Goal: Transaction & Acquisition: Purchase product/service

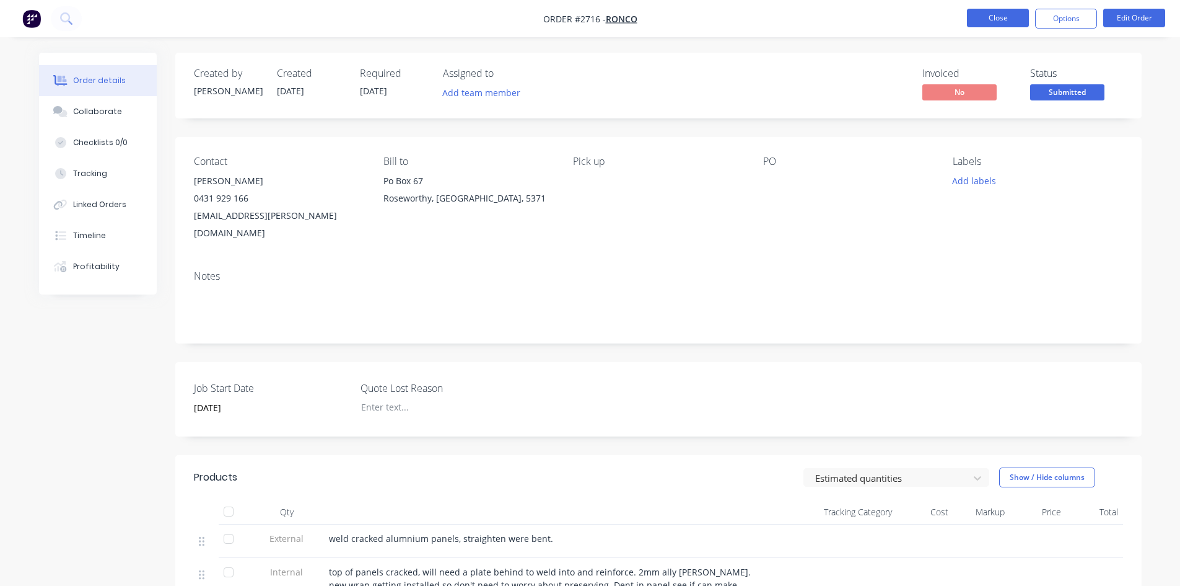
click at [1007, 24] on button "Close" at bounding box center [998, 18] width 62 height 19
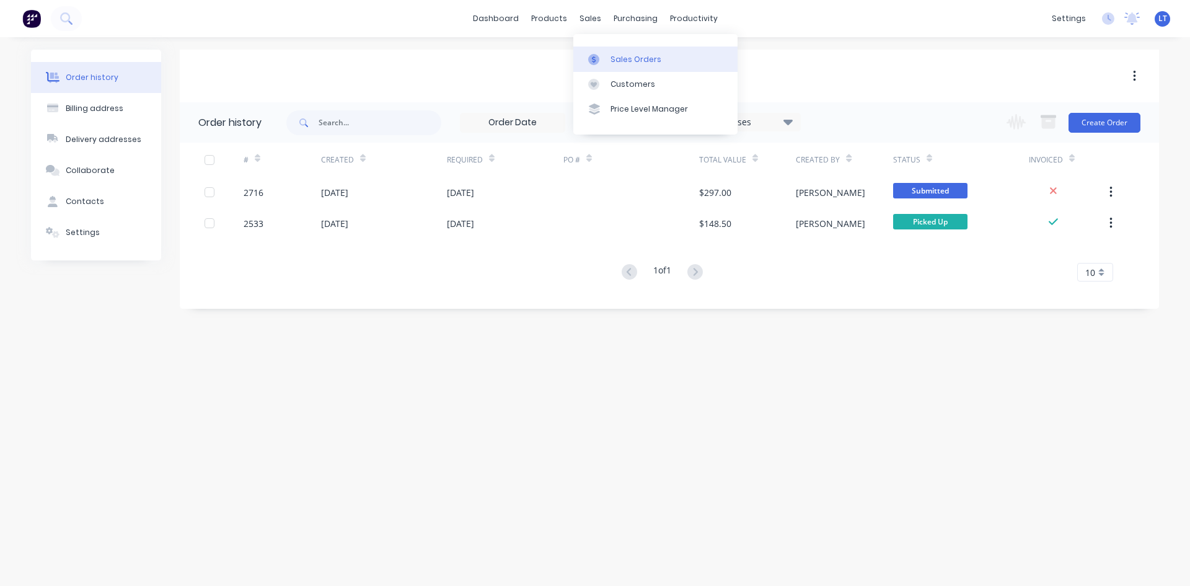
click at [638, 55] on div "Sales Orders" at bounding box center [635, 59] width 51 height 11
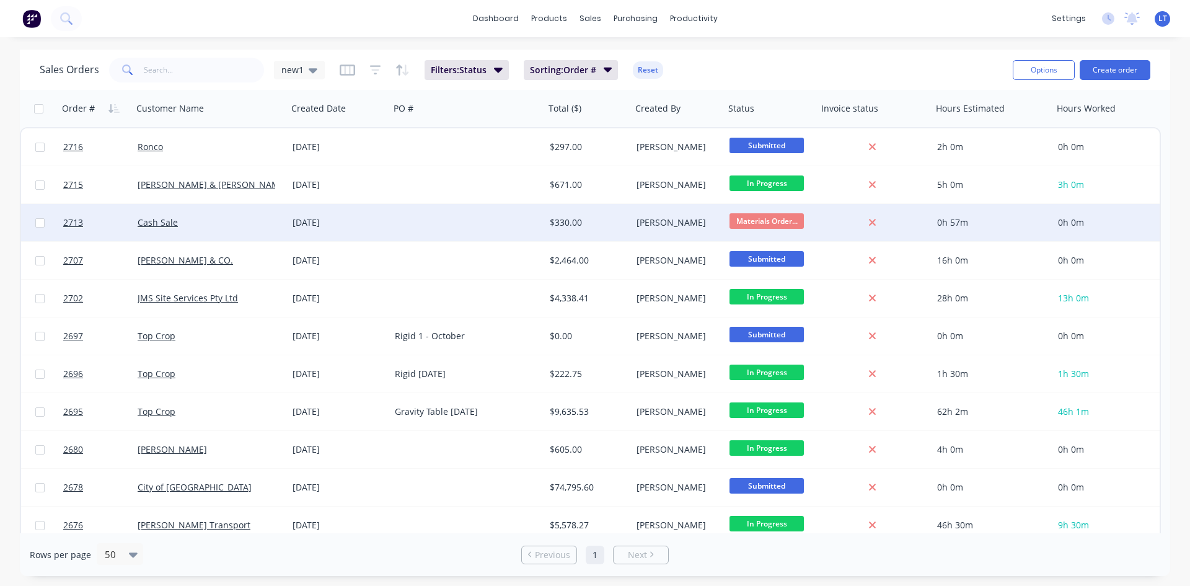
click at [402, 224] on div at bounding box center [467, 222] width 155 height 37
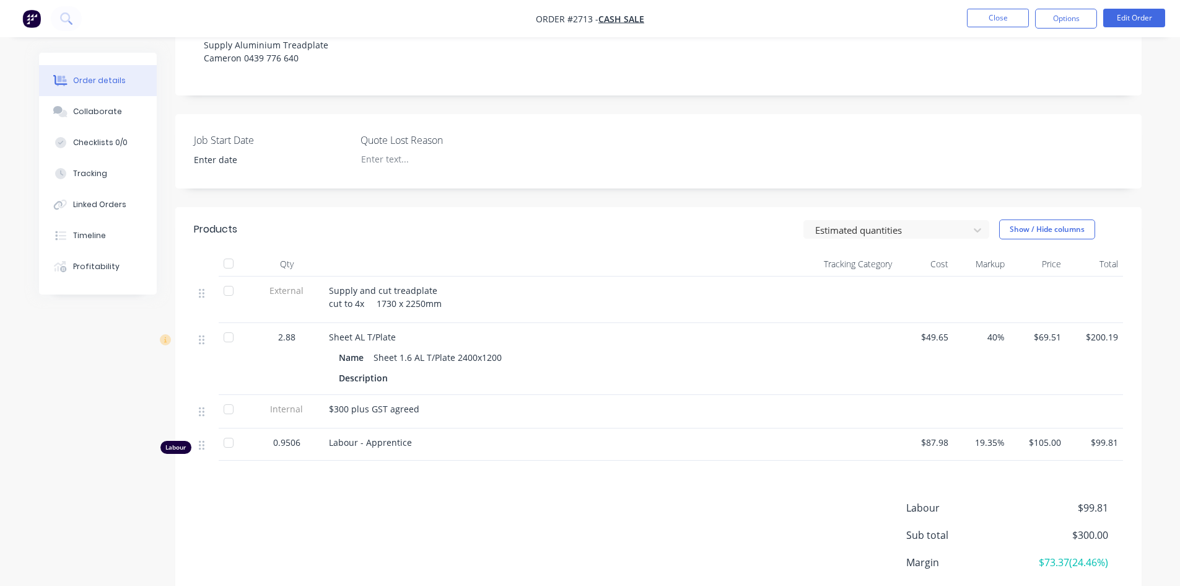
scroll to position [248, 0]
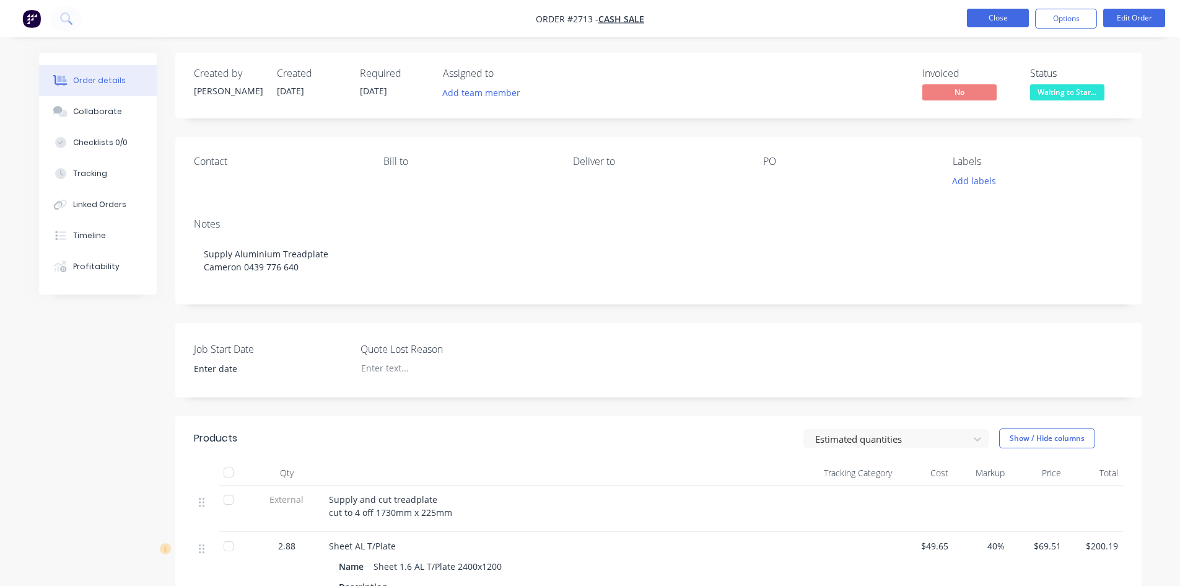
click at [1007, 24] on button "Close" at bounding box center [998, 18] width 62 height 19
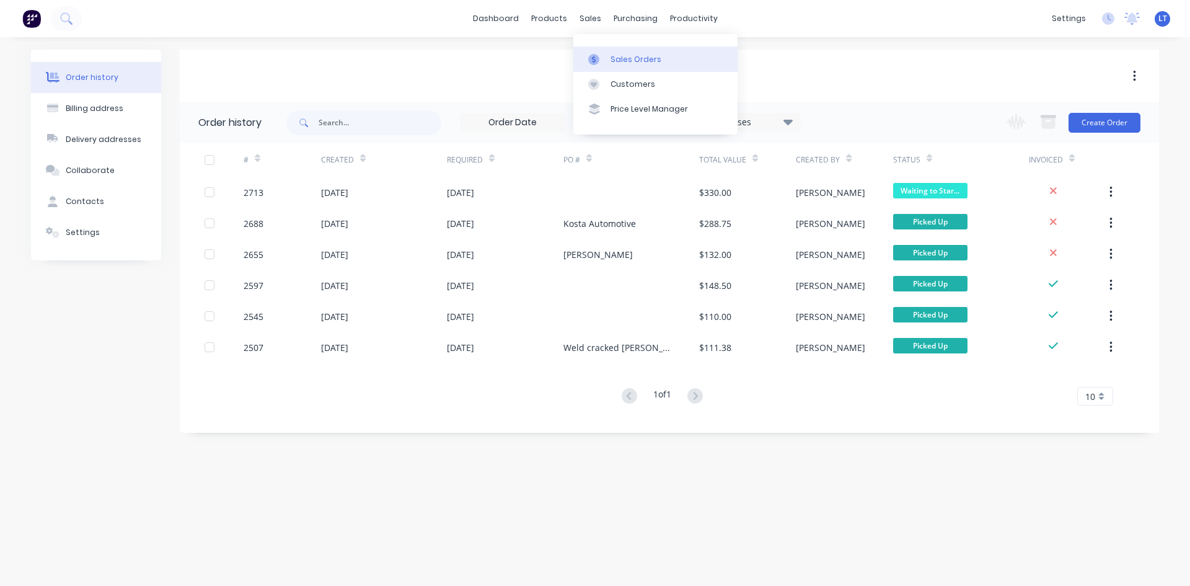
click at [641, 58] on div "Sales Orders" at bounding box center [635, 59] width 51 height 11
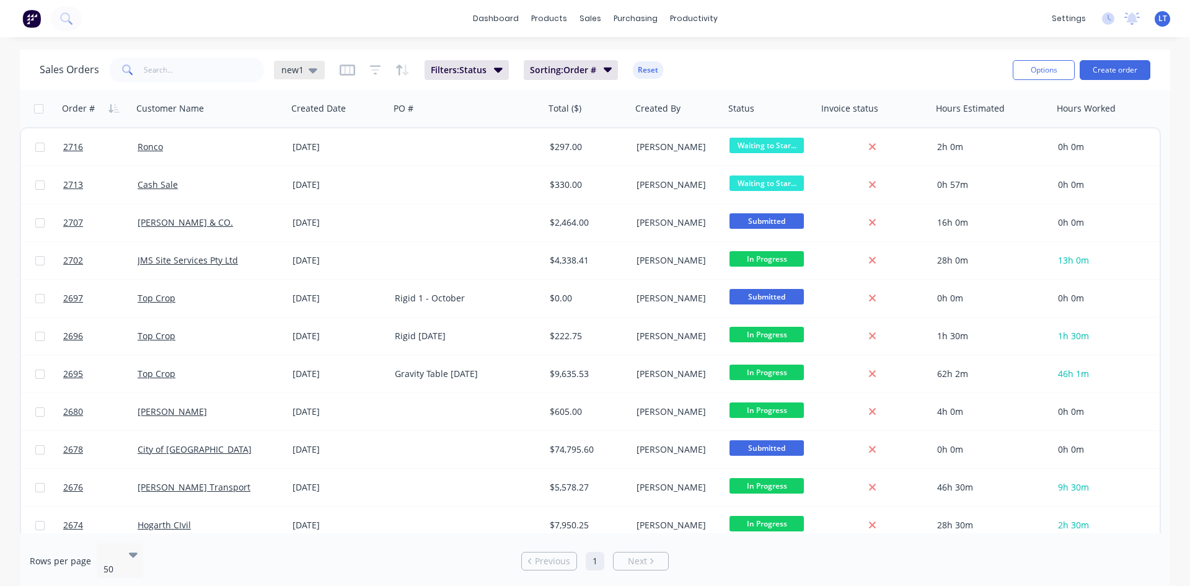
click at [313, 65] on icon at bounding box center [313, 70] width 9 height 14
click at [338, 252] on button "Quotes Only" at bounding box center [348, 250] width 141 height 14
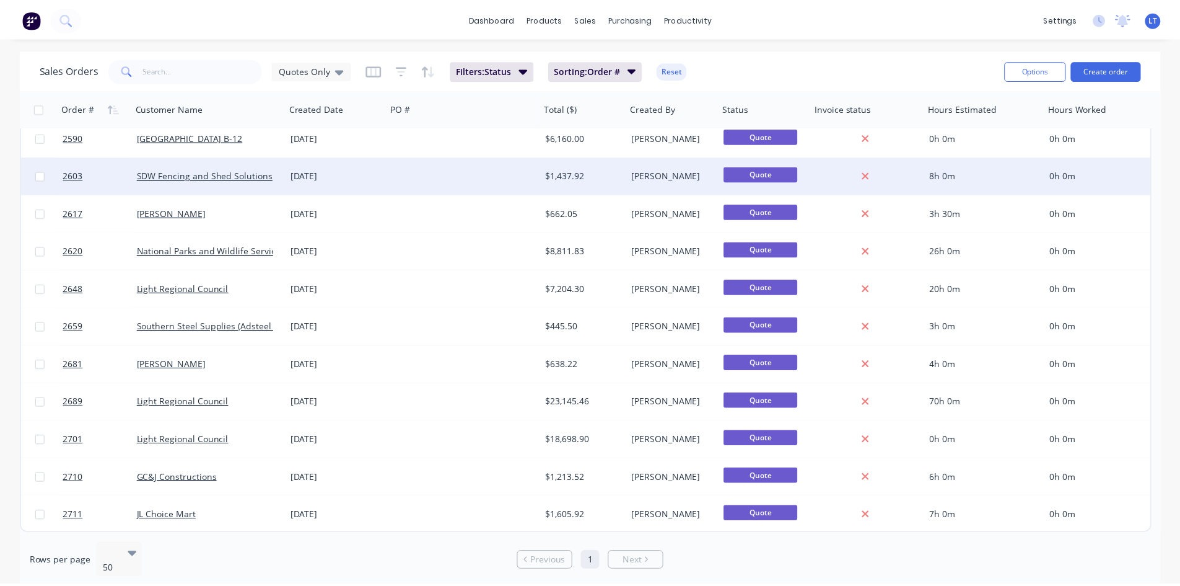
scroll to position [123, 0]
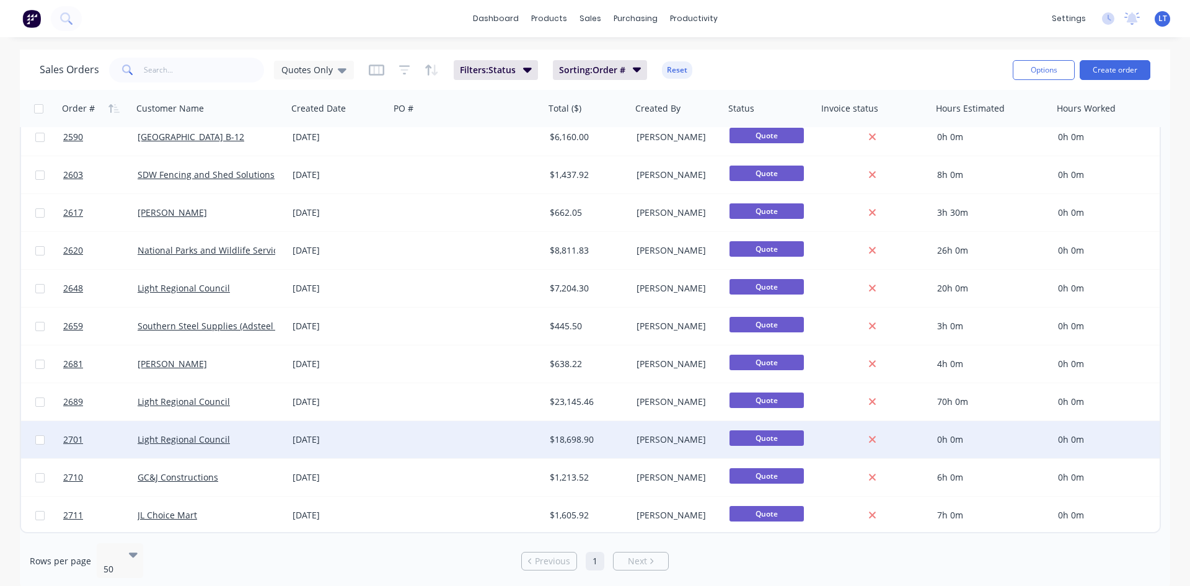
click at [396, 431] on div at bounding box center [467, 439] width 155 height 37
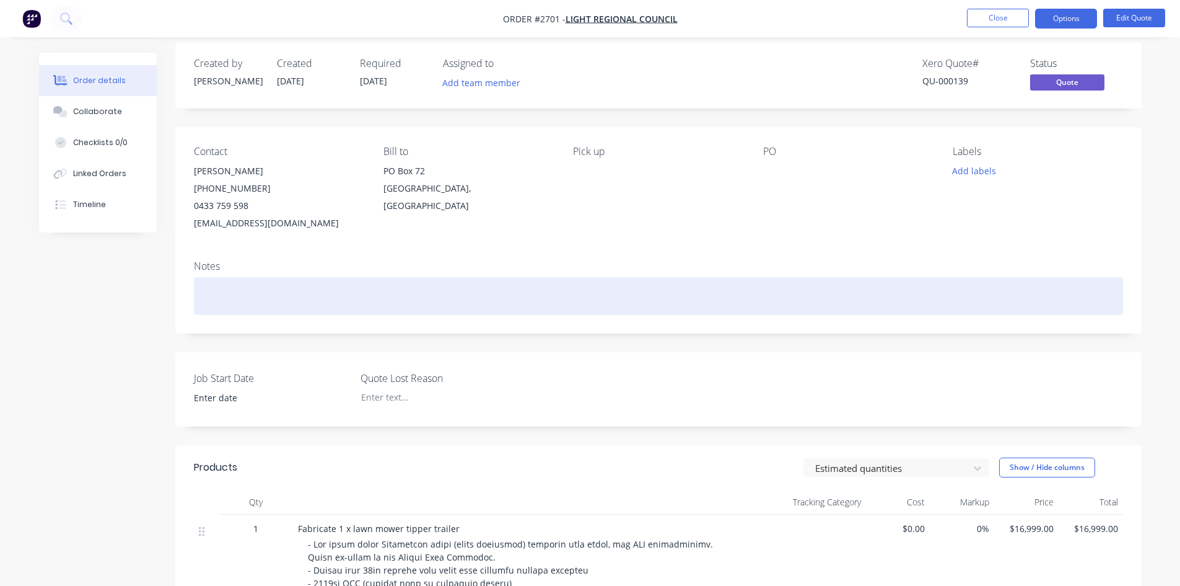
scroll to position [9, 0]
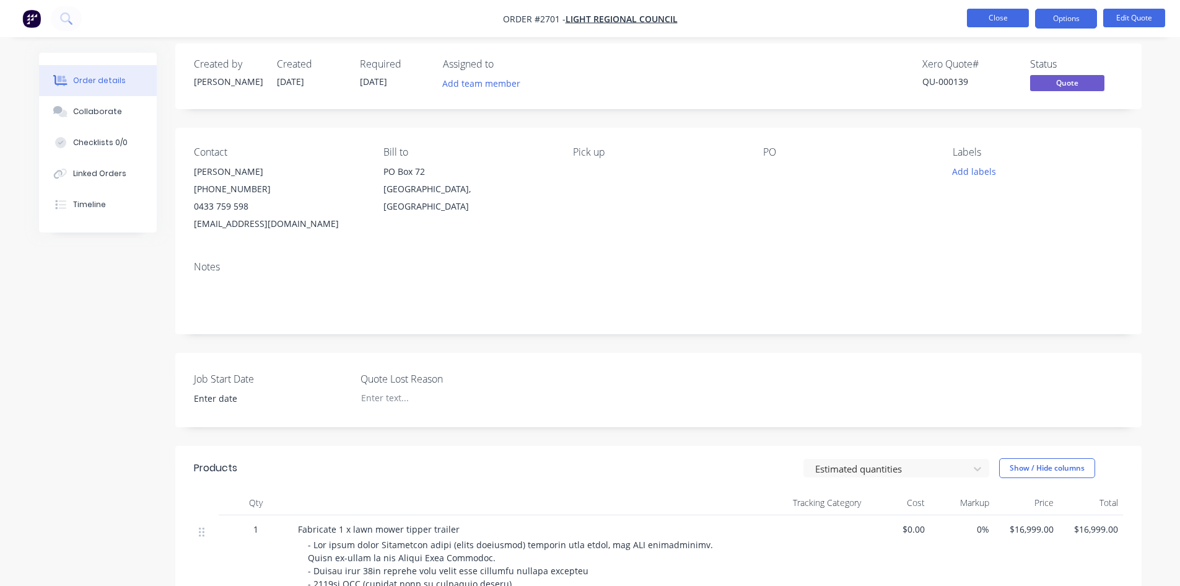
click at [1002, 23] on button "Close" at bounding box center [998, 18] width 62 height 19
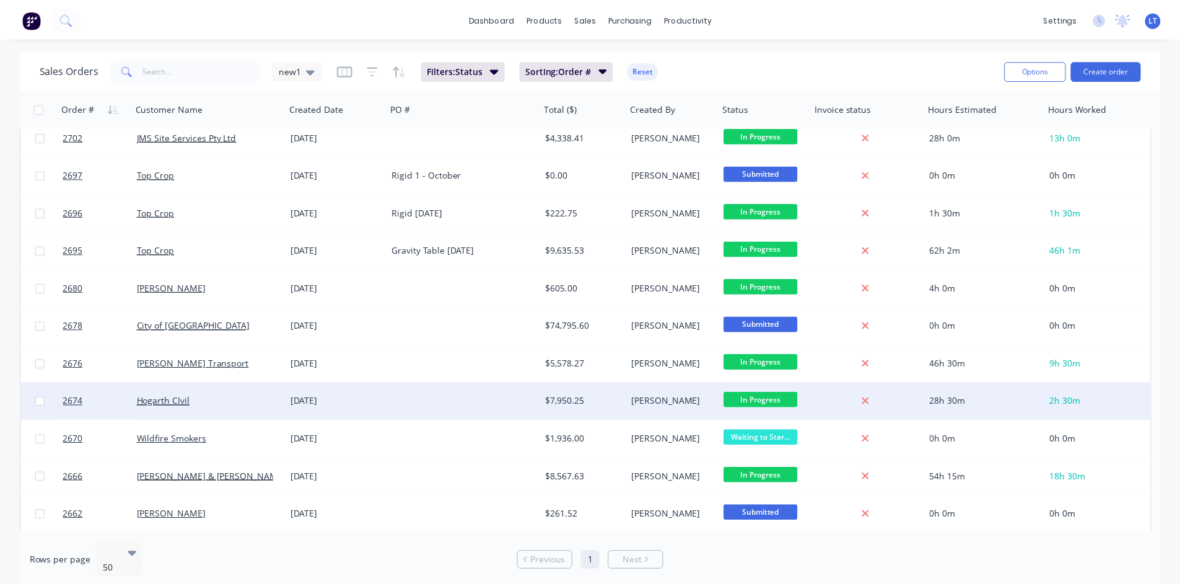
scroll to position [124, 0]
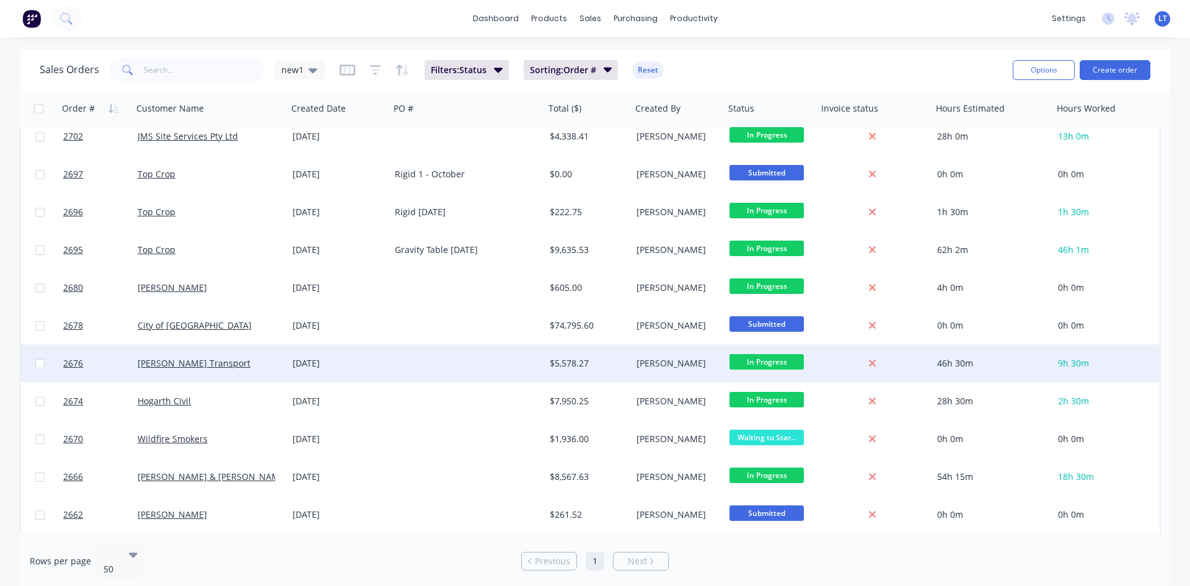
click at [233, 368] on div "[PERSON_NAME] Transport" at bounding box center [207, 363] width 138 height 12
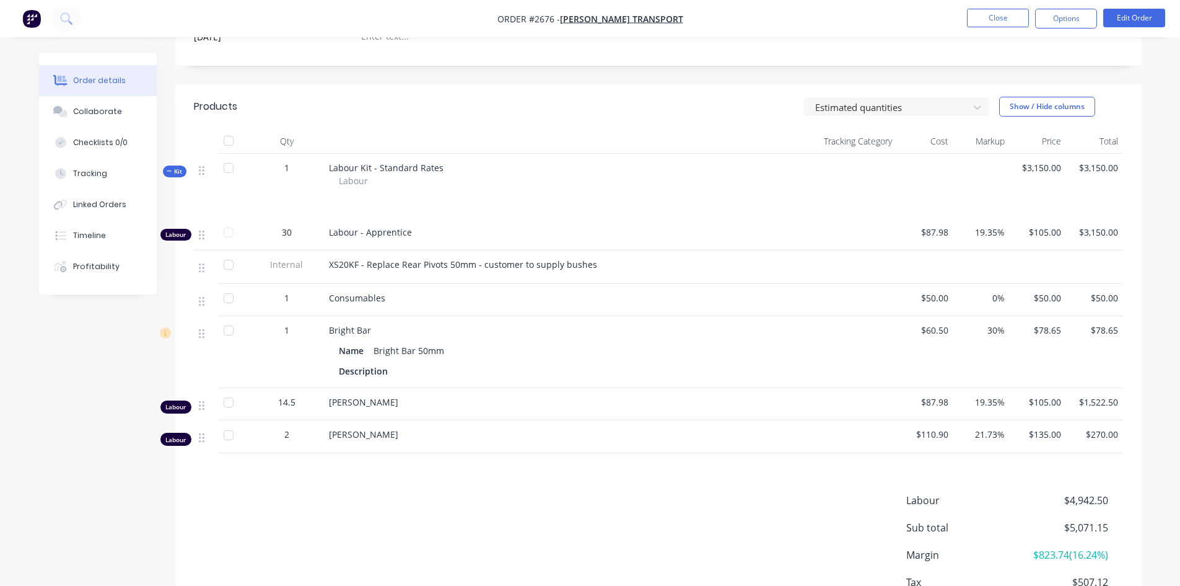
scroll to position [372, 0]
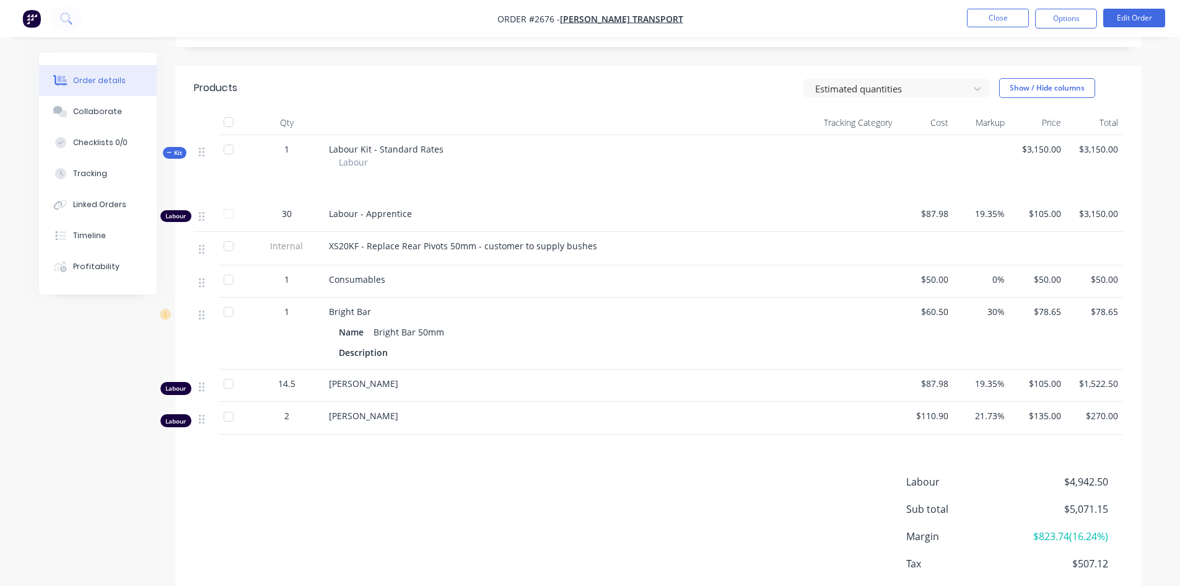
click at [771, 436] on div "Products Estimated quantities Show / Hide columns Qty Tracking Category Cost Ma…" at bounding box center [658, 351] width 967 height 571
click at [1134, 15] on button "Edit Order" at bounding box center [1134, 18] width 62 height 19
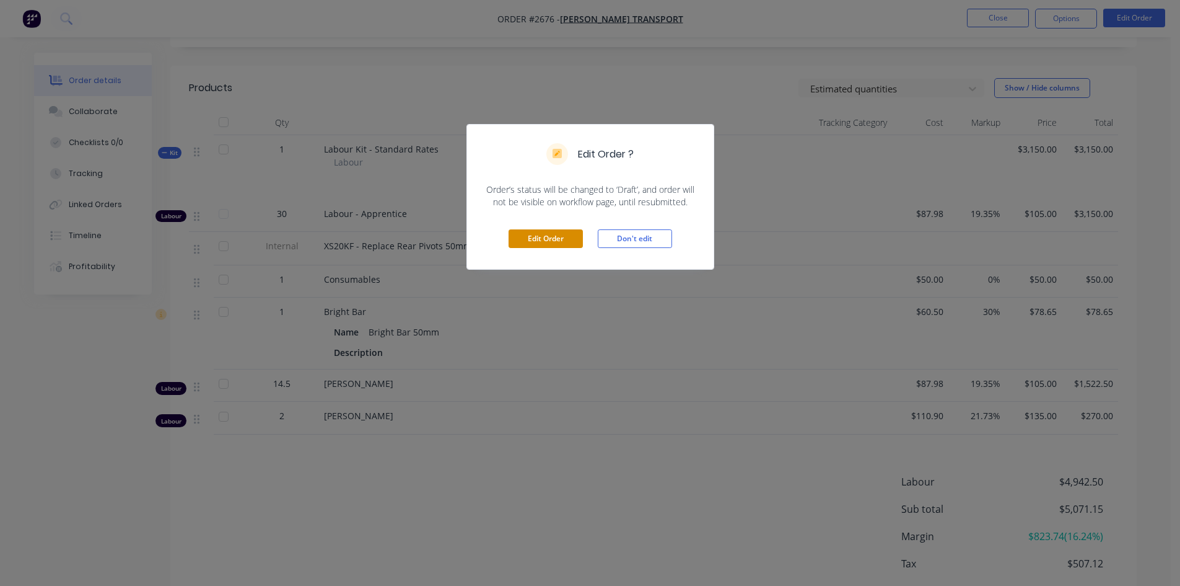
click at [550, 239] on button "Edit Order" at bounding box center [546, 238] width 74 height 19
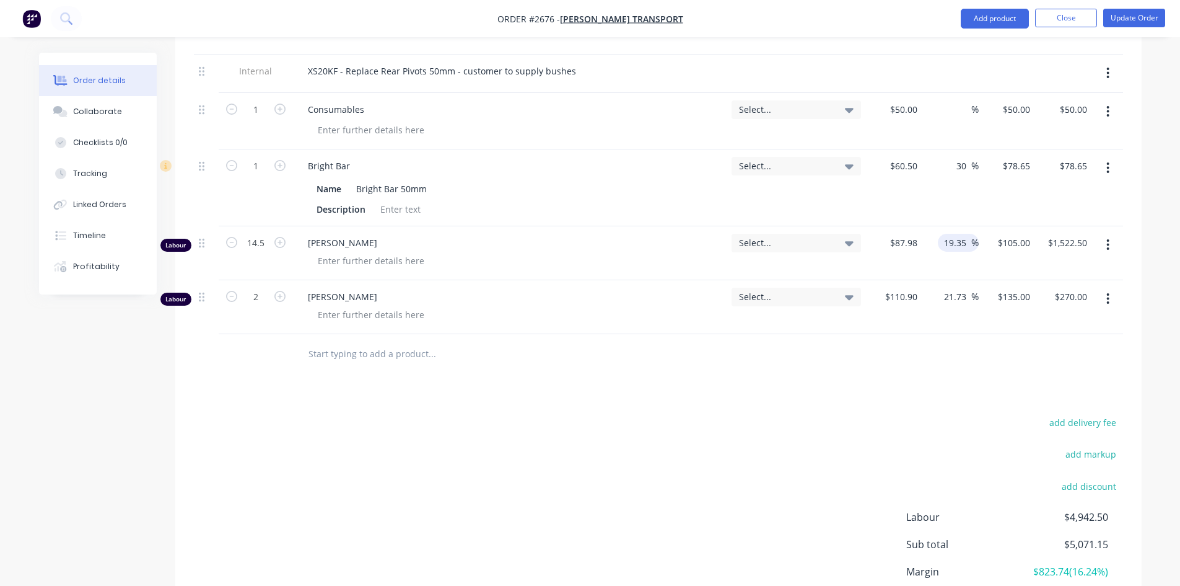
scroll to position [558, 0]
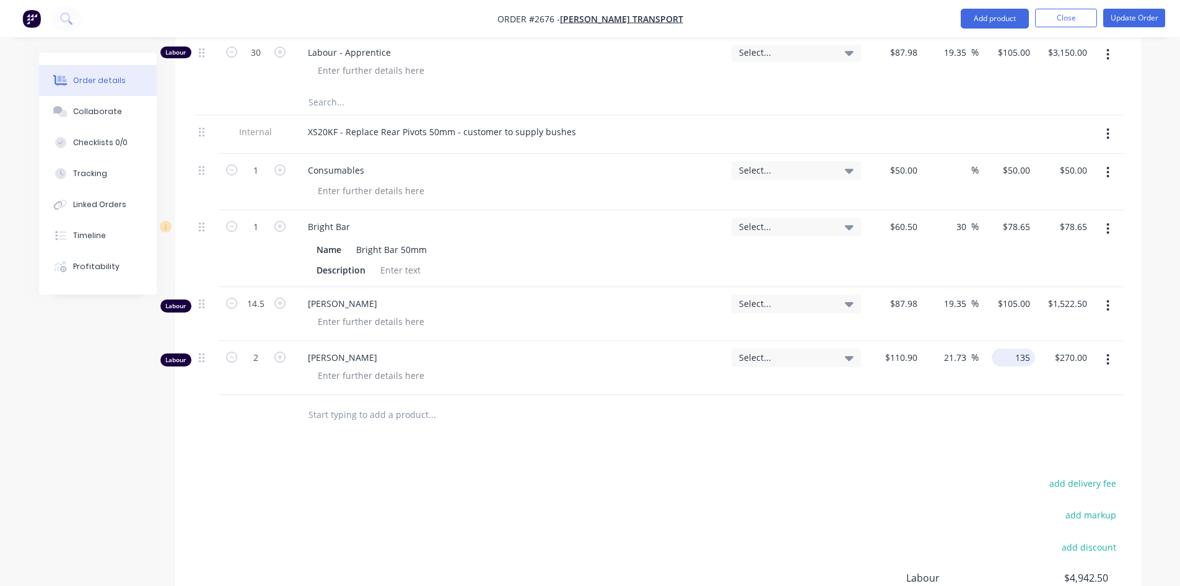
click at [1013, 348] on div "135 $135.00" at bounding box center [1013, 357] width 43 height 18
type input "145"
type input "30.75"
type input "$145.00"
type input "$290.00"
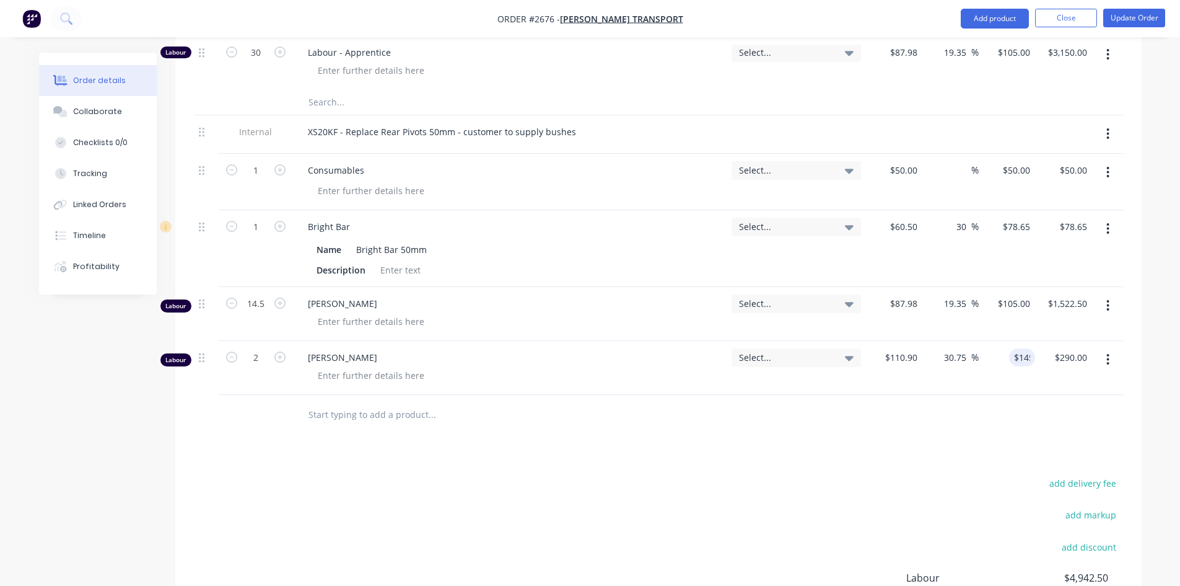
click at [851, 475] on div "add delivery fee add markup add discount Labour $4,942.50 Sub total $5,071.15 M…" at bounding box center [658, 594] width 929 height 239
click at [1008, 346] on div "145 $145.00" at bounding box center [1007, 368] width 56 height 54
type input "135"
type input "21.73"
type input "$135.00"
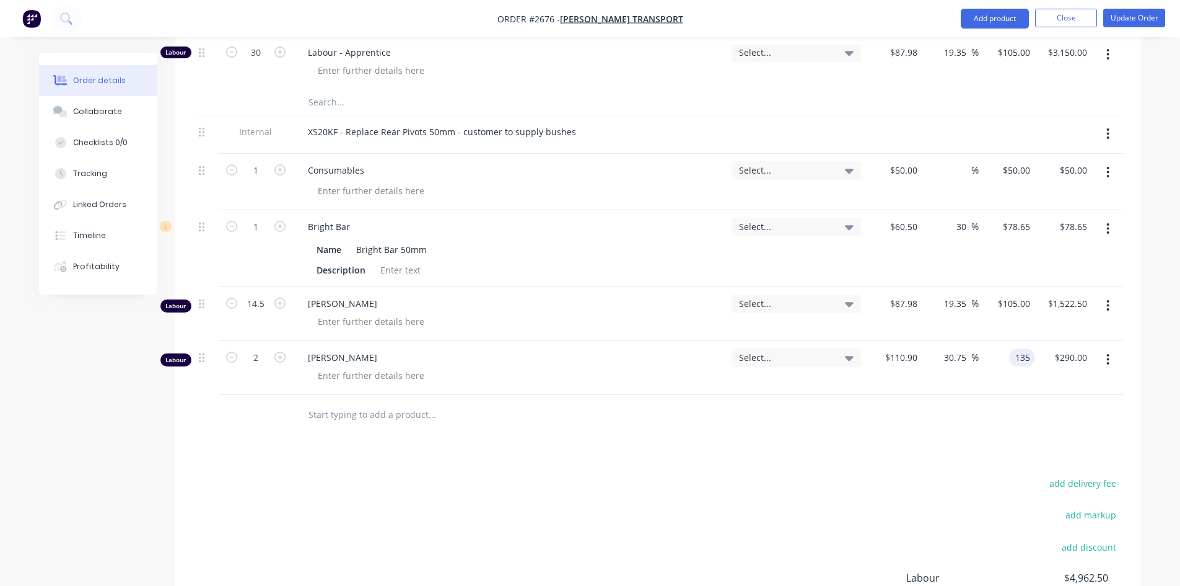
type input "$270.00"
click at [830, 395] on div at bounding box center [658, 415] width 929 height 40
click at [1069, 24] on button "Close" at bounding box center [1066, 18] width 62 height 19
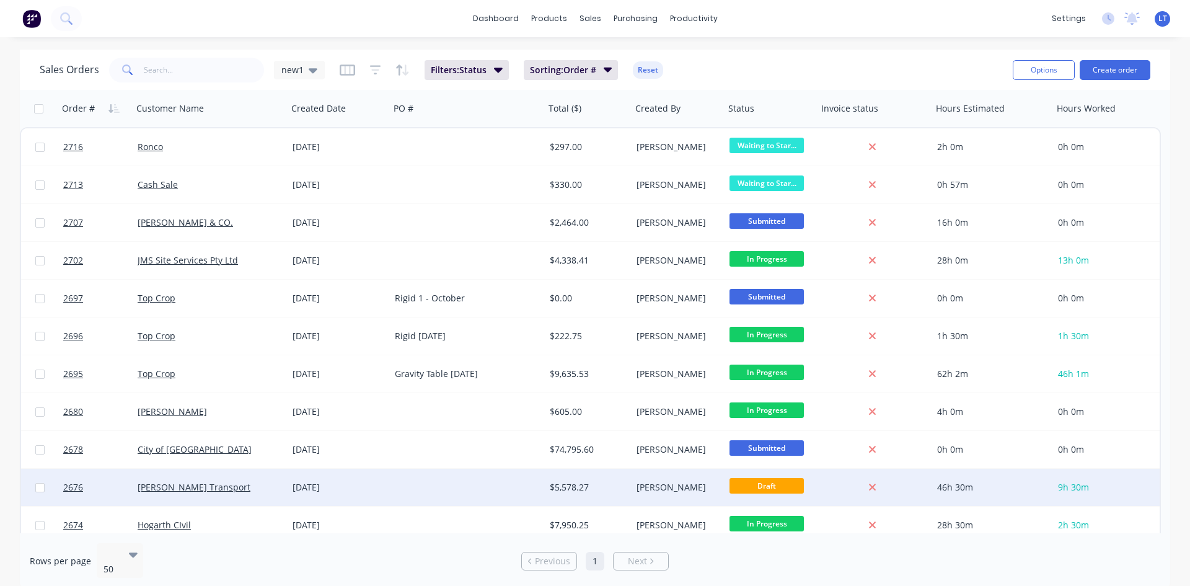
click at [396, 496] on div at bounding box center [467, 486] width 155 height 37
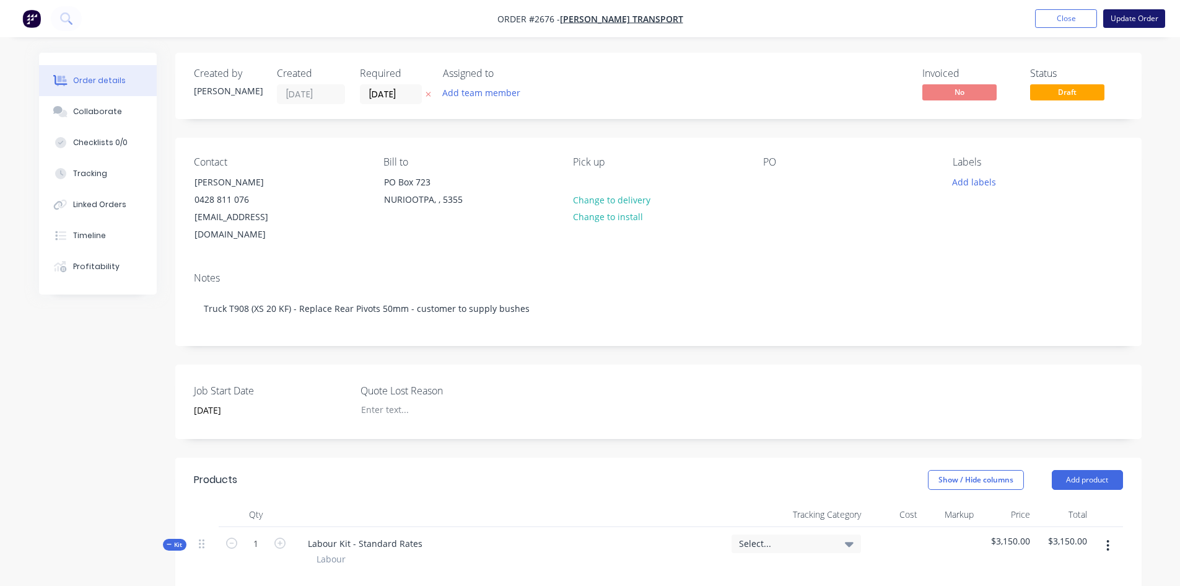
click at [1119, 21] on button "Update Order" at bounding box center [1134, 18] width 62 height 19
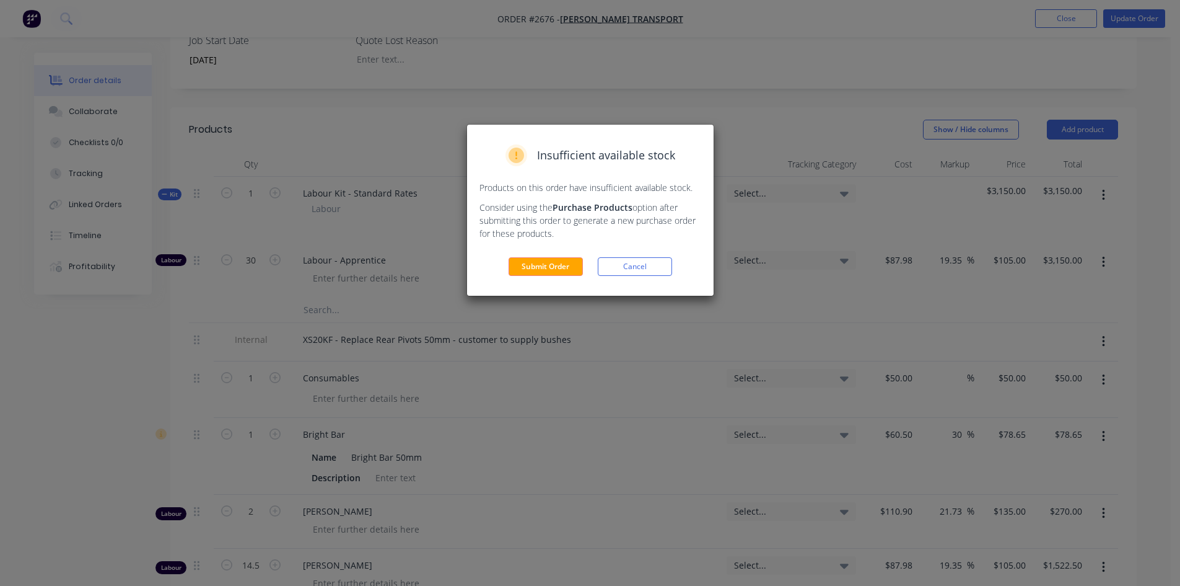
scroll to position [372, 0]
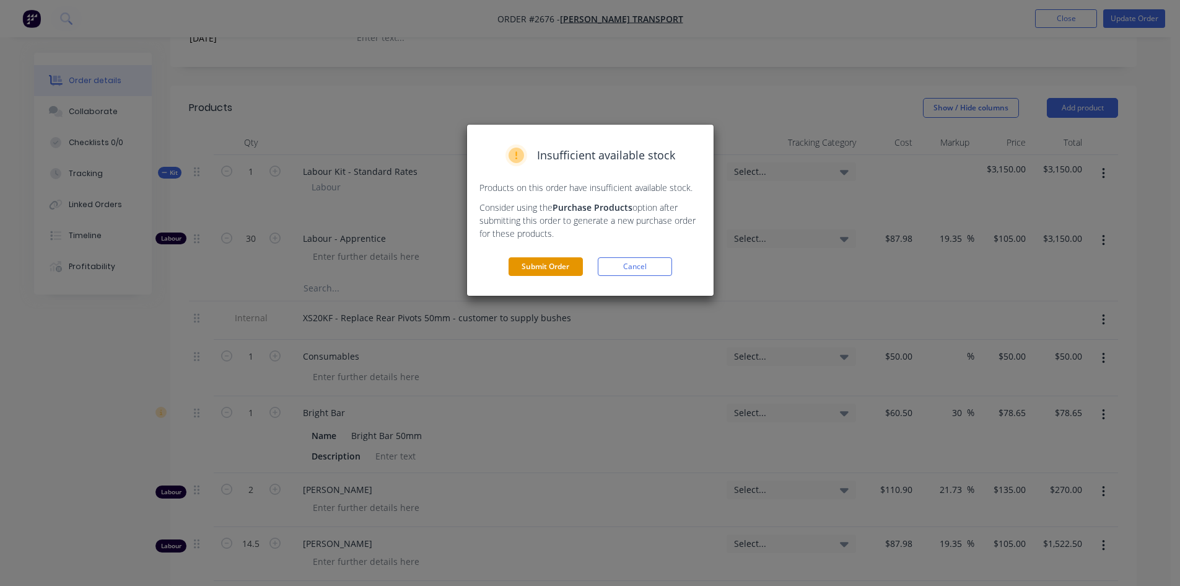
click at [542, 269] on button "Submit Order" at bounding box center [546, 266] width 74 height 19
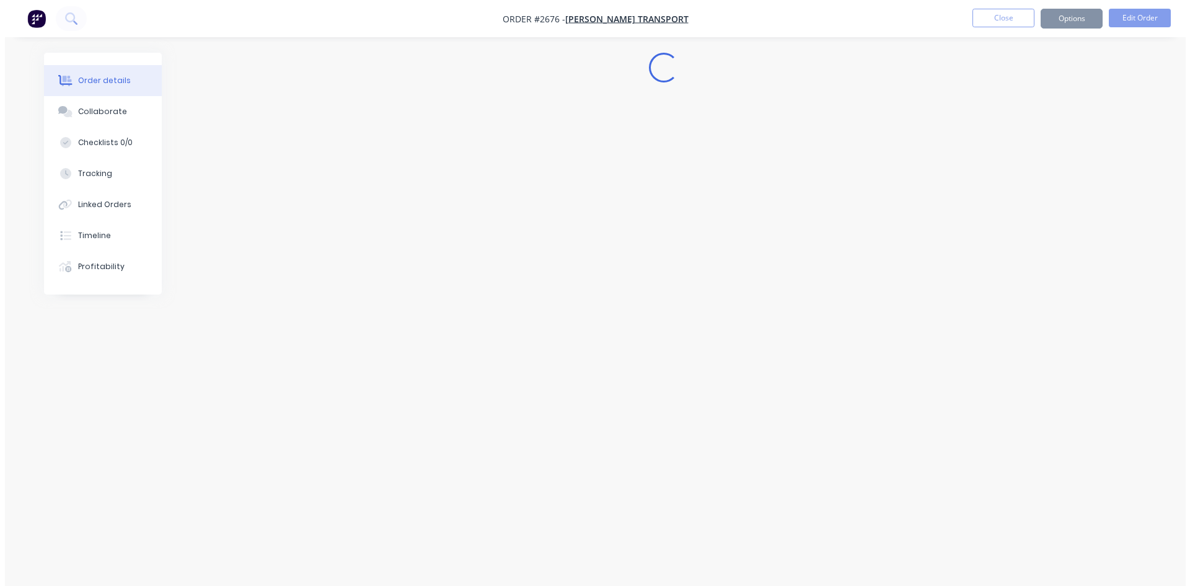
scroll to position [0, 0]
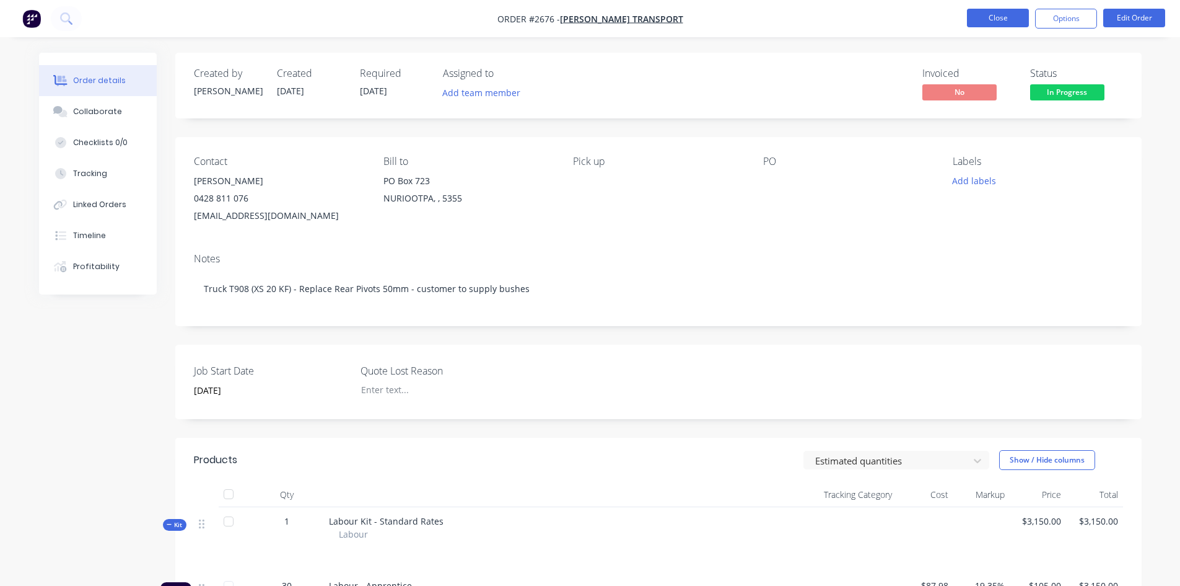
click at [1001, 19] on button "Close" at bounding box center [998, 18] width 62 height 19
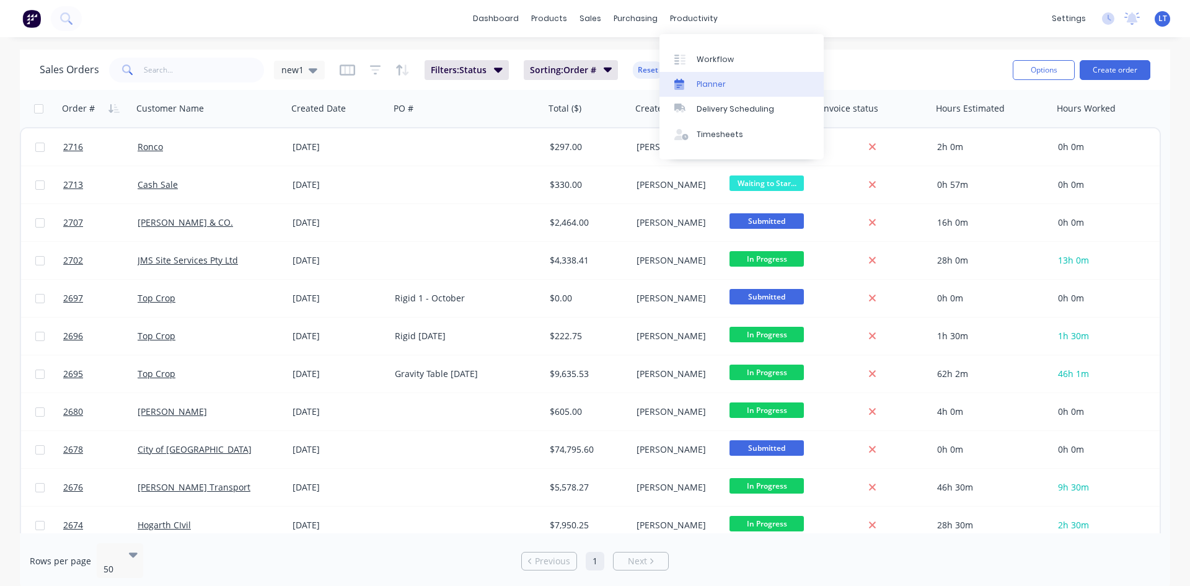
click at [724, 84] on link "Planner" at bounding box center [741, 84] width 164 height 25
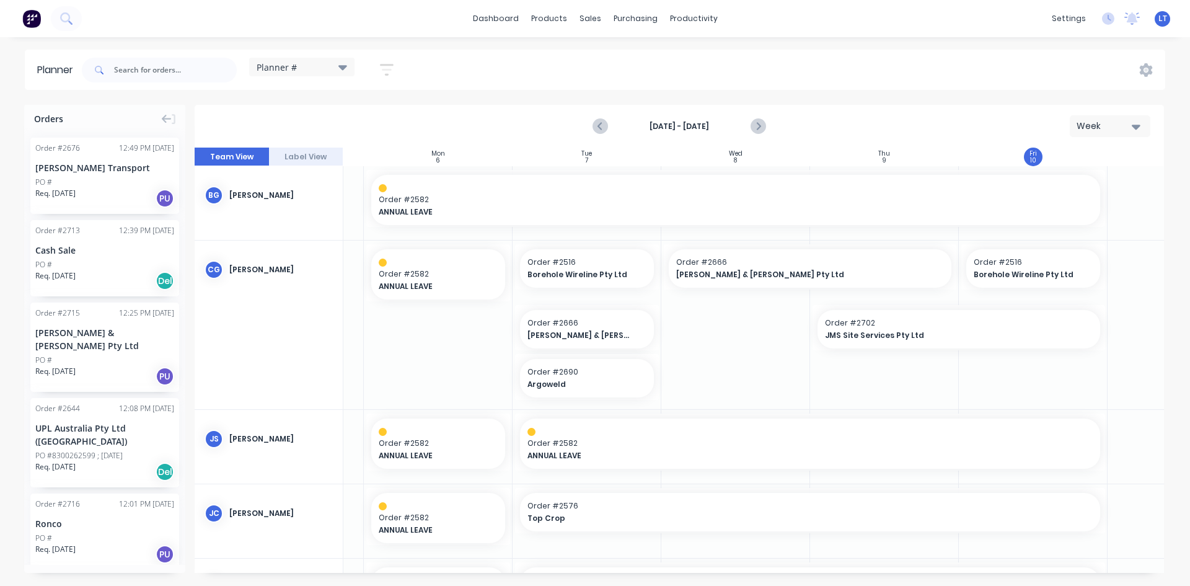
scroll to position [0, 139]
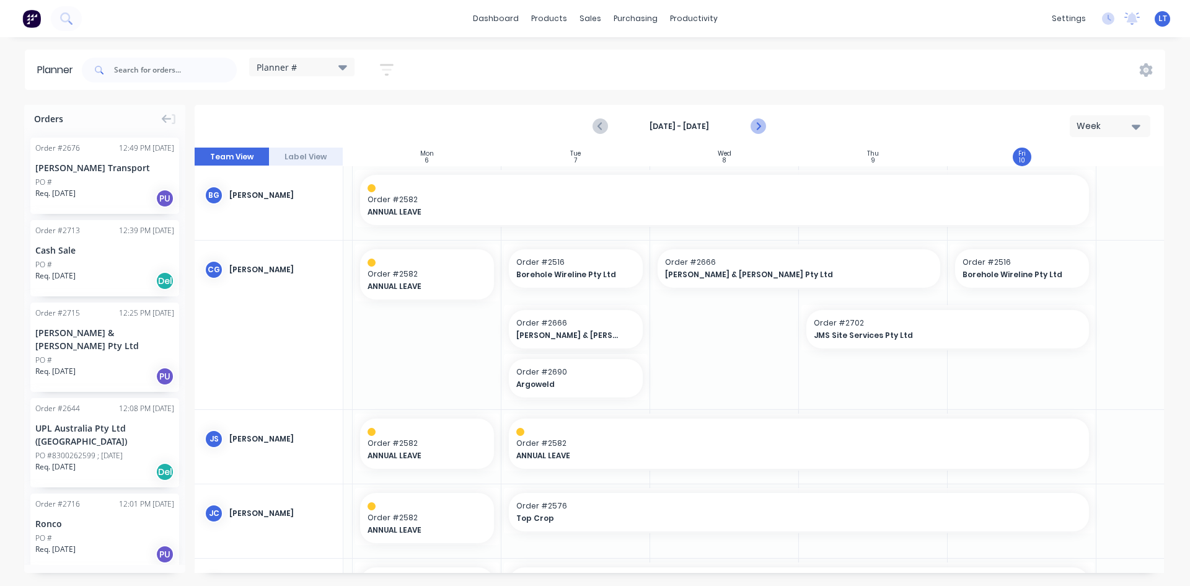
click at [763, 131] on icon "Next page" at bounding box center [757, 126] width 15 height 15
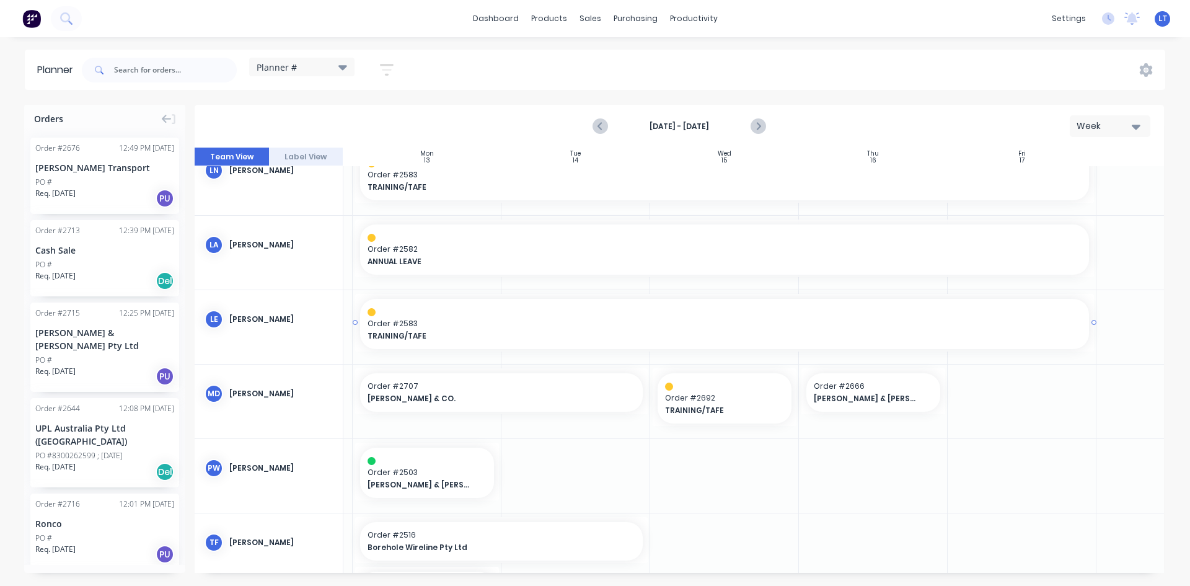
scroll to position [170, 139]
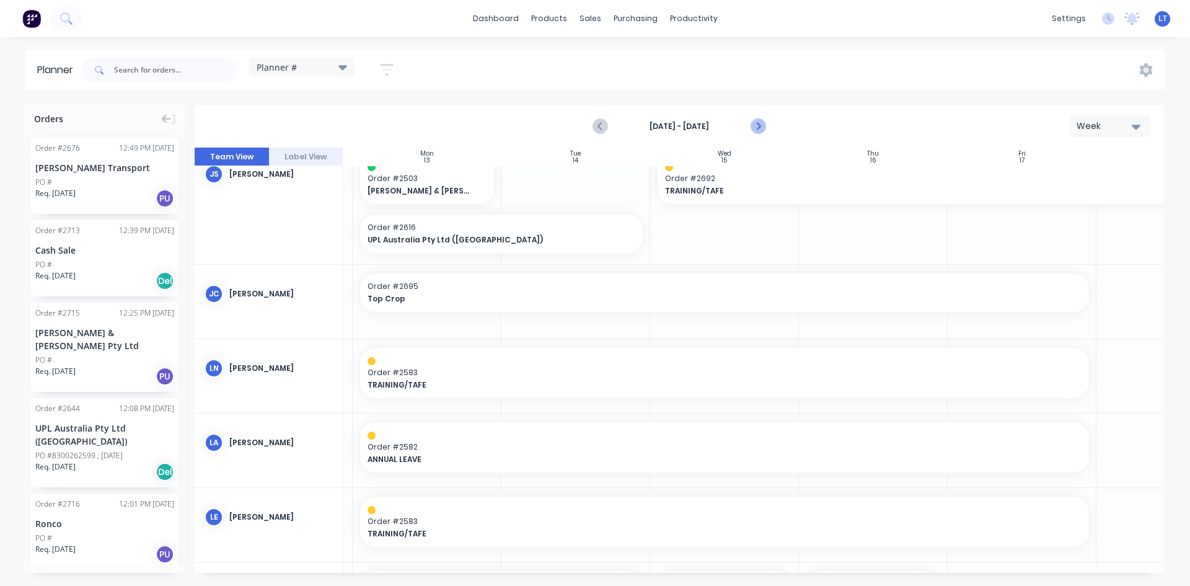
click at [760, 126] on icon "Next page" at bounding box center [758, 126] width 6 height 10
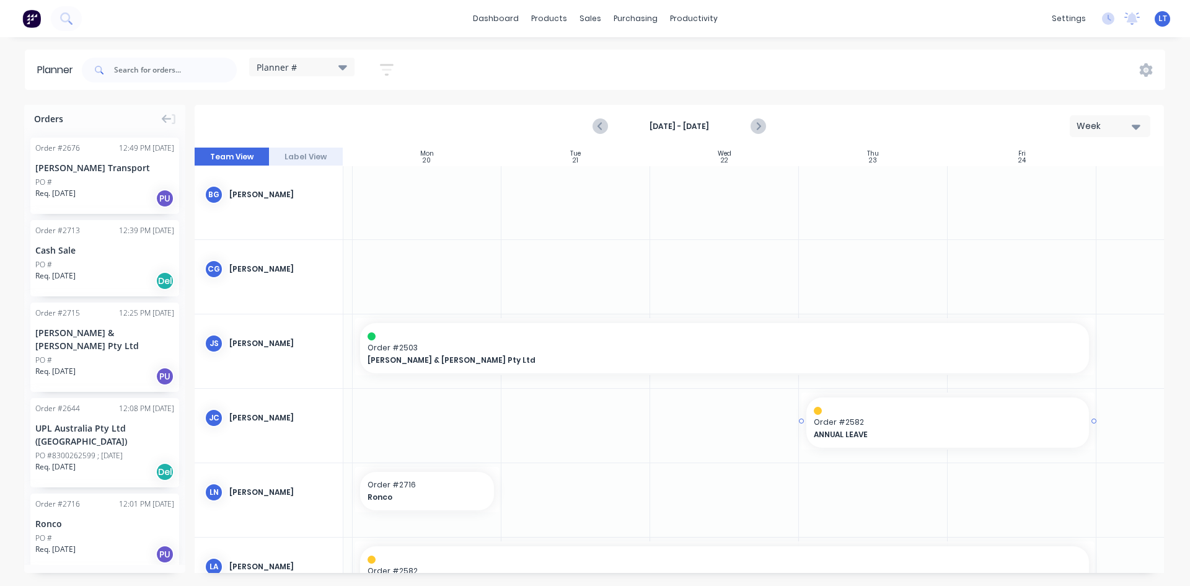
scroll to position [0, 139]
click at [602, 127] on icon "Previous page" at bounding box center [600, 126] width 15 height 15
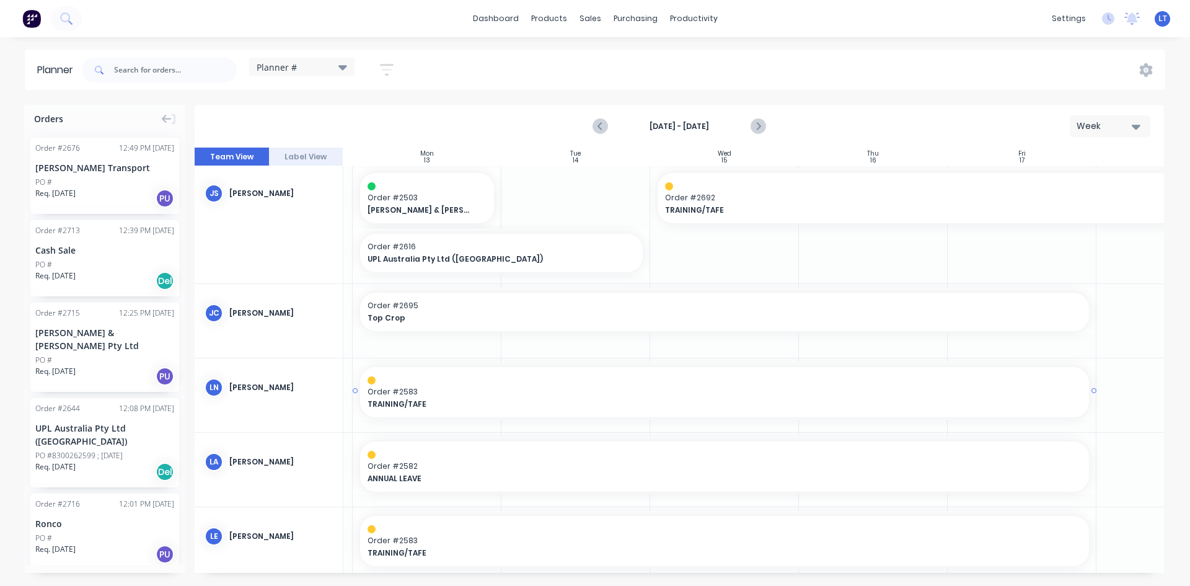
scroll to position [124, 139]
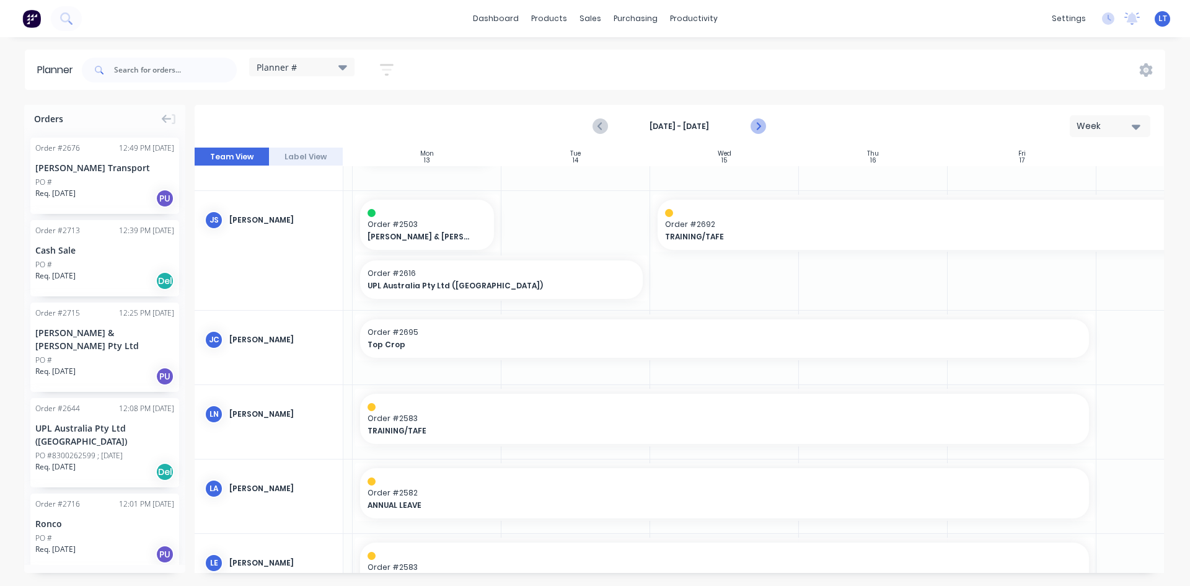
click at [755, 120] on icon "Next page" at bounding box center [757, 126] width 15 height 15
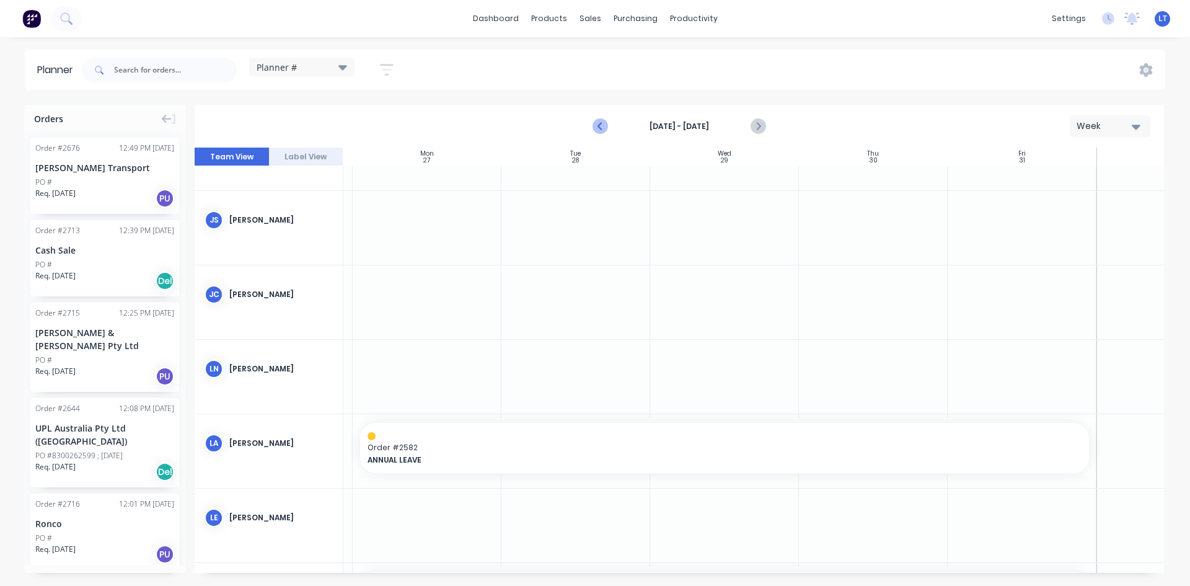
click at [601, 126] on icon "Previous page" at bounding box center [600, 126] width 15 height 15
click at [600, 126] on icon "Previous page" at bounding box center [601, 126] width 6 height 10
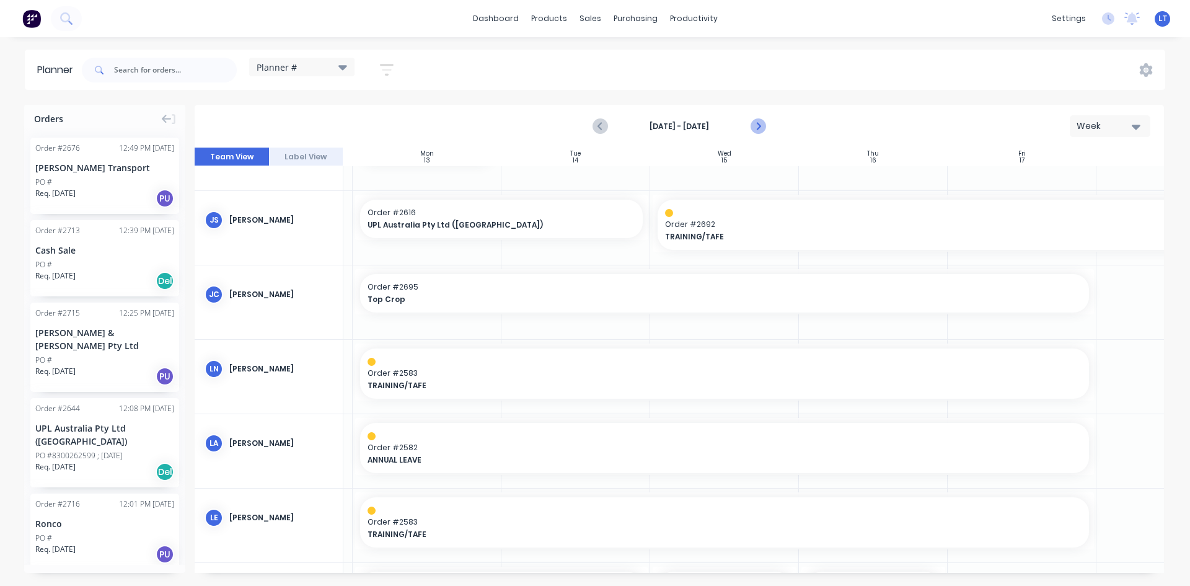
click at [763, 129] on icon "Next page" at bounding box center [757, 126] width 15 height 15
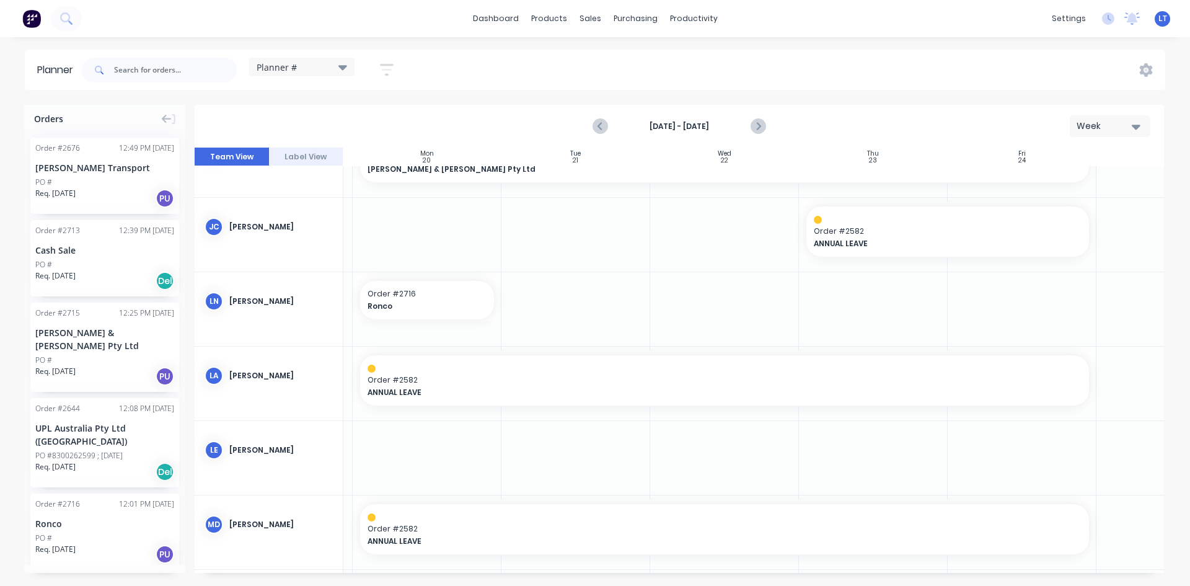
scroll to position [165, 139]
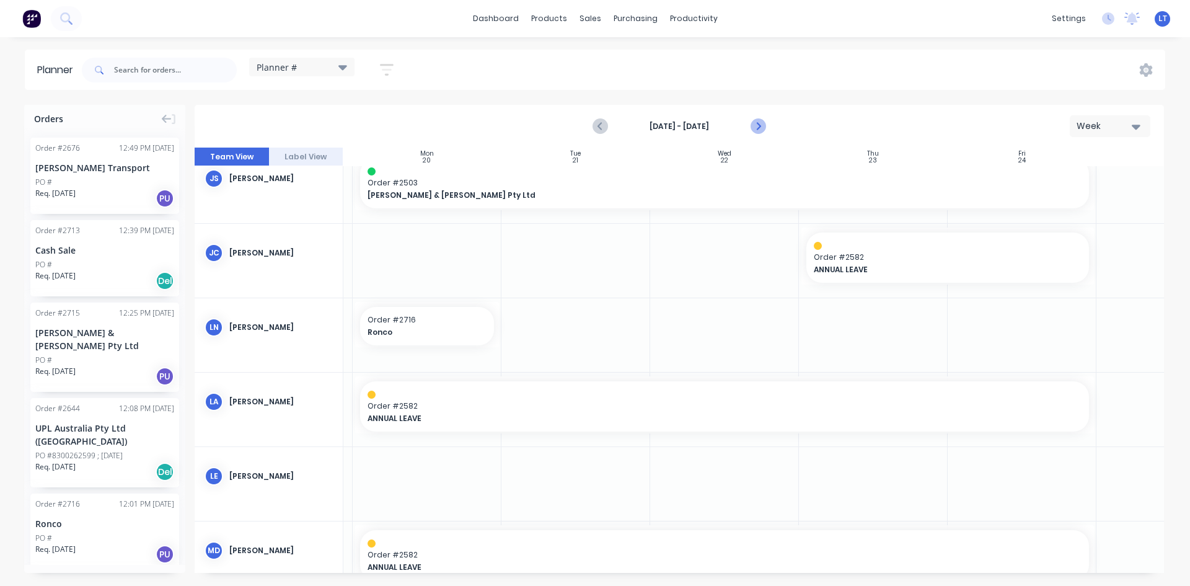
click at [760, 126] on icon "Next page" at bounding box center [757, 126] width 15 height 15
click at [601, 125] on icon "Previous page" at bounding box center [601, 126] width 6 height 10
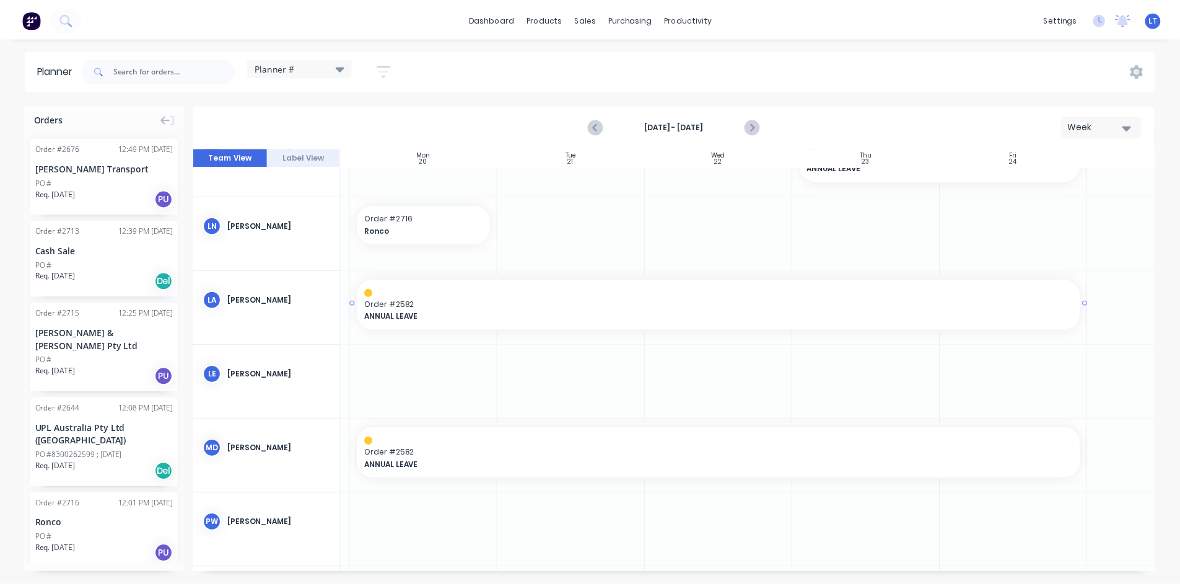
scroll to position [289, 139]
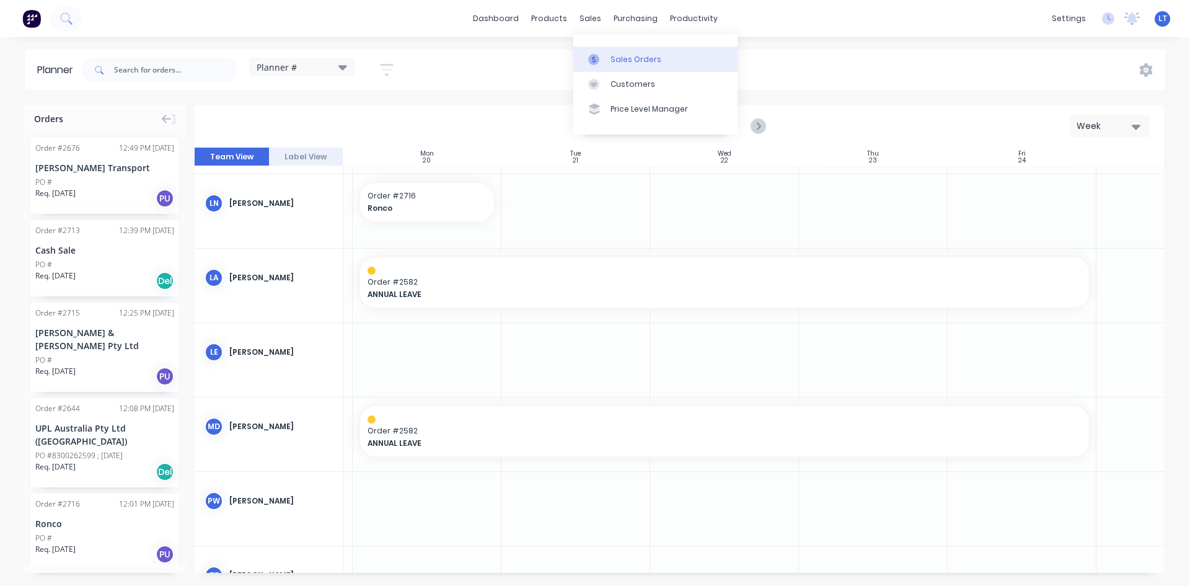
drag, startPoint x: 587, startPoint y: 24, endPoint x: 602, endPoint y: 46, distance: 27.2
click at [587, 24] on div "sales" at bounding box center [590, 18] width 34 height 19
click at [655, 61] on div "Sales Orders" at bounding box center [635, 59] width 51 height 11
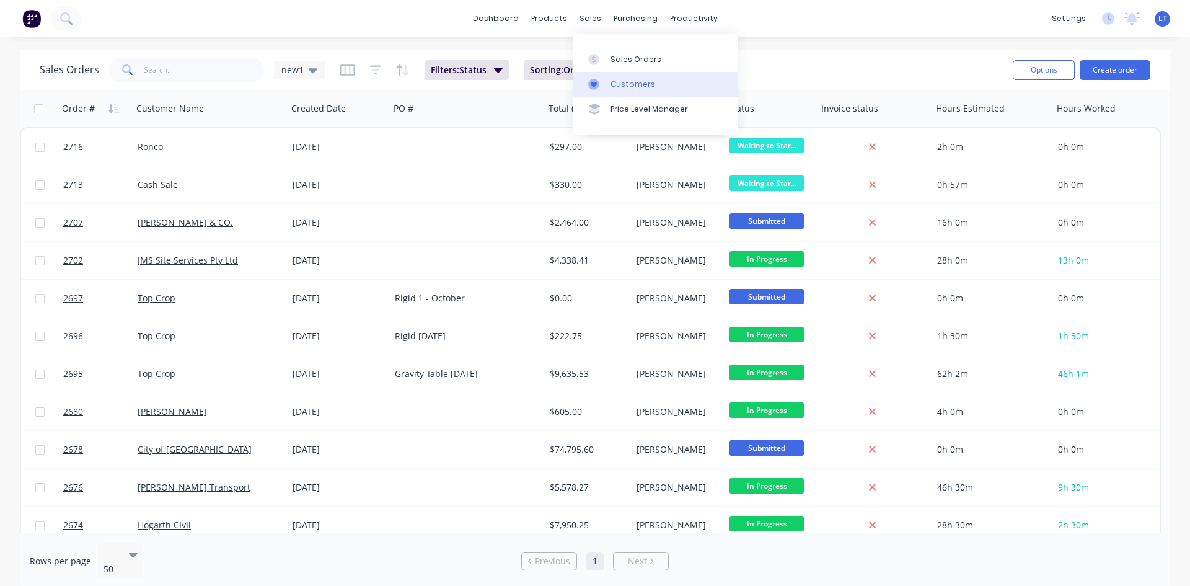
click at [622, 85] on div "Customers" at bounding box center [632, 84] width 45 height 11
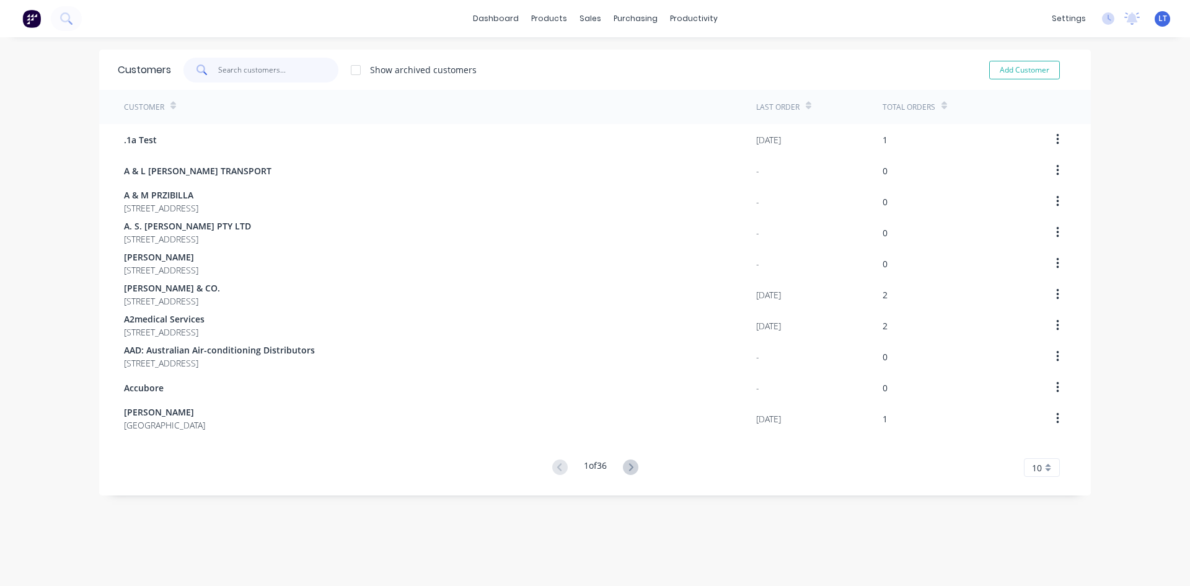
click at [269, 72] on input "text" at bounding box center [278, 70] width 121 height 25
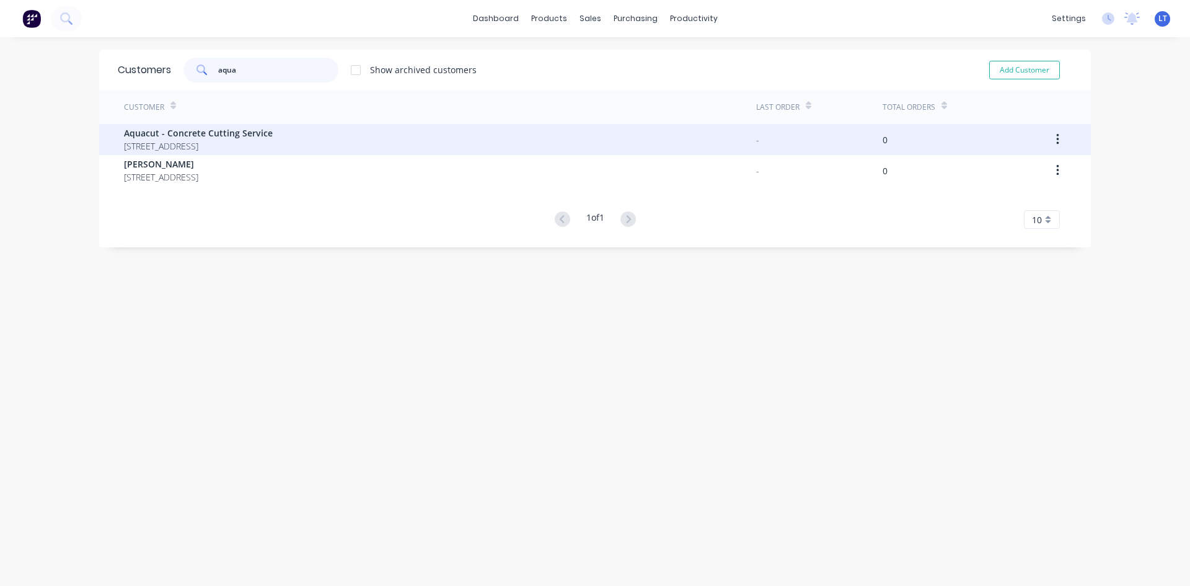
type input "aqua"
click at [213, 143] on span "[STREET_ADDRESS]" at bounding box center [198, 145] width 149 height 13
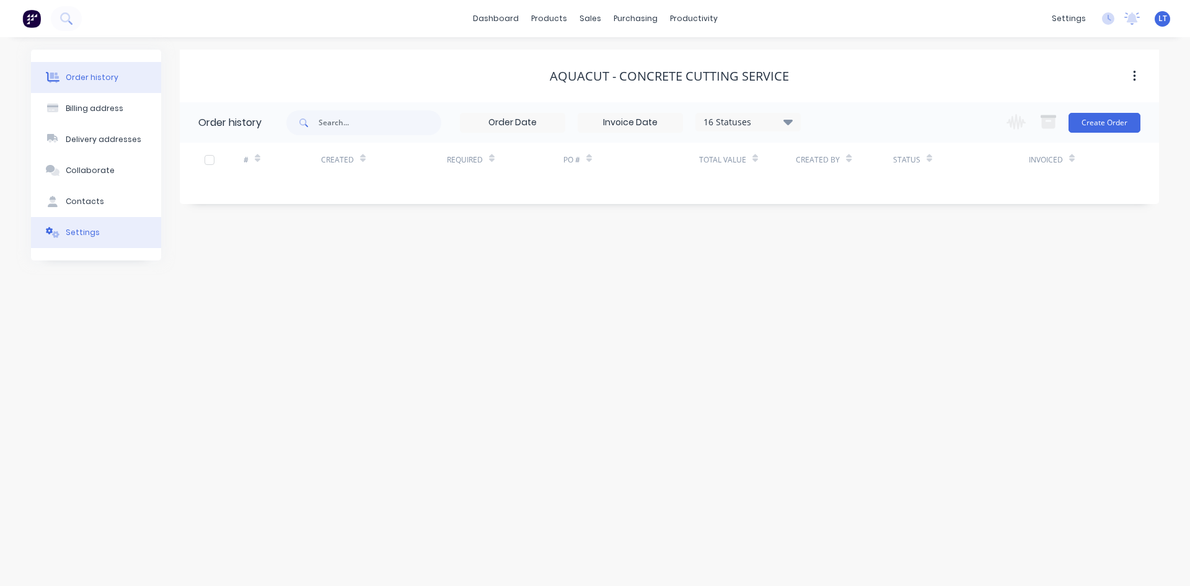
click at [97, 230] on button "Settings" at bounding box center [96, 232] width 130 height 31
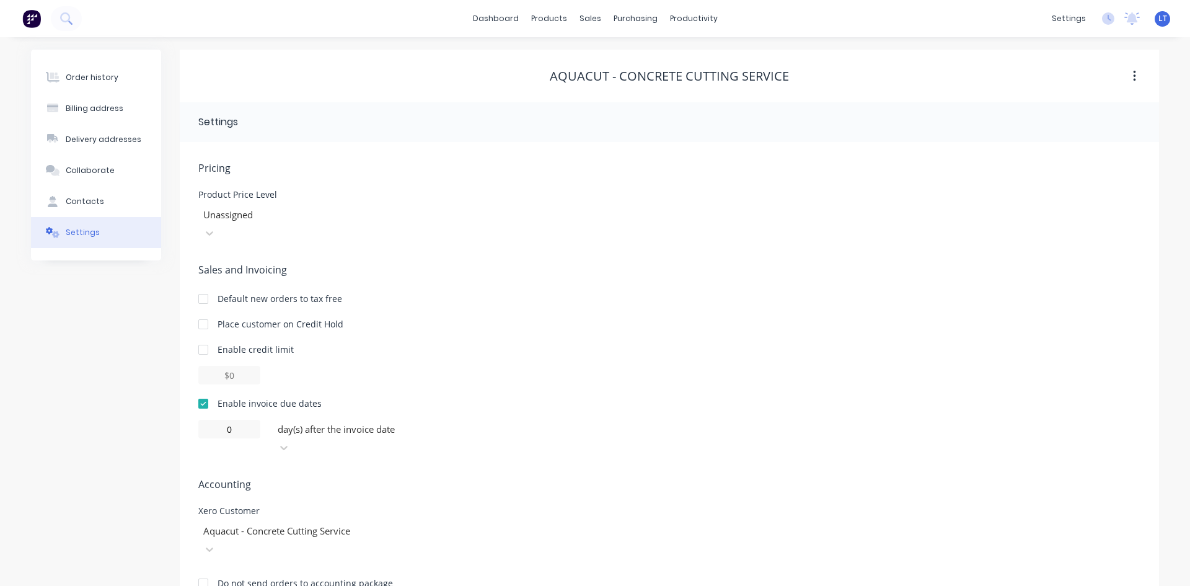
click at [1139, 78] on button "button" at bounding box center [1134, 76] width 29 height 22
click at [654, 476] on span "Accounting" at bounding box center [669, 483] width 942 height 15
click at [85, 201] on div "Contacts" at bounding box center [85, 201] width 38 height 11
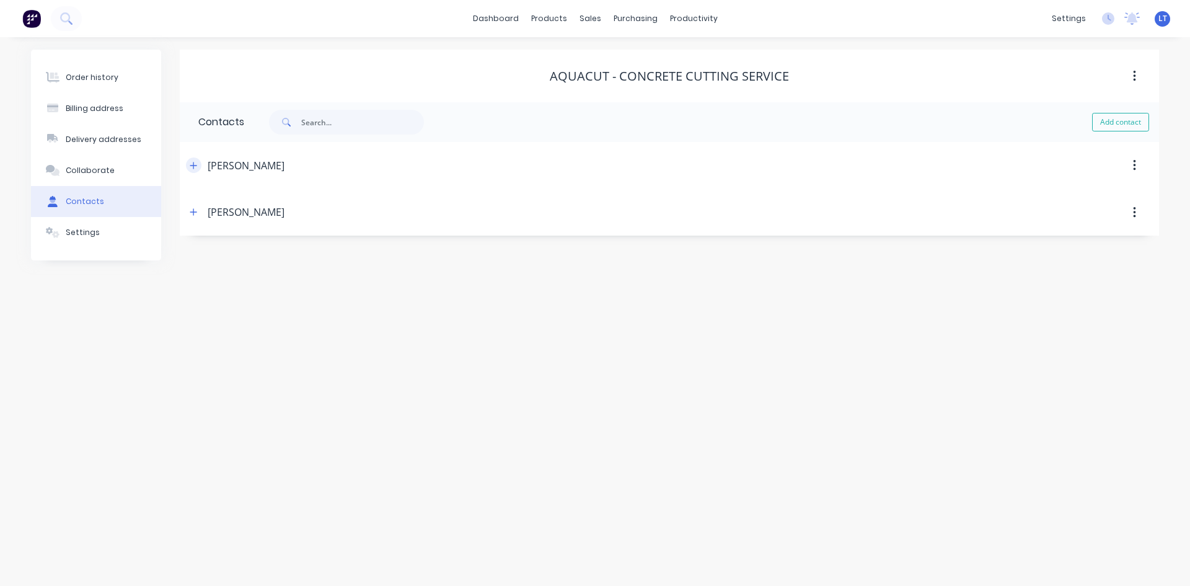
click at [195, 165] on icon "button" at bounding box center [193, 165] width 7 height 7
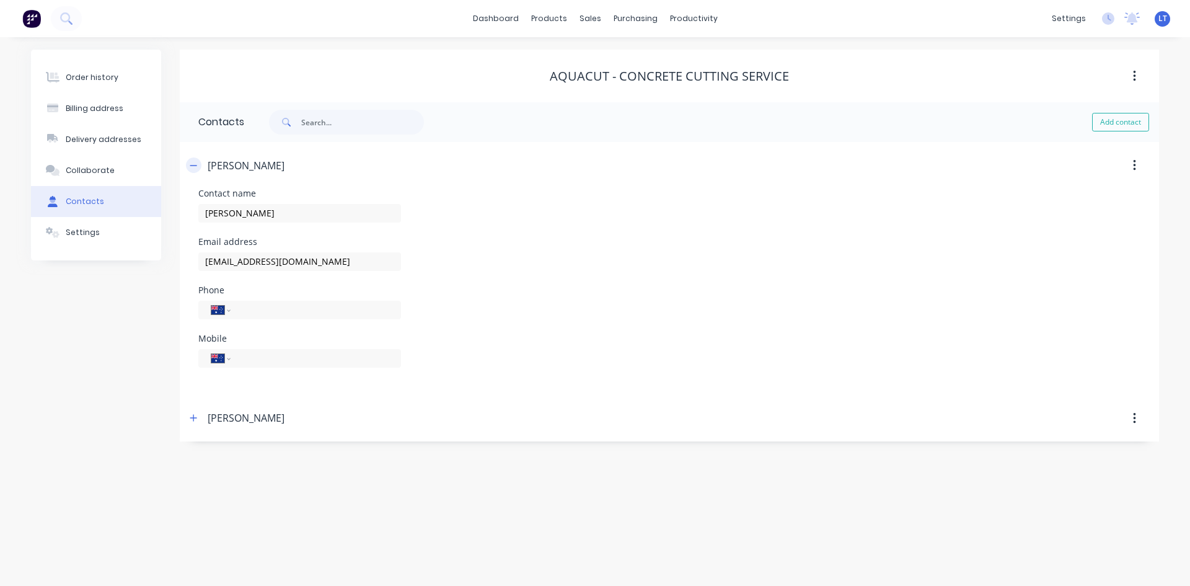
click at [195, 165] on icon "button" at bounding box center [193, 165] width 7 height 1
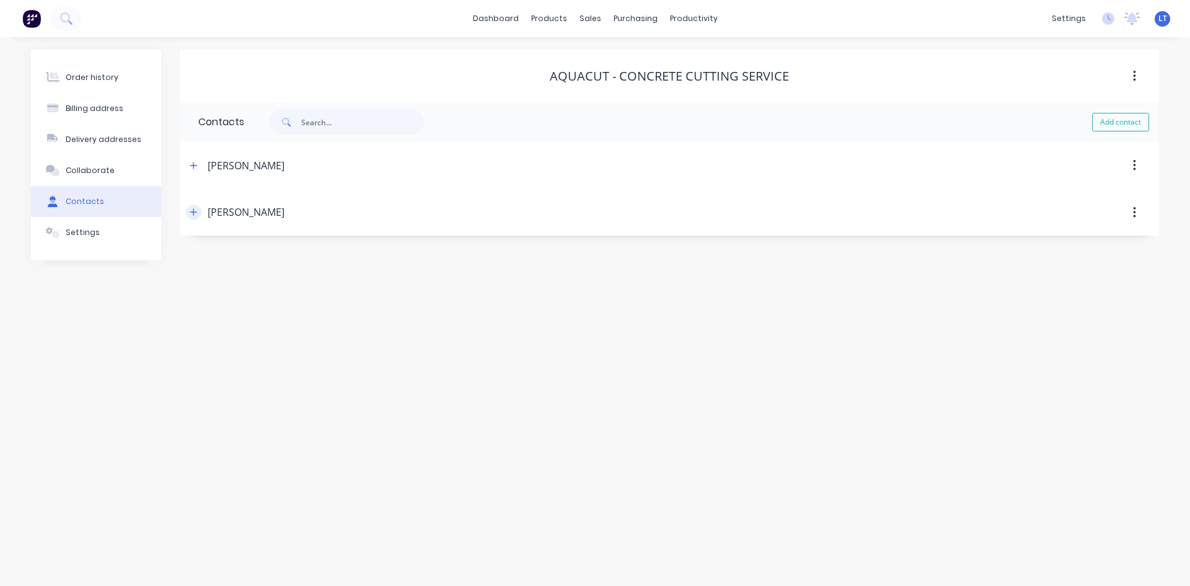
click at [196, 209] on icon "button" at bounding box center [193, 212] width 7 height 9
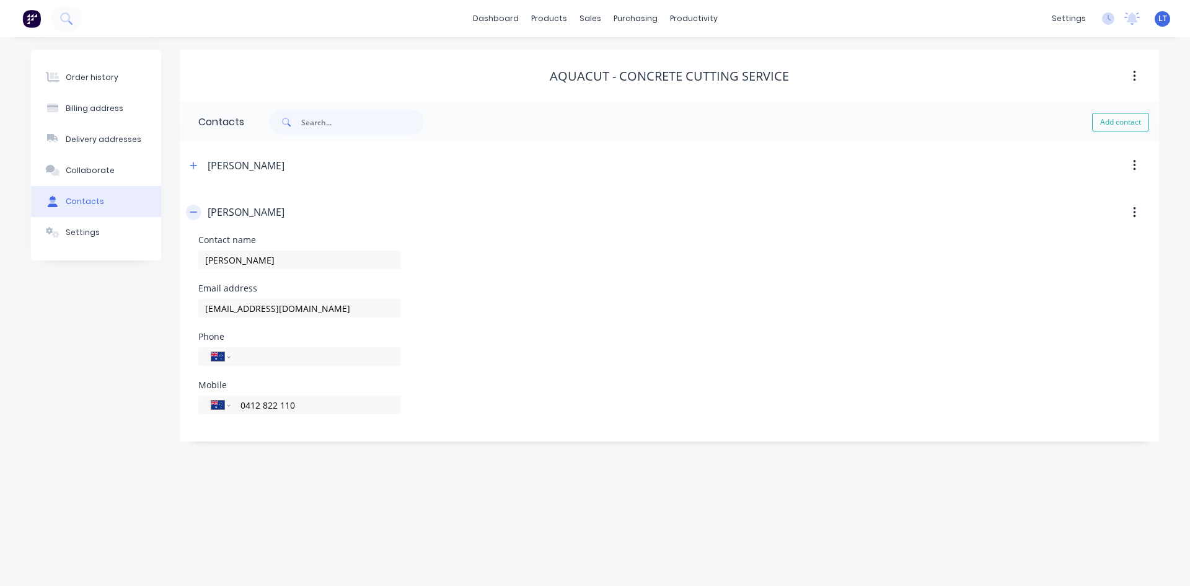
click at [196, 209] on icon "button" at bounding box center [193, 212] width 7 height 9
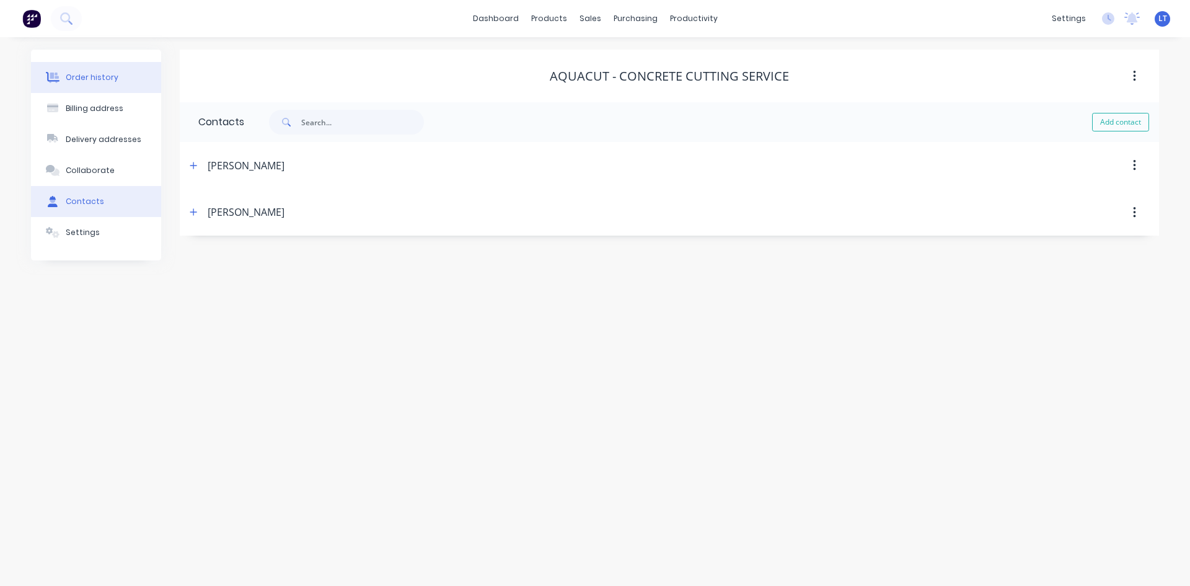
click at [88, 77] on div "Order history" at bounding box center [92, 77] width 53 height 11
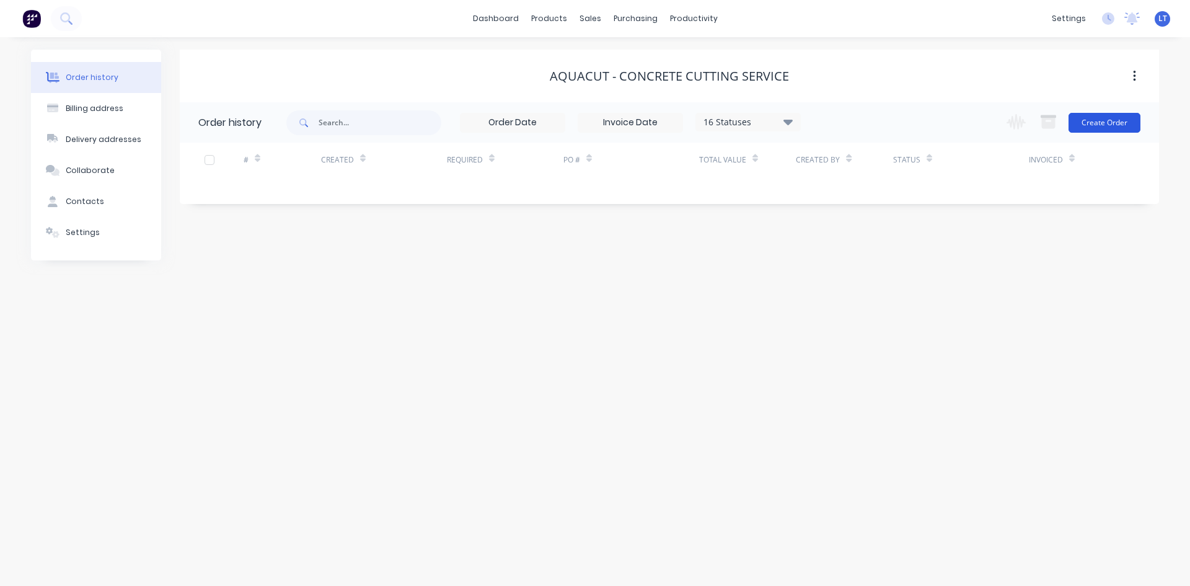
click at [1137, 124] on button "Create Order" at bounding box center [1104, 123] width 72 height 20
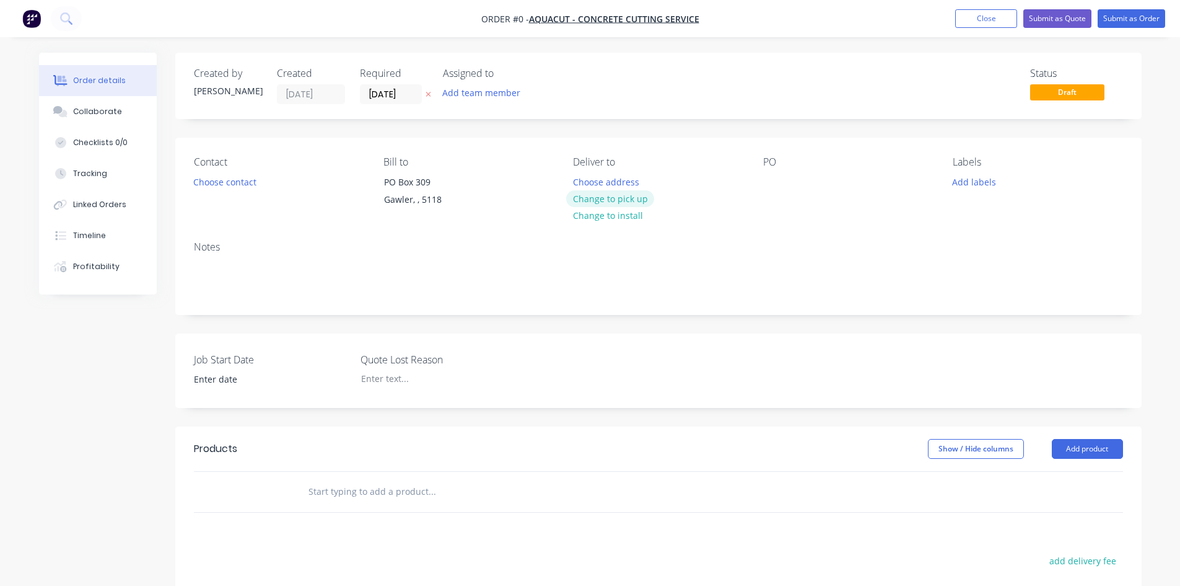
click at [610, 197] on button "Change to pick up" at bounding box center [610, 198] width 88 height 17
click at [245, 188] on button "Choose contact" at bounding box center [224, 181] width 76 height 17
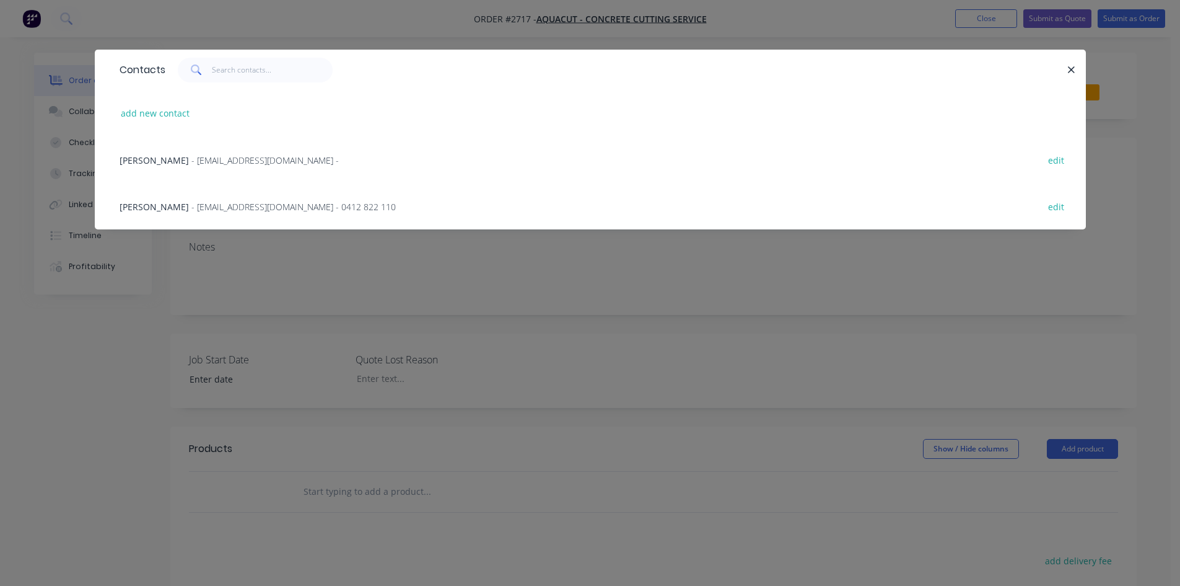
click at [134, 159] on span "[PERSON_NAME]" at bounding box center [154, 160] width 69 height 12
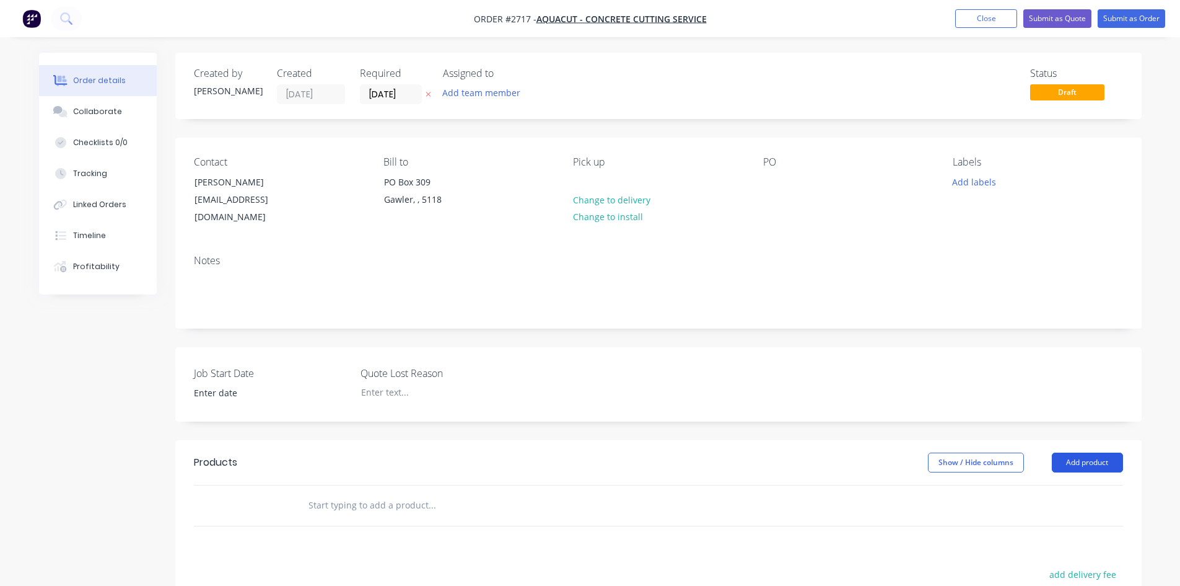
click at [1094, 452] on button "Add product" at bounding box center [1087, 462] width 71 height 20
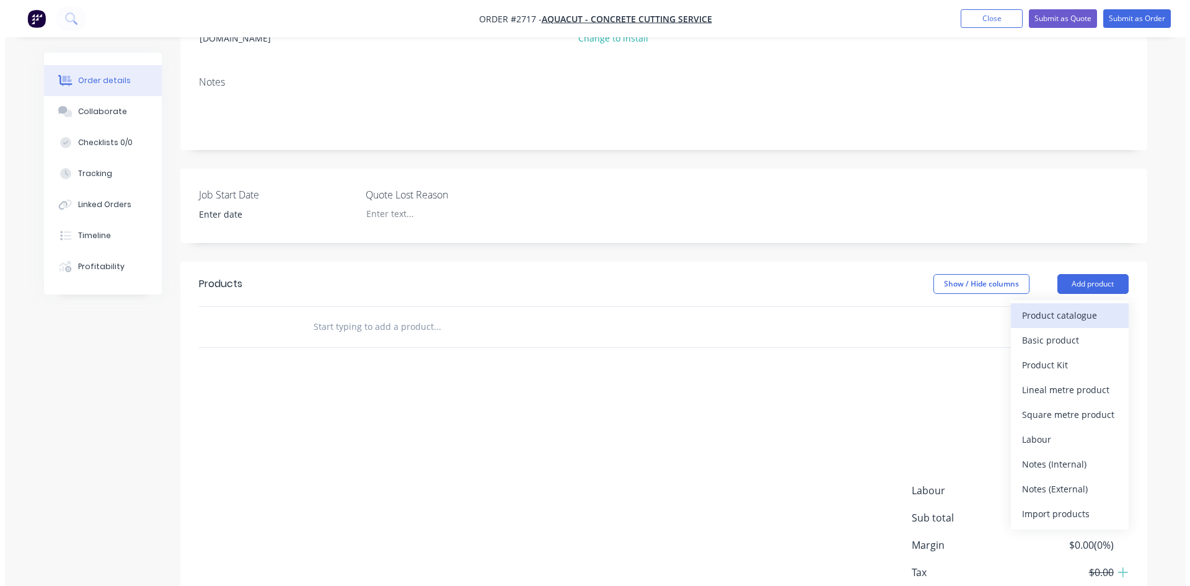
scroll to position [186, 0]
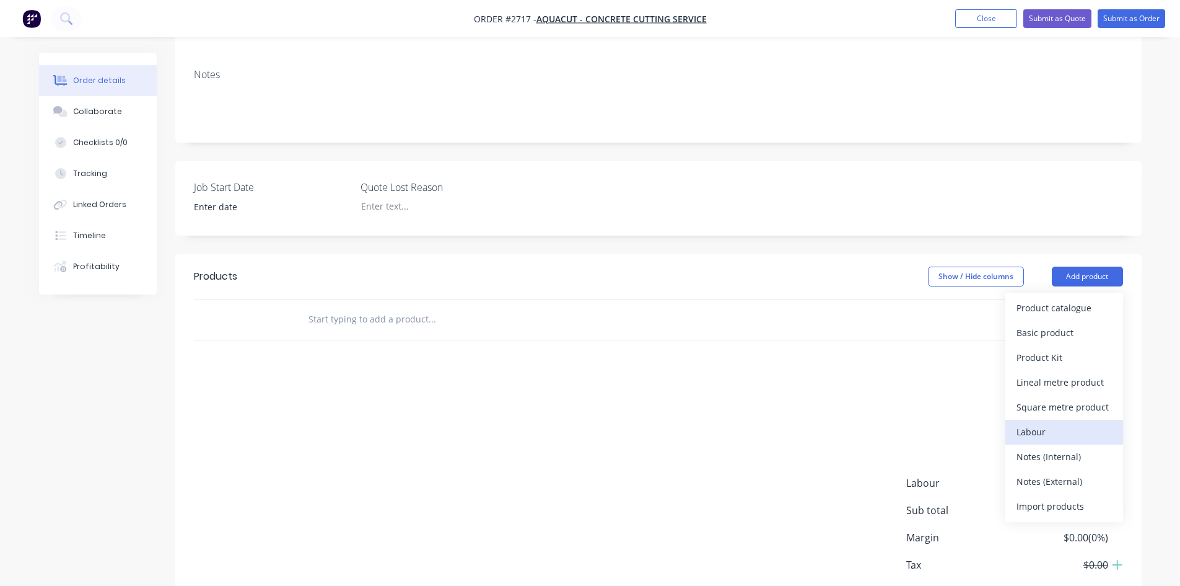
click at [1051, 423] on div "Labour" at bounding box center [1064, 432] width 95 height 18
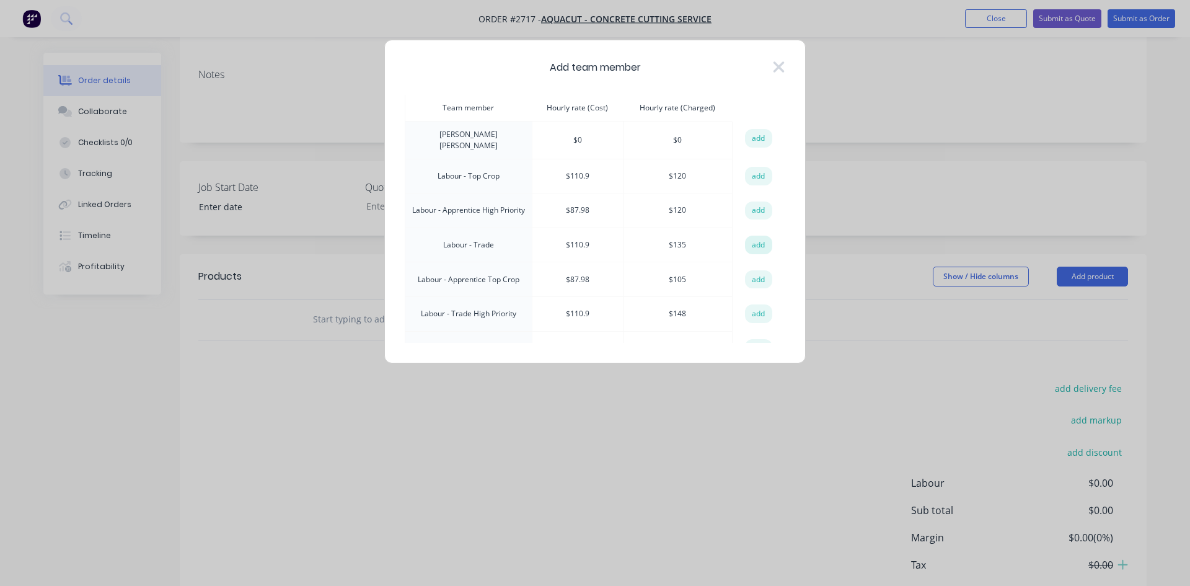
click at [757, 235] on button "add" at bounding box center [758, 244] width 27 height 19
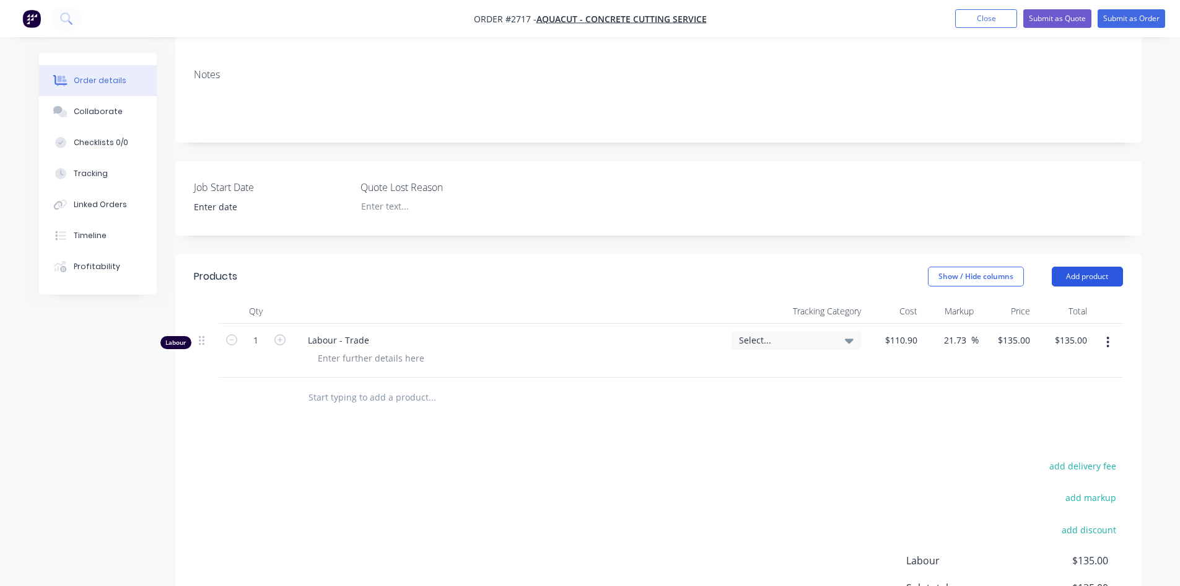
click at [1084, 268] on button "Add product" at bounding box center [1087, 276] width 71 height 20
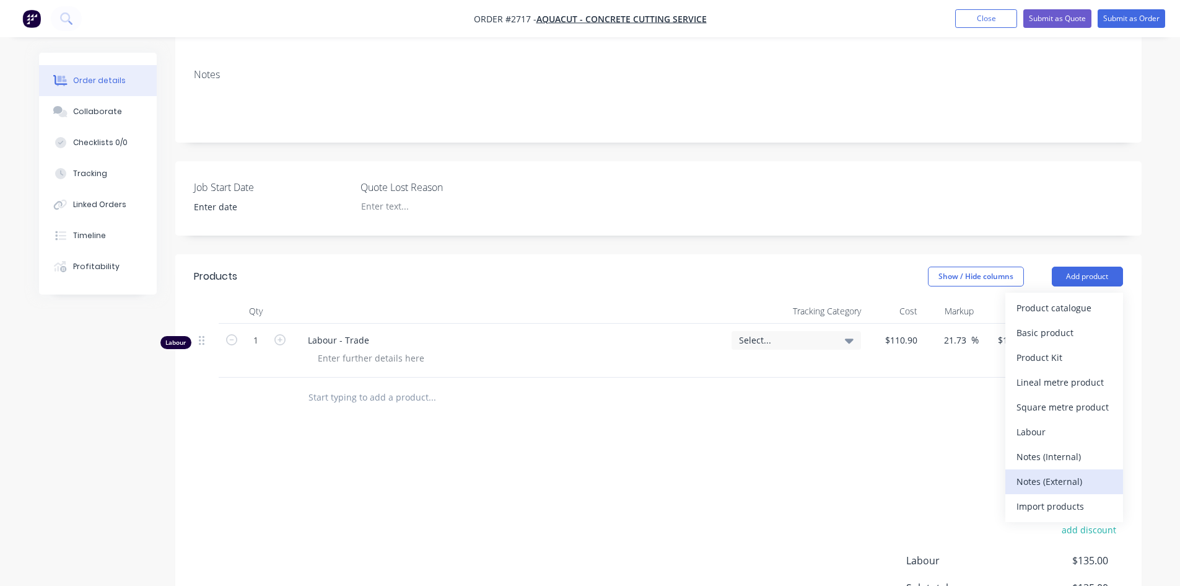
click at [1079, 472] on div "Notes (External)" at bounding box center [1064, 481] width 95 height 18
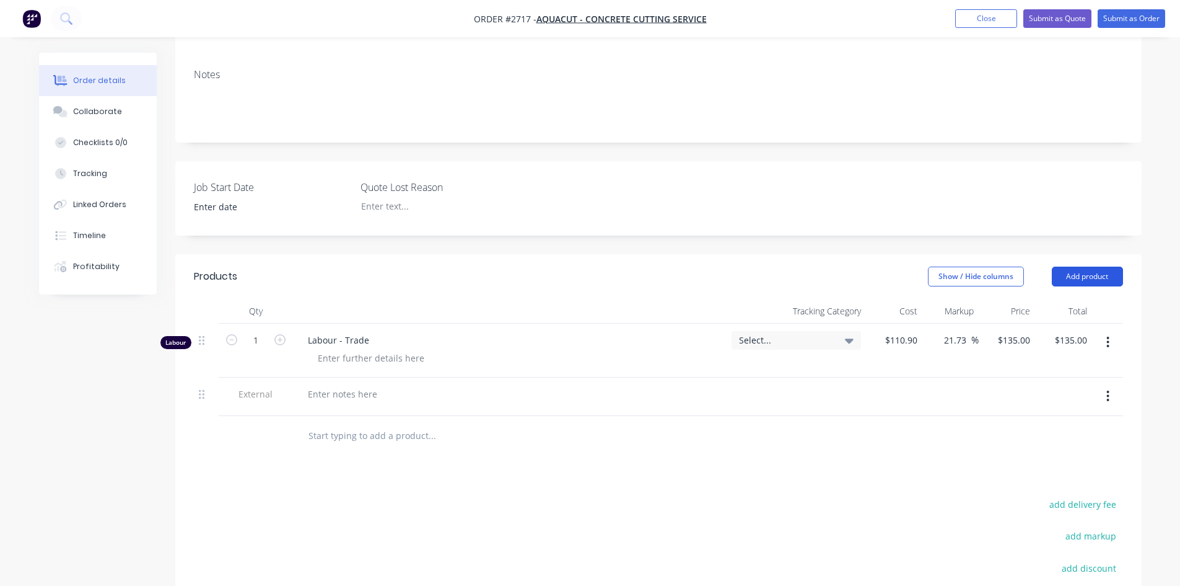
click at [1089, 266] on button "Add product" at bounding box center [1087, 276] width 71 height 20
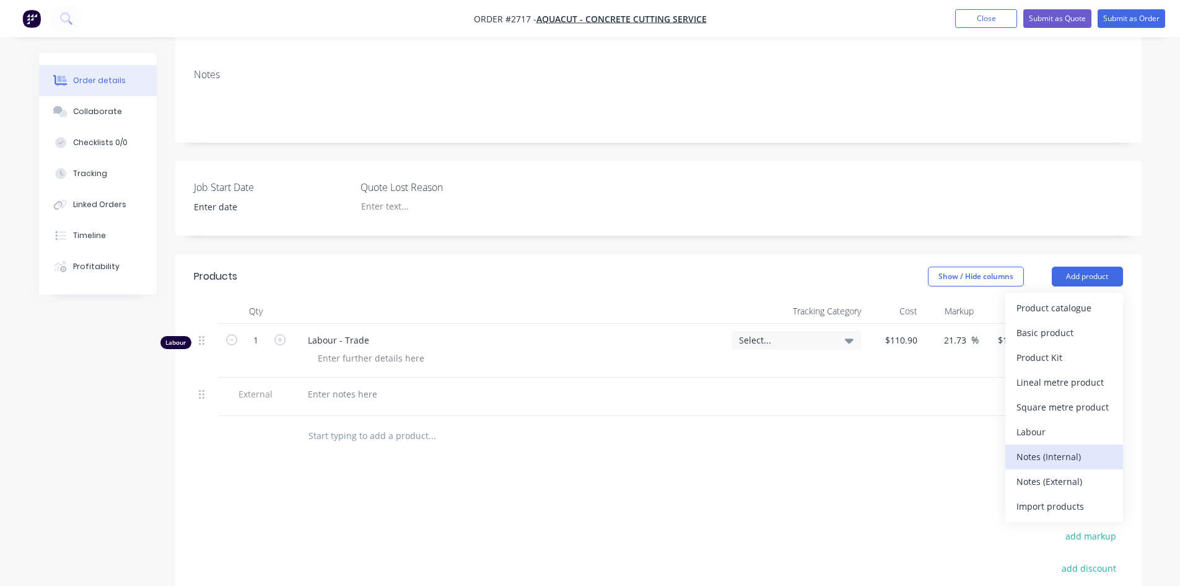
click at [1073, 447] on div "Notes (Internal)" at bounding box center [1064, 456] width 95 height 18
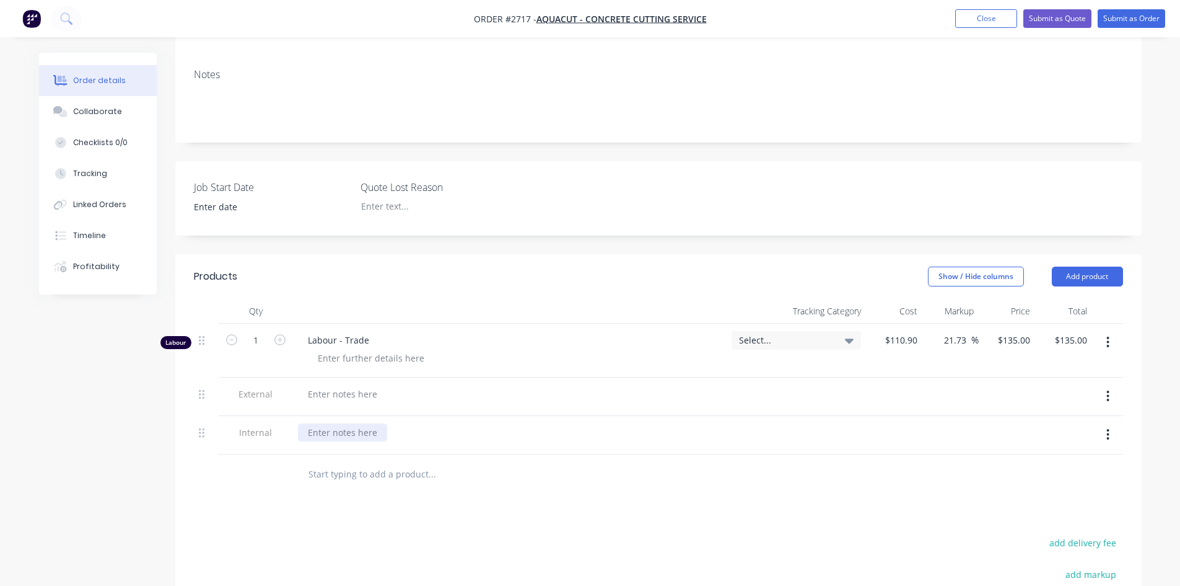
click at [343, 423] on div at bounding box center [342, 432] width 89 height 18
click at [691, 494] on div "Products Show / Hide columns Add product Qty Tracking Category Cost Markup Pric…" at bounding box center [658, 523] width 967 height 538
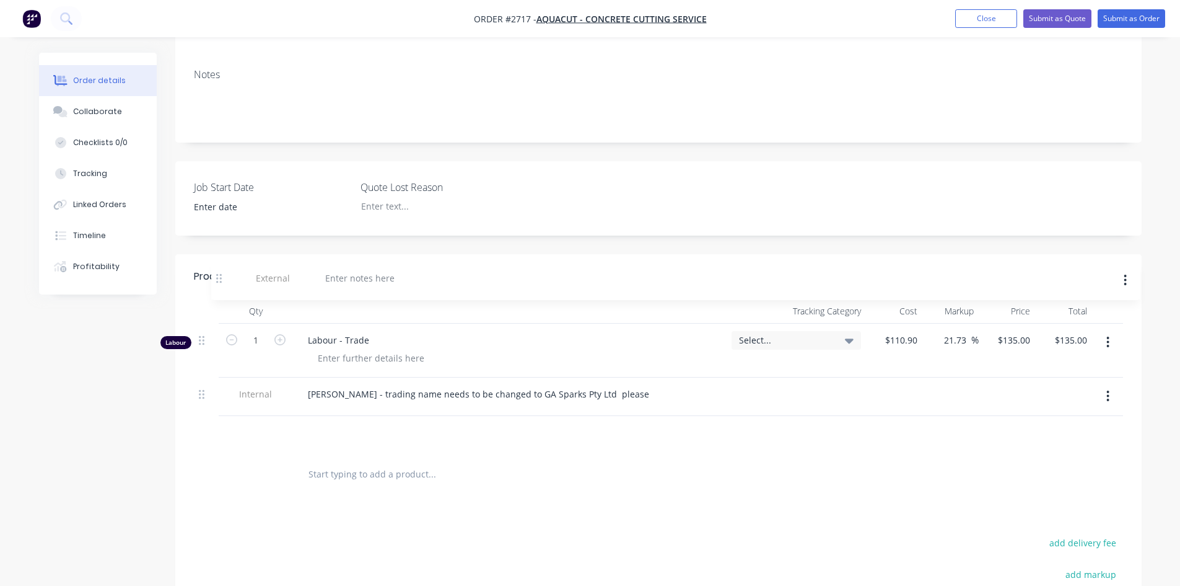
drag, startPoint x: 201, startPoint y: 379, endPoint x: 220, endPoint y: 273, distance: 107.1
click at [220, 273] on div "Products Show / Hide columns Add product Qty Tracking Category Cost Markup Pric…" at bounding box center [658, 374] width 967 height 240
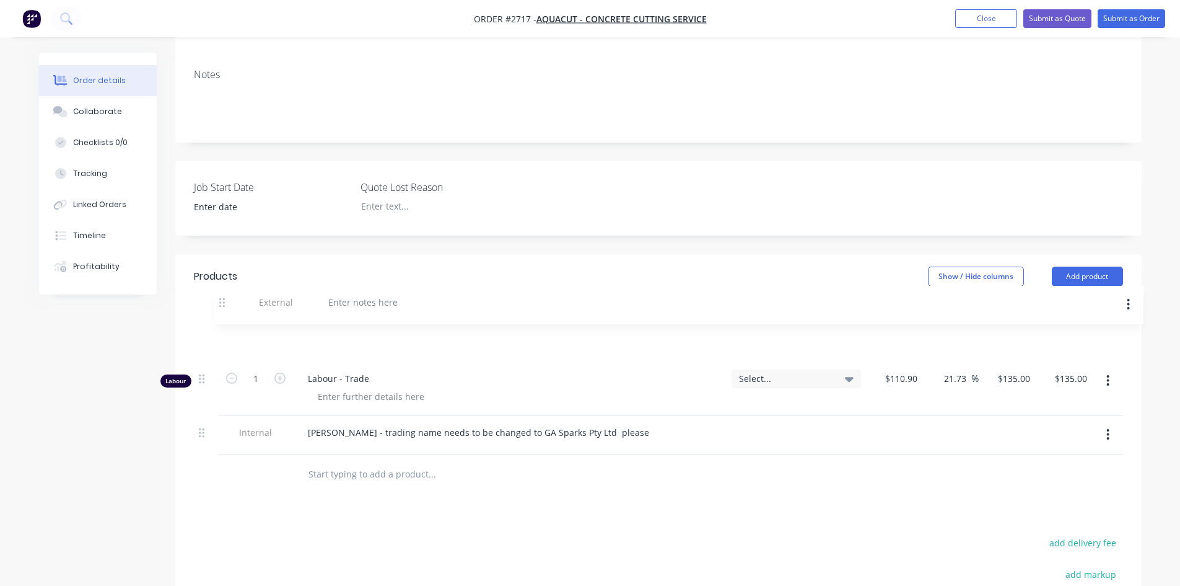
drag, startPoint x: 198, startPoint y: 381, endPoint x: 224, endPoint y: 297, distance: 87.4
click at [224, 299] on div "Qty Tracking Category Cost Markup Price Total Labour 1 Labour - Trade Select...…" at bounding box center [658, 377] width 929 height 156
click at [597, 423] on div "[PERSON_NAME] - trading name needs to be changed to GA Sparks Pty Ltd please" at bounding box center [478, 432] width 361 height 18
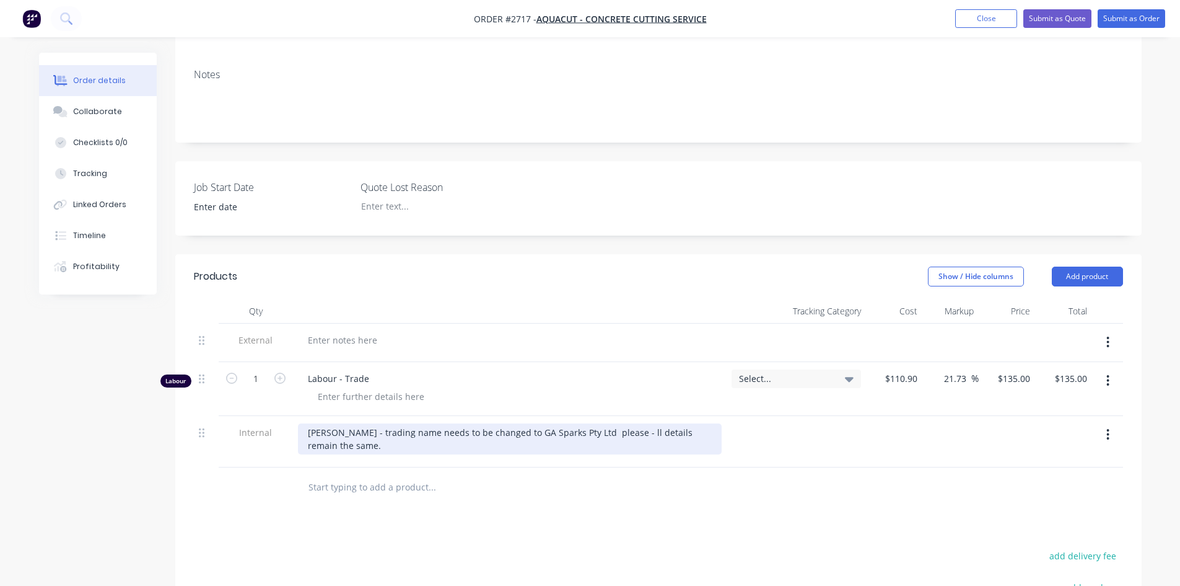
click at [599, 423] on div "[PERSON_NAME] - trading name needs to be changed to GA Sparks Pty Ltd please - …" at bounding box center [510, 438] width 424 height 31
click at [708, 423] on div "[PERSON_NAME] - trading name needs to be changed to GA Sparks Pty Ltd please - …" at bounding box center [510, 438] width 424 height 31
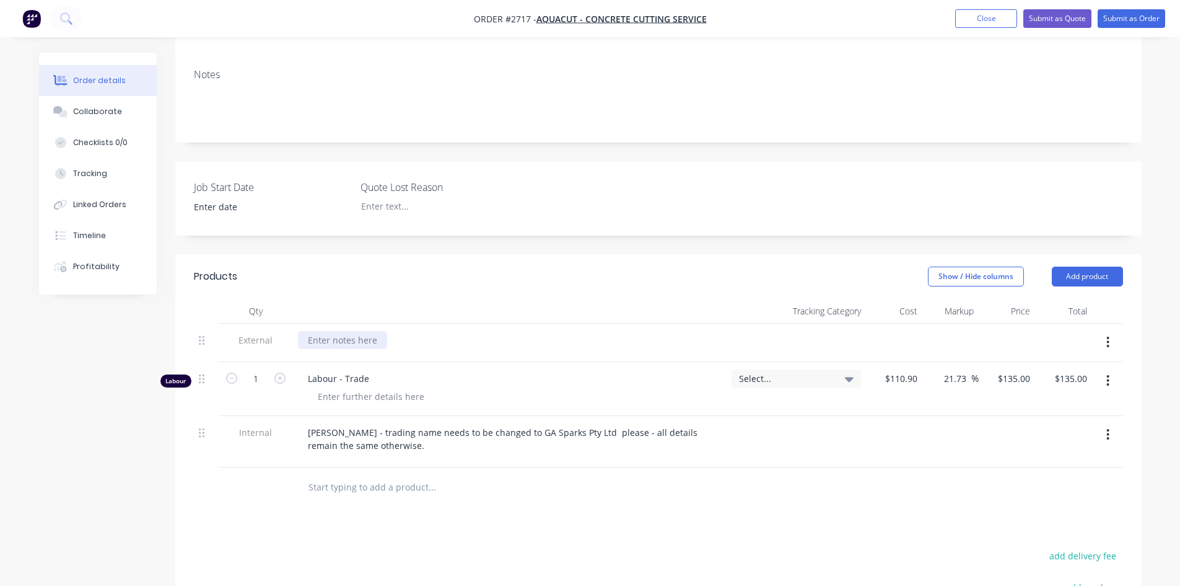
click at [333, 331] on div at bounding box center [342, 340] width 89 height 18
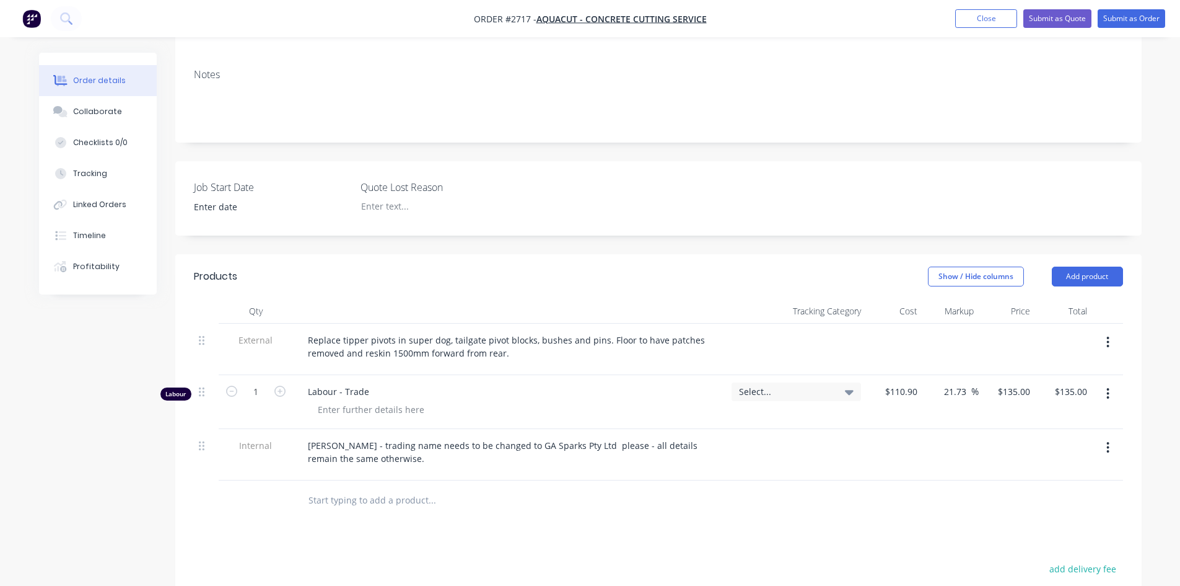
click at [569, 488] on div at bounding box center [484, 500] width 372 height 25
click at [404, 488] on input "text" at bounding box center [432, 500] width 248 height 25
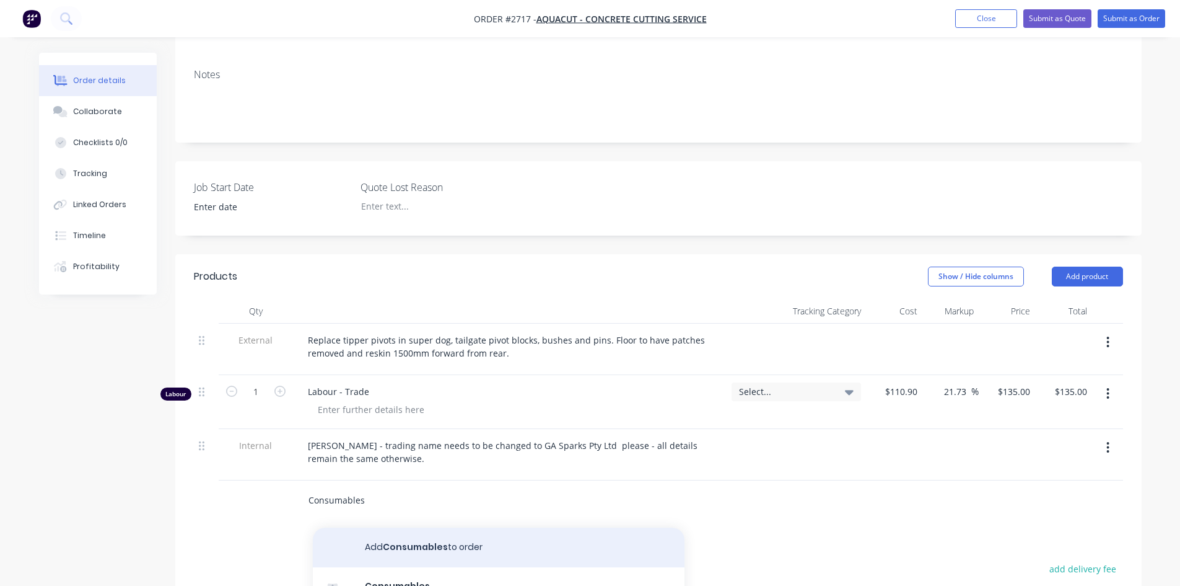
type input "Consumables"
click at [402, 543] on button "Add Consumables to order" at bounding box center [499, 547] width 372 height 40
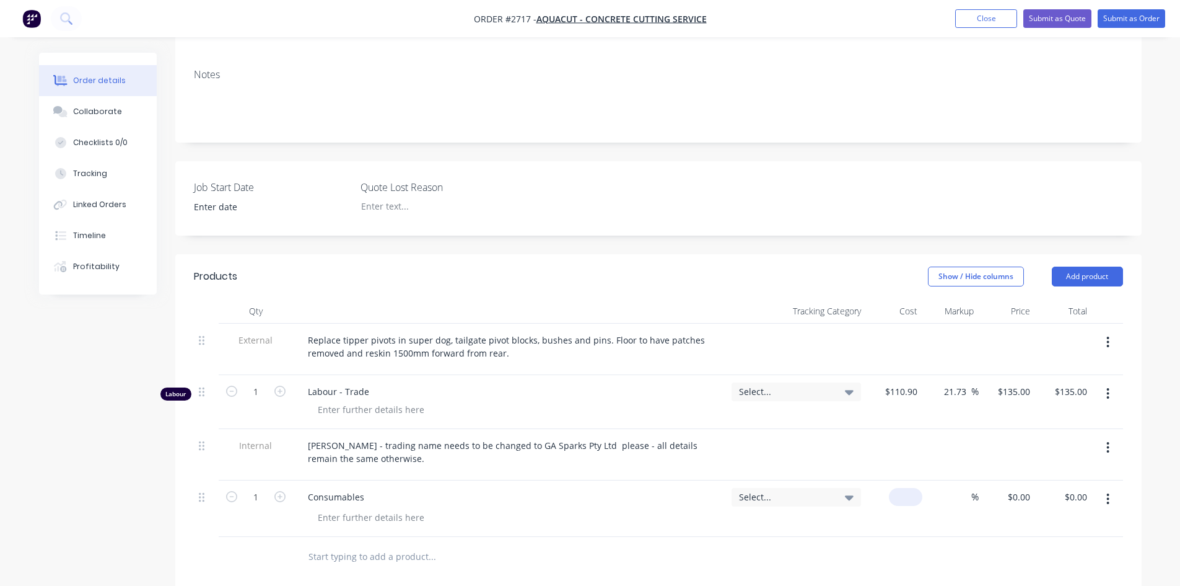
click at [911, 488] on input at bounding box center [908, 497] width 29 height 18
type input "$50.00"
click at [965, 488] on input at bounding box center [964, 497] width 14 height 18
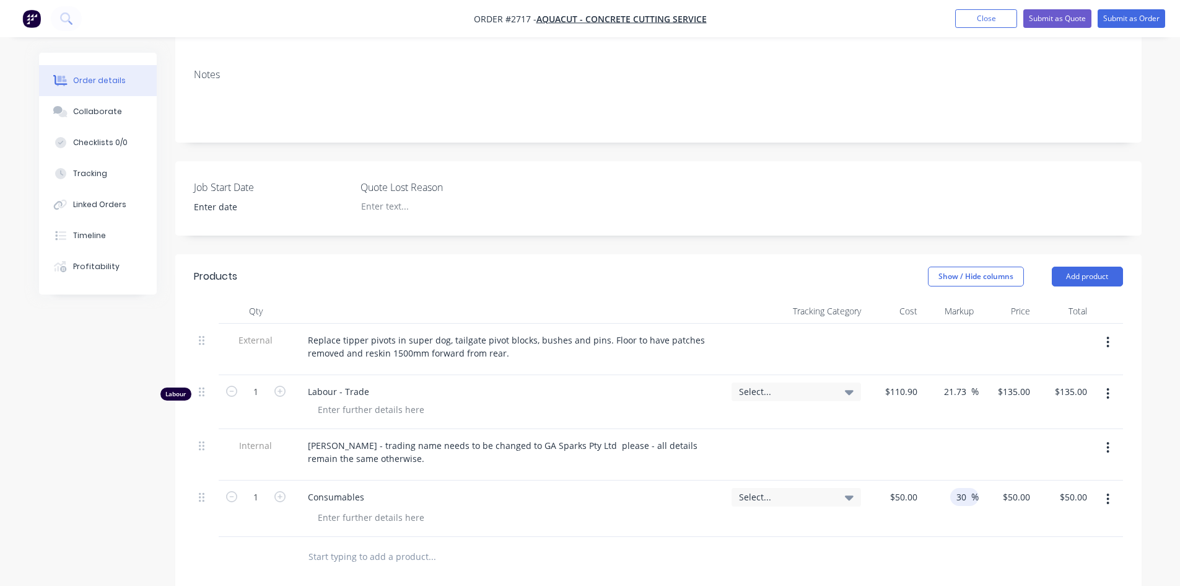
type input "3"
type input "40"
type input "$70.00"
click at [924, 541] on div at bounding box center [658, 557] width 929 height 40
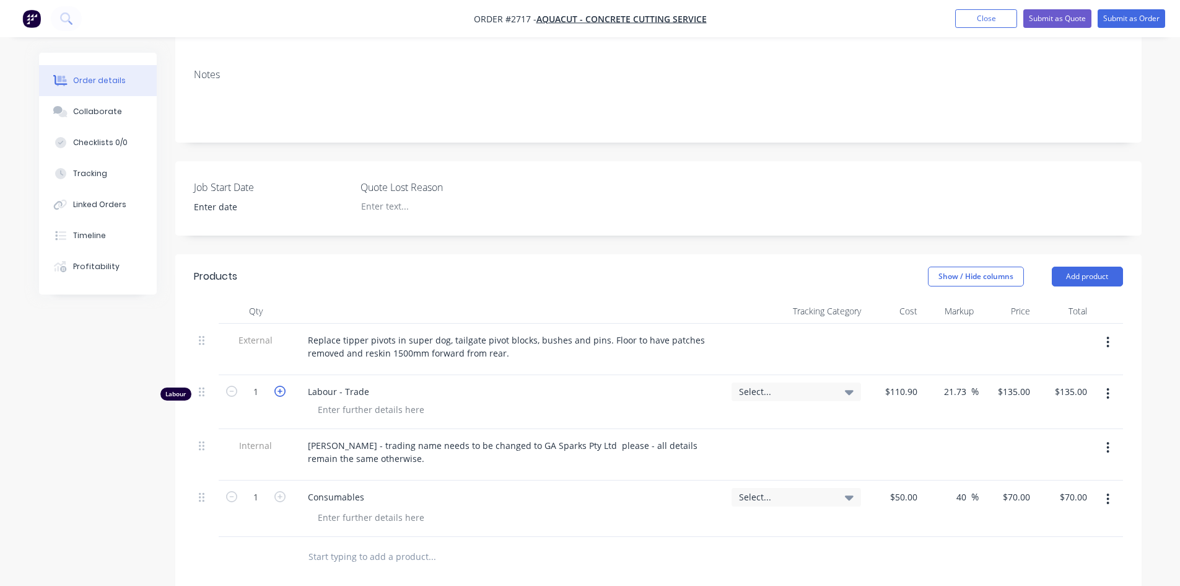
click at [278, 385] on icon "button" at bounding box center [279, 390] width 11 height 11
type input "2"
type input "$270.00"
click at [278, 385] on icon "button" at bounding box center [279, 390] width 11 height 11
type input "3"
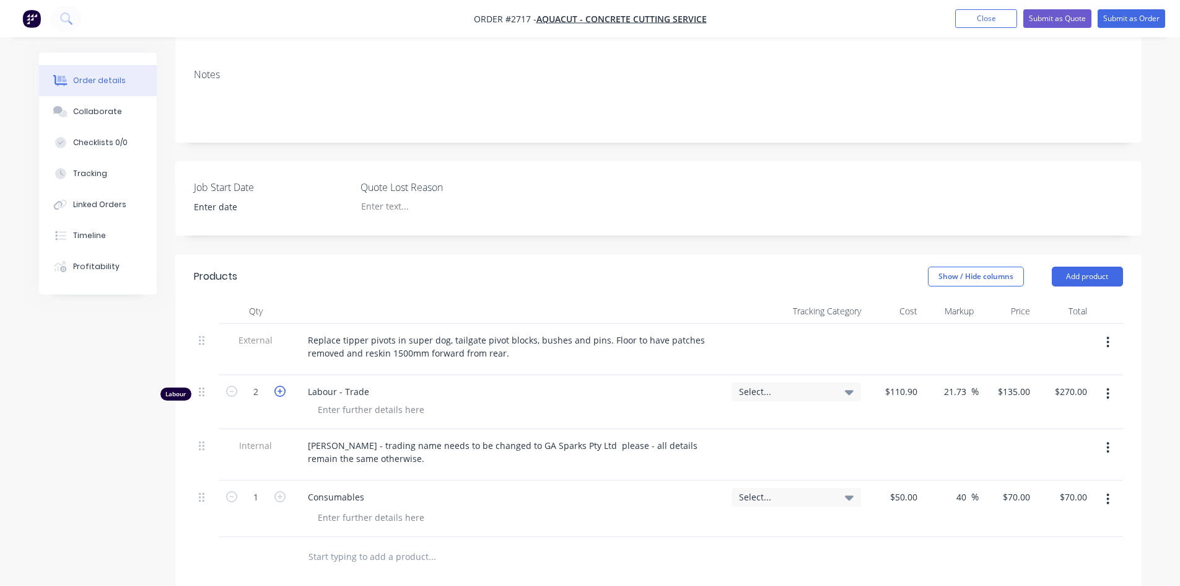
type input "$405.00"
click at [278, 385] on icon "button" at bounding box center [279, 390] width 11 height 11
type input "4"
type input "$540.00"
click at [278, 385] on icon "button" at bounding box center [279, 390] width 11 height 11
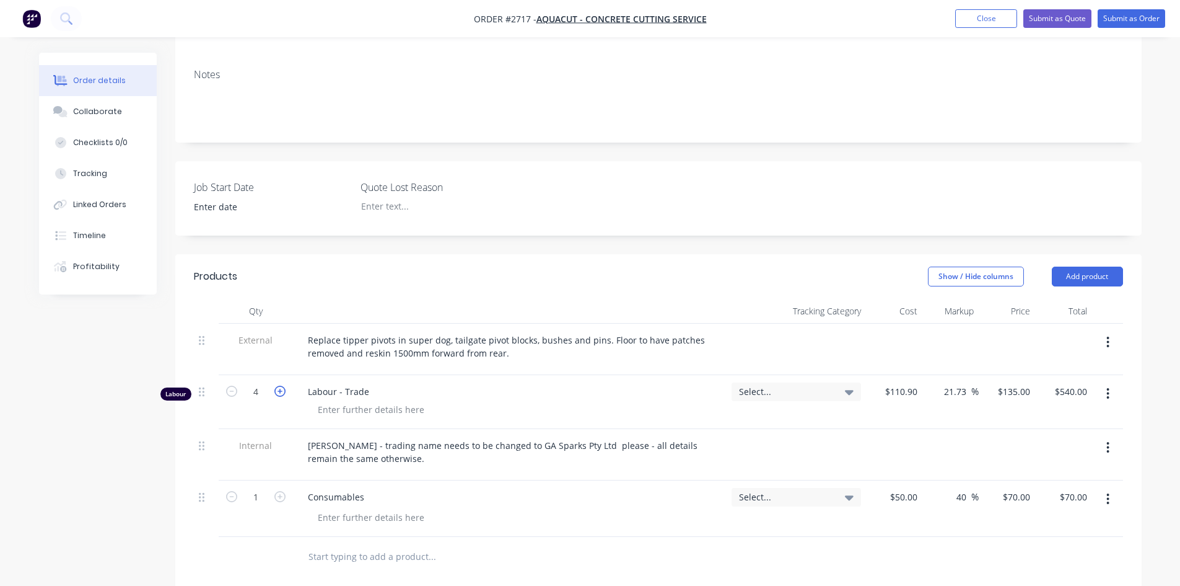
type input "5"
type input "$675.00"
click at [278, 385] on icon "button" at bounding box center [279, 390] width 11 height 11
type input "6"
type input "$810.00"
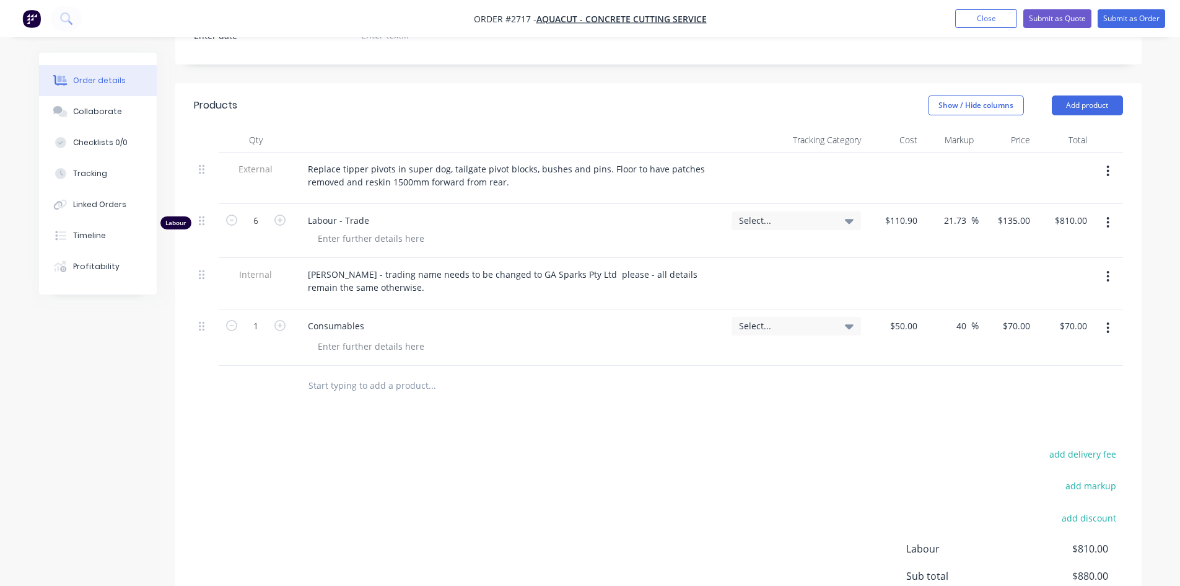
scroll to position [372, 0]
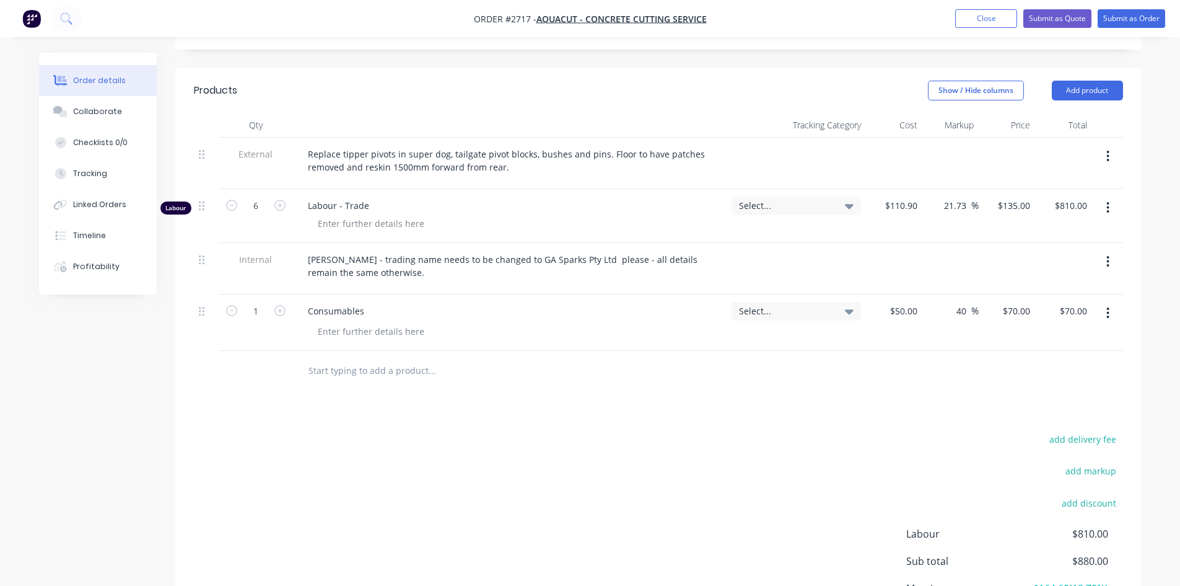
click at [371, 358] on input "text" at bounding box center [432, 370] width 248 height 25
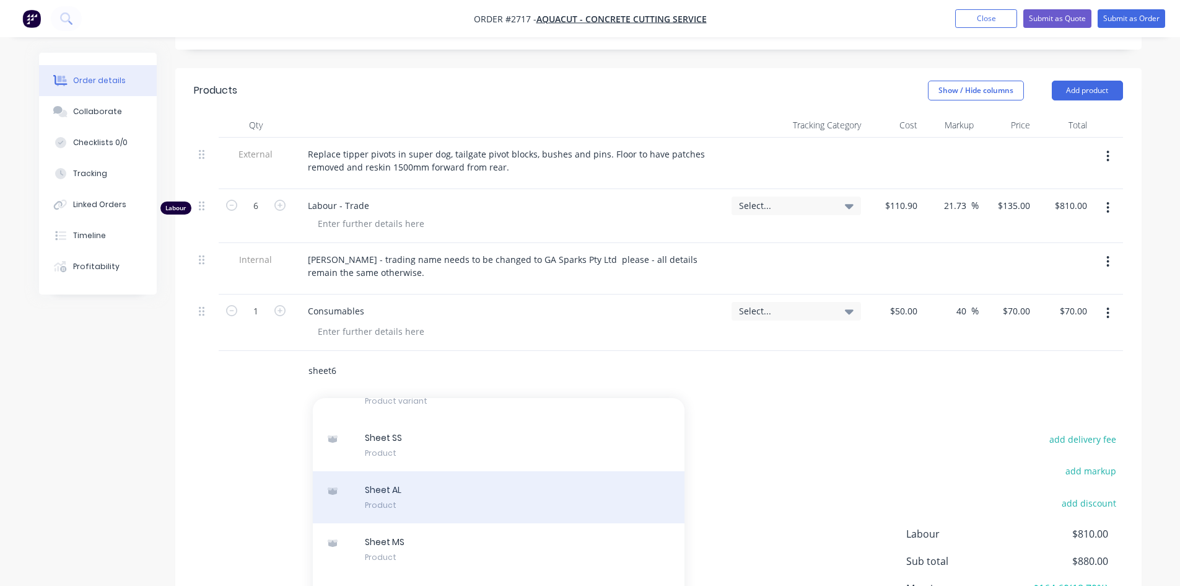
type input "sheet6"
click at [442, 476] on div "Sheet AL Product" at bounding box center [499, 497] width 372 height 52
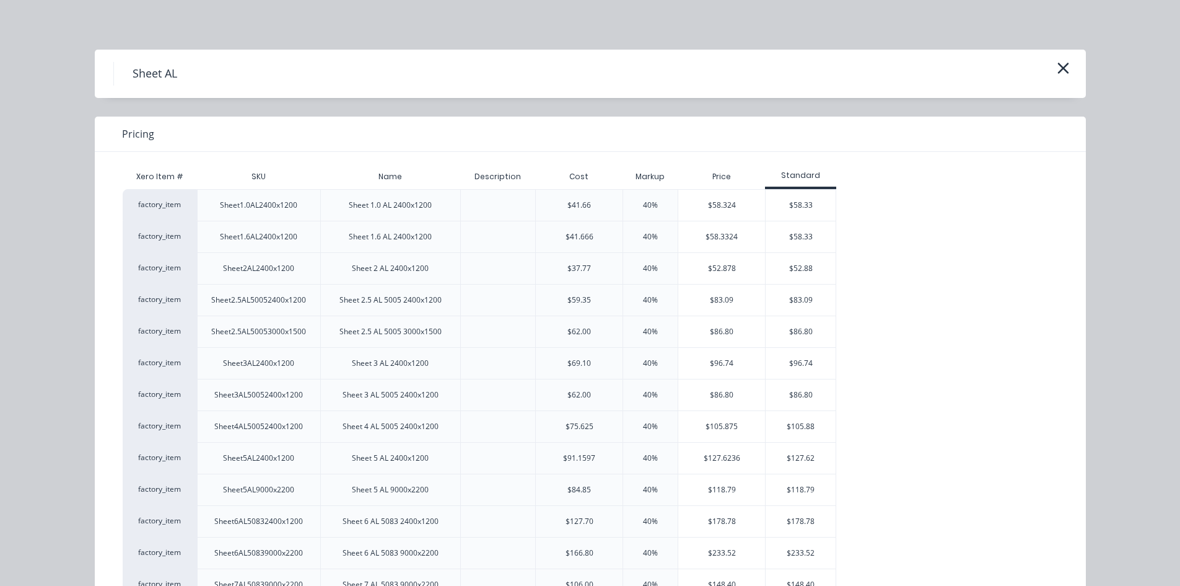
scroll to position [62, 0]
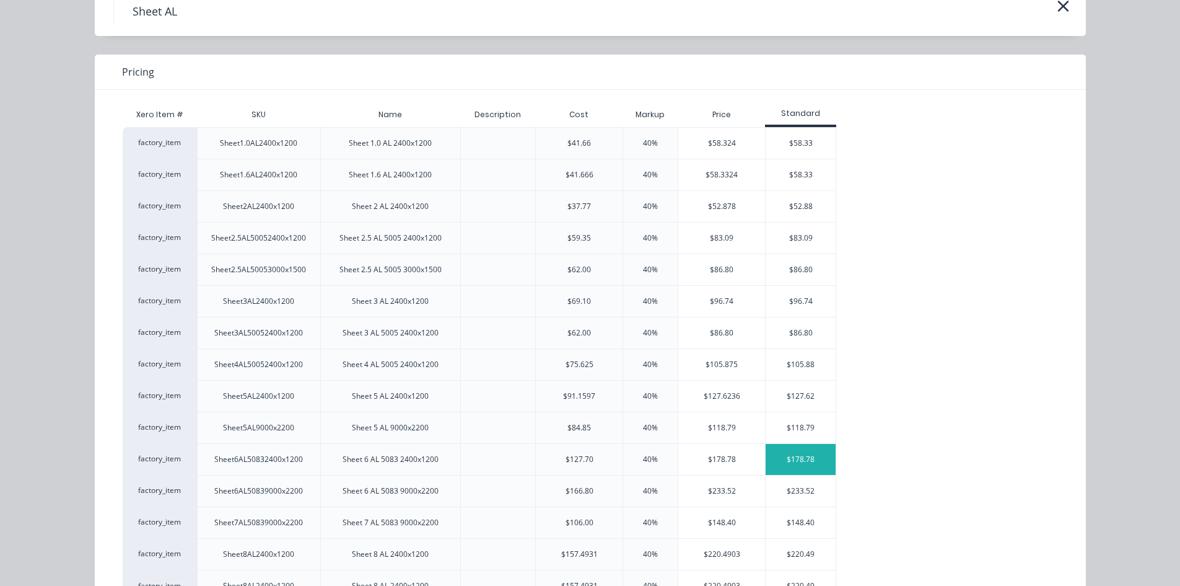
click at [771, 459] on div "$178.78" at bounding box center [801, 459] width 70 height 31
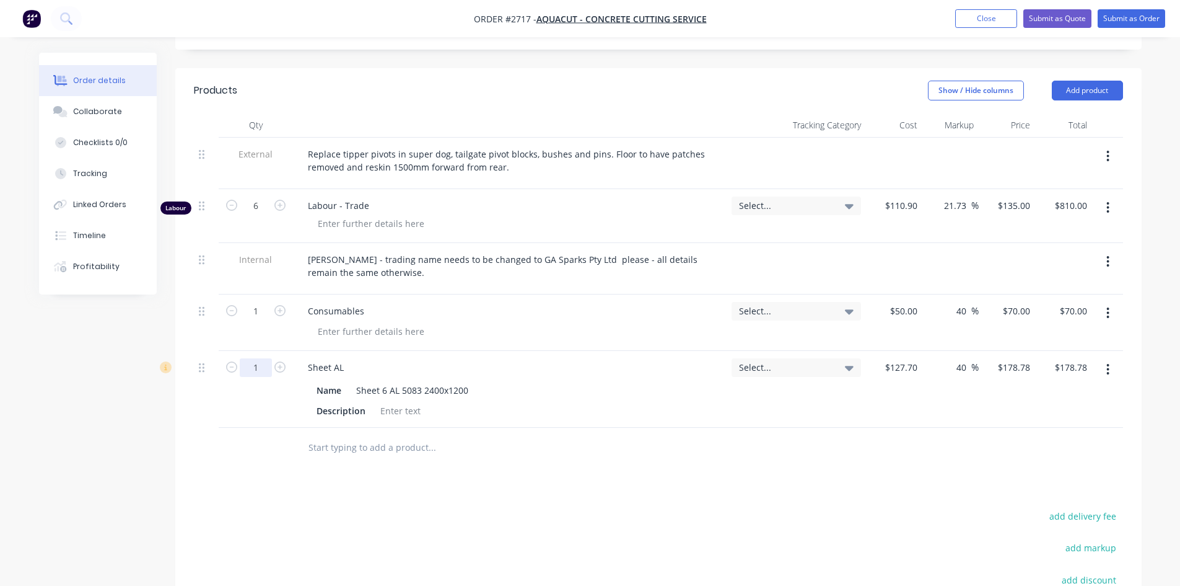
click at [265, 362] on input "1" at bounding box center [256, 367] width 32 height 19
type input "5.76"
type input "$1,029.77"
click at [687, 474] on div "Products Show / Hide columns Add product Qty Tracking Category Cost Markup Pric…" at bounding box center [658, 416] width 967 height 697
click at [341, 436] on input "text" at bounding box center [432, 447] width 248 height 25
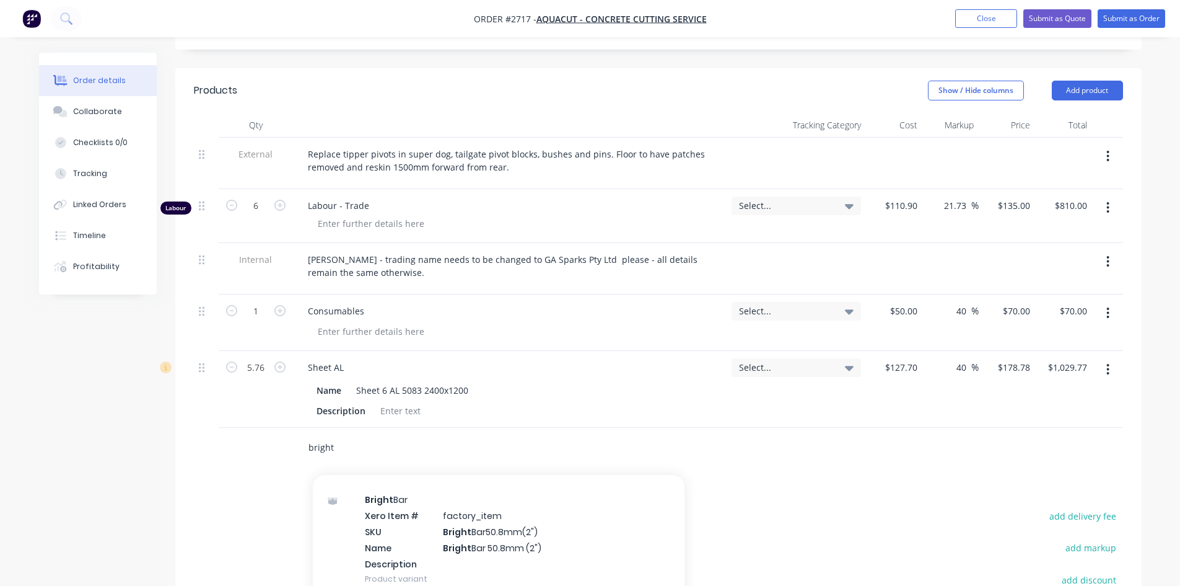
scroll to position [1921, 0]
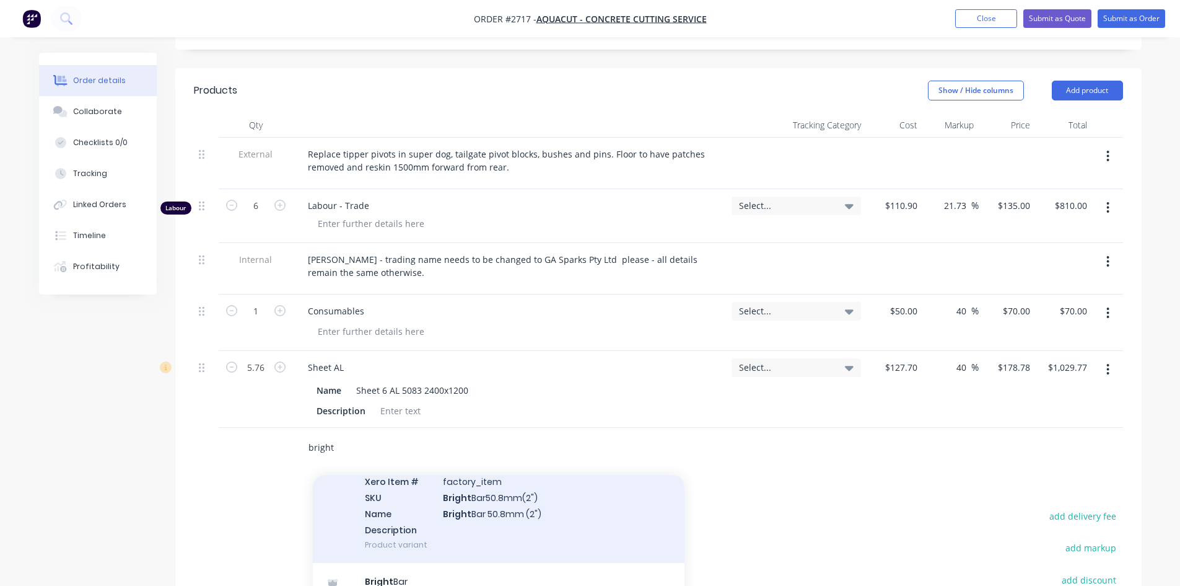
type input "bright"
click at [470, 489] on div "Bright Bar Xero Item # factory_item SKU Bright Bar50.8mm(2") Name Bright Bar 50…" at bounding box center [499, 505] width 372 height 116
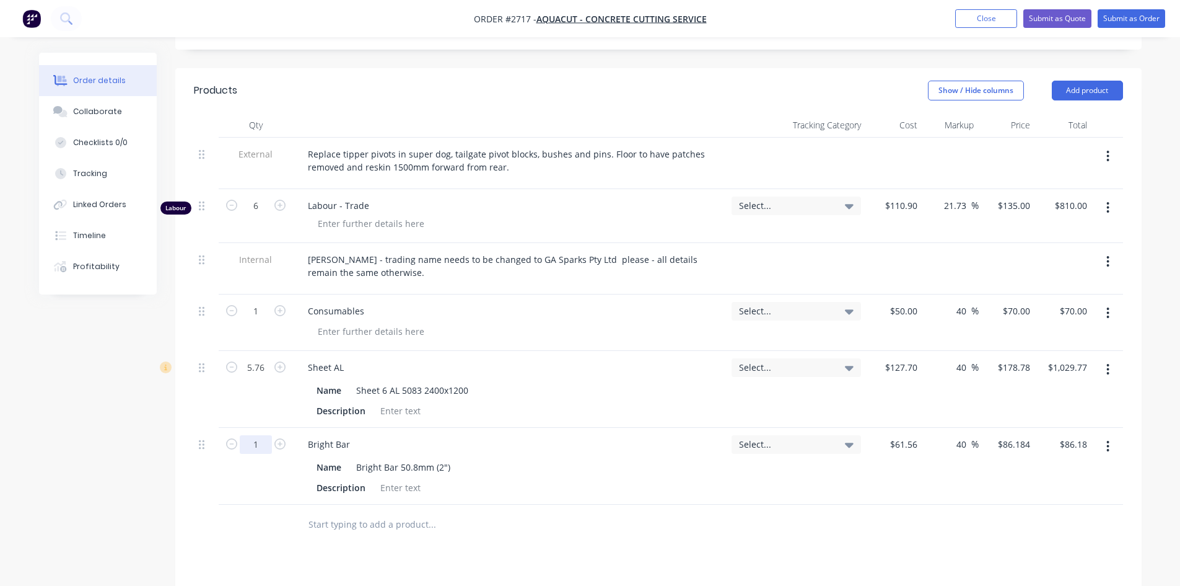
click at [260, 435] on input "1" at bounding box center [256, 444] width 32 height 19
type input "1.5"
type input "$129.28"
click at [385, 512] on input "text" at bounding box center [432, 524] width 248 height 25
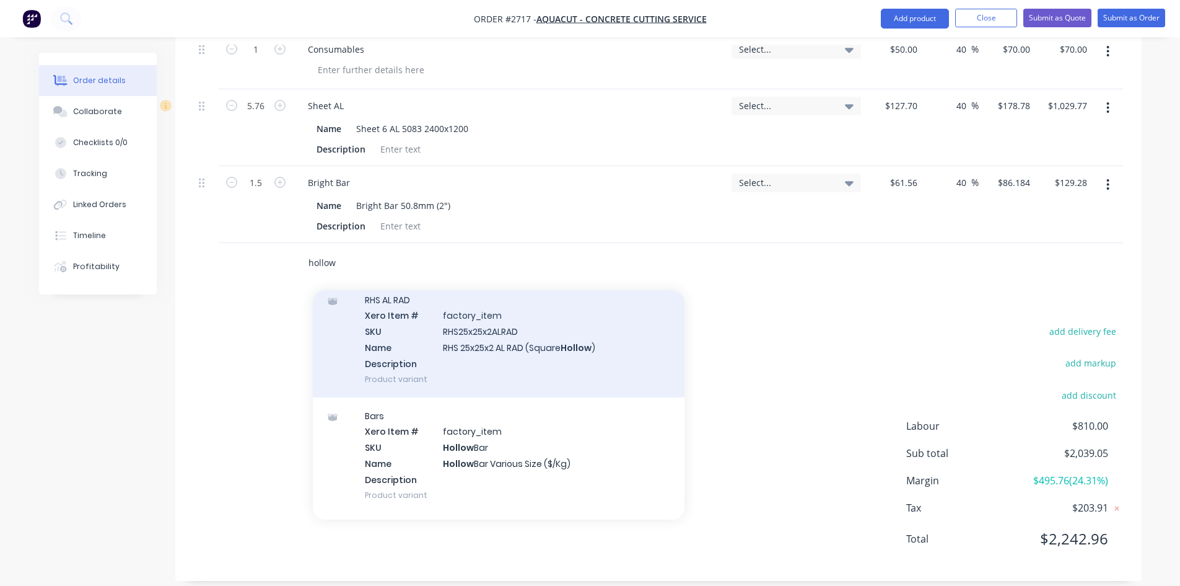
scroll to position [186, 0]
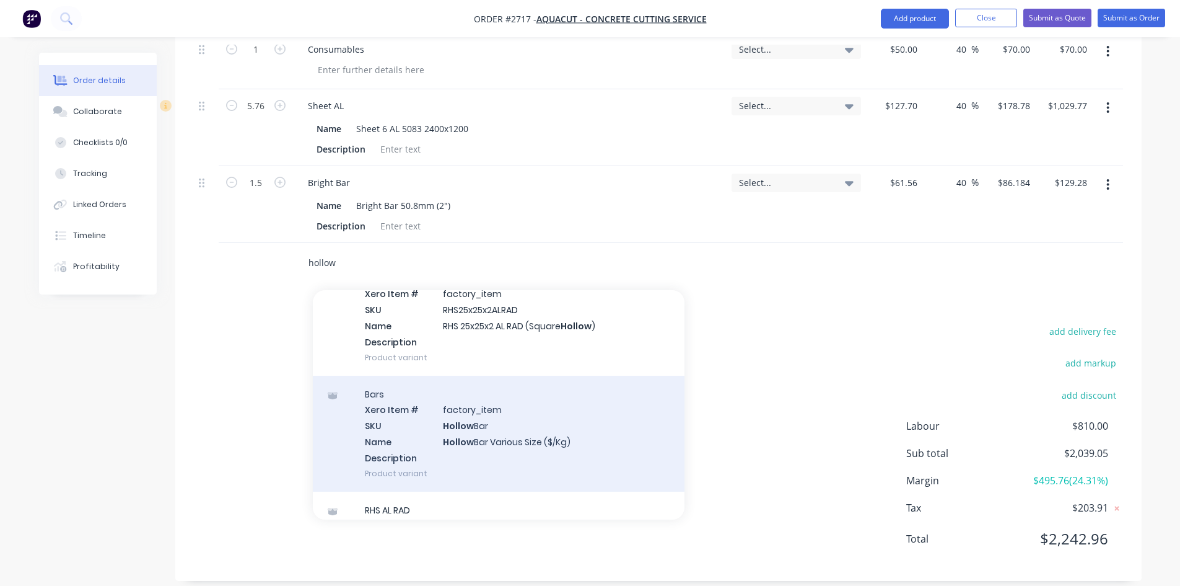
type input "hollow"
click at [542, 416] on div "Bars Xero Item # factory_item SKU Hollow Bar Name Hollow Bar Various Size ($/Kg…" at bounding box center [499, 433] width 372 height 116
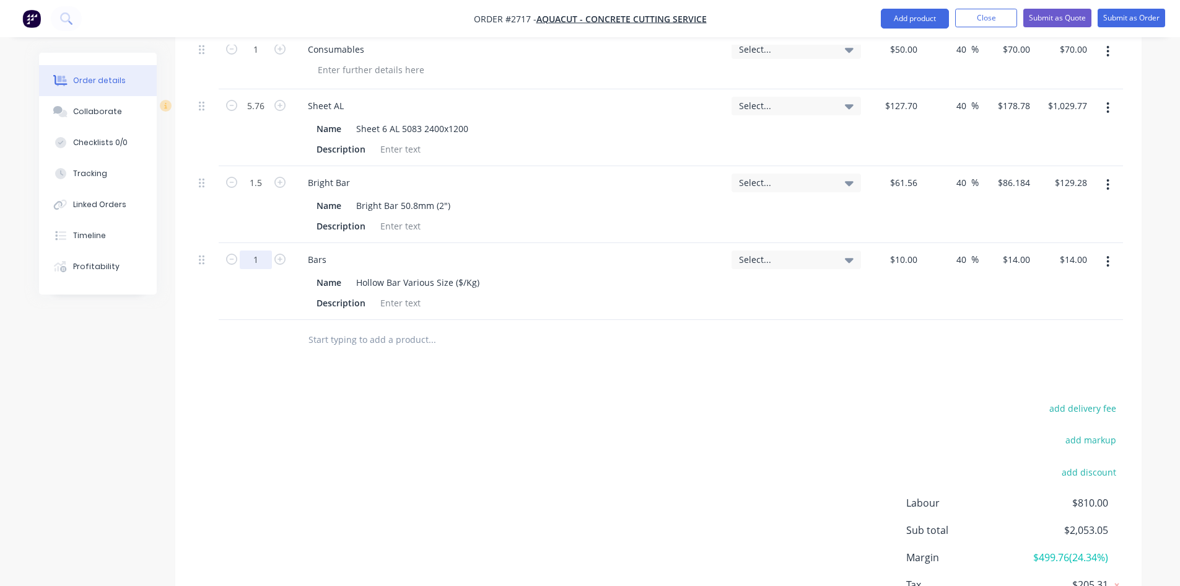
click at [257, 250] on input "1" at bounding box center [256, 259] width 32 height 19
type input "5"
type input "$70.00"
click at [421, 364] on div "Products Show / Hide columns Add product Qty Tracking Category Cost Markup Pric…" at bounding box center [658, 232] width 967 height 851
click at [371, 327] on input "text" at bounding box center [432, 339] width 248 height 25
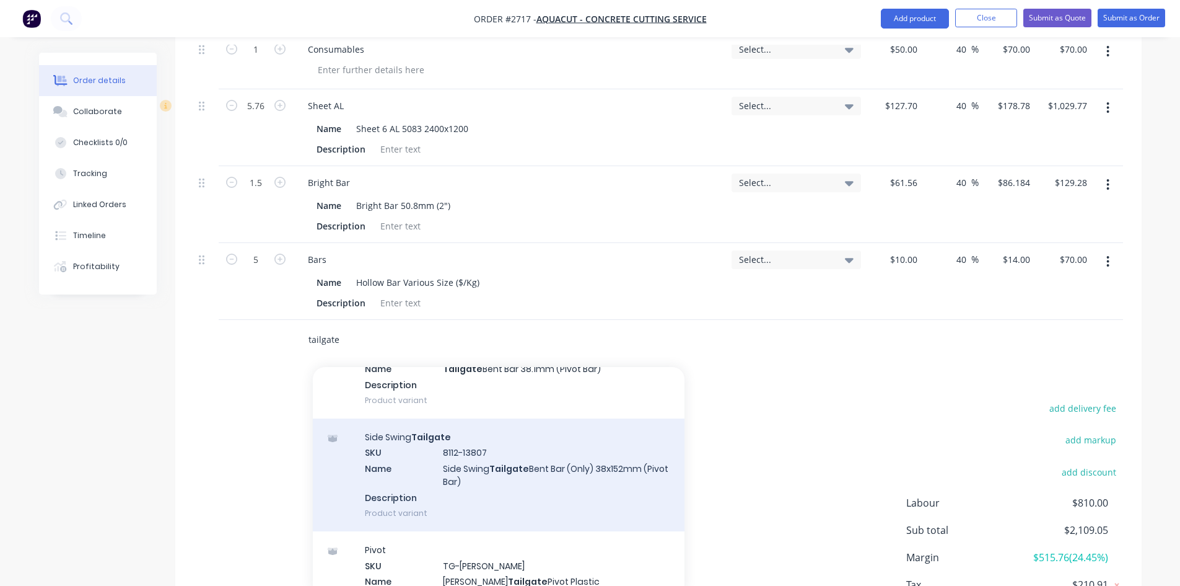
scroll to position [434, 0]
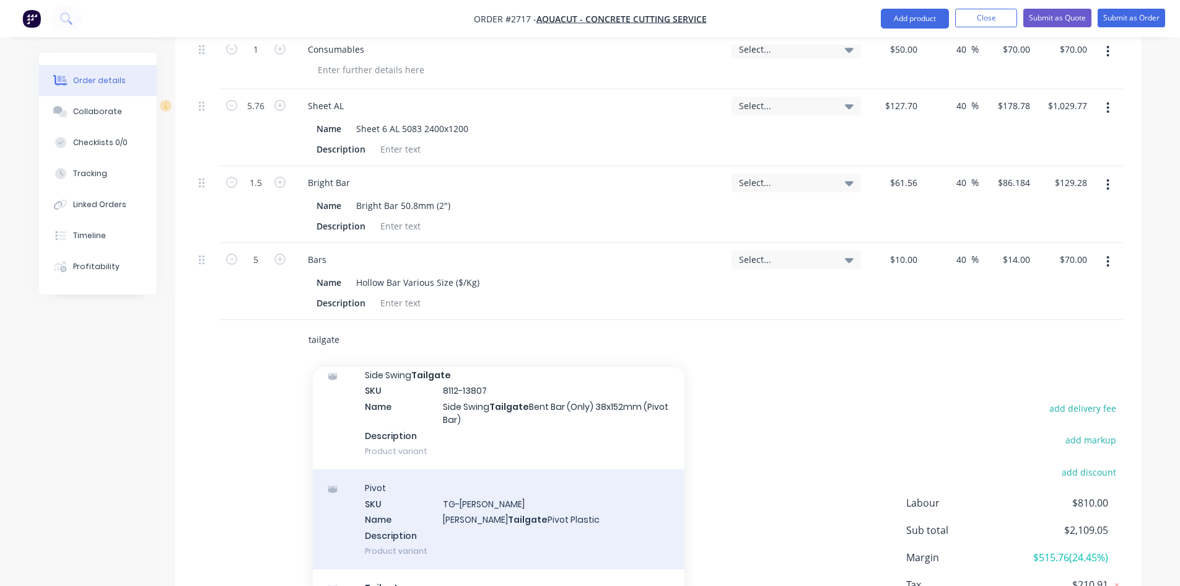
type input "tailgate"
click at [533, 504] on div "Pivot SKU TG-[PERSON_NAME] Name [PERSON_NAME] Tailgate Pivot Plastic Descriptio…" at bounding box center [499, 519] width 372 height 100
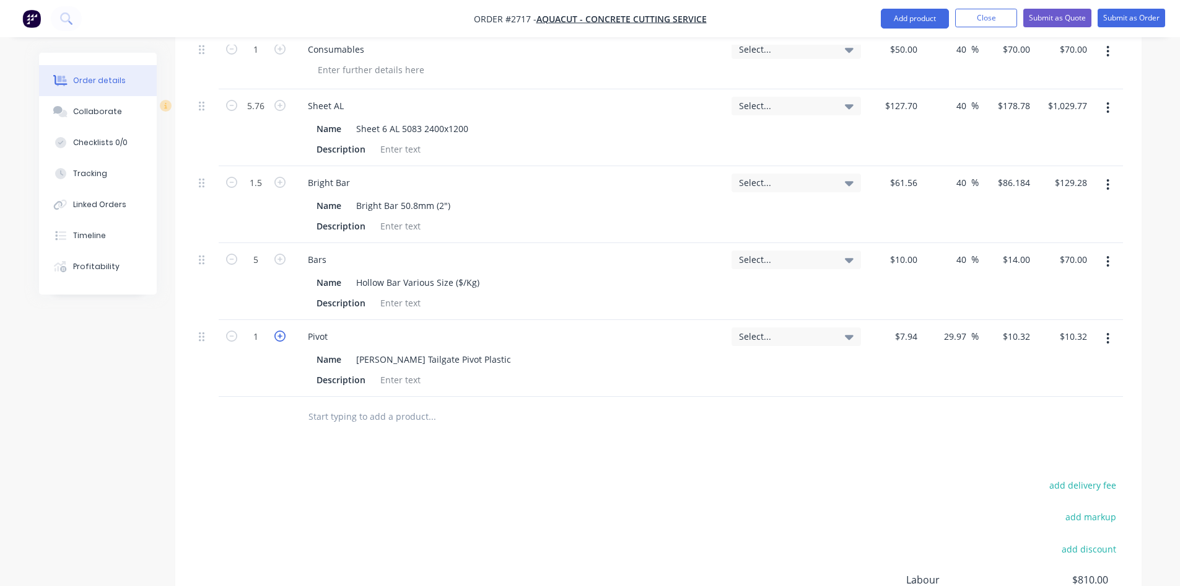
click at [279, 330] on icon "button" at bounding box center [279, 335] width 11 height 11
type input "2"
type input "$20.64"
click at [279, 330] on icon "button" at bounding box center [279, 335] width 11 height 11
type input "3"
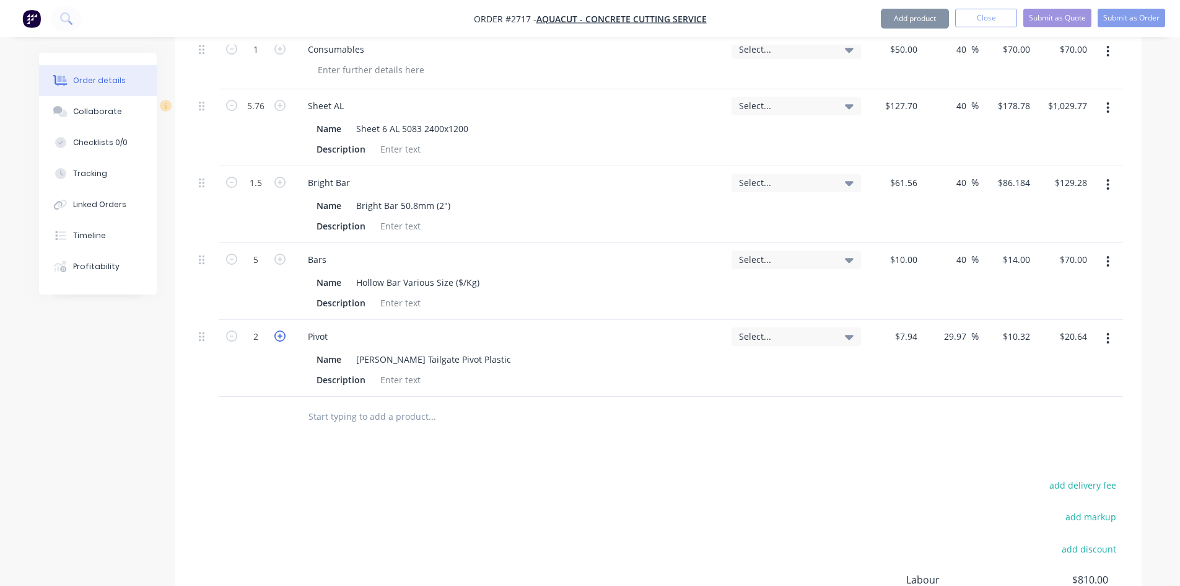
type input "$30.96"
click at [279, 330] on icon "button" at bounding box center [279, 335] width 11 height 11
type input "4"
type input "$41.28"
click at [279, 330] on icon "button" at bounding box center [279, 335] width 11 height 11
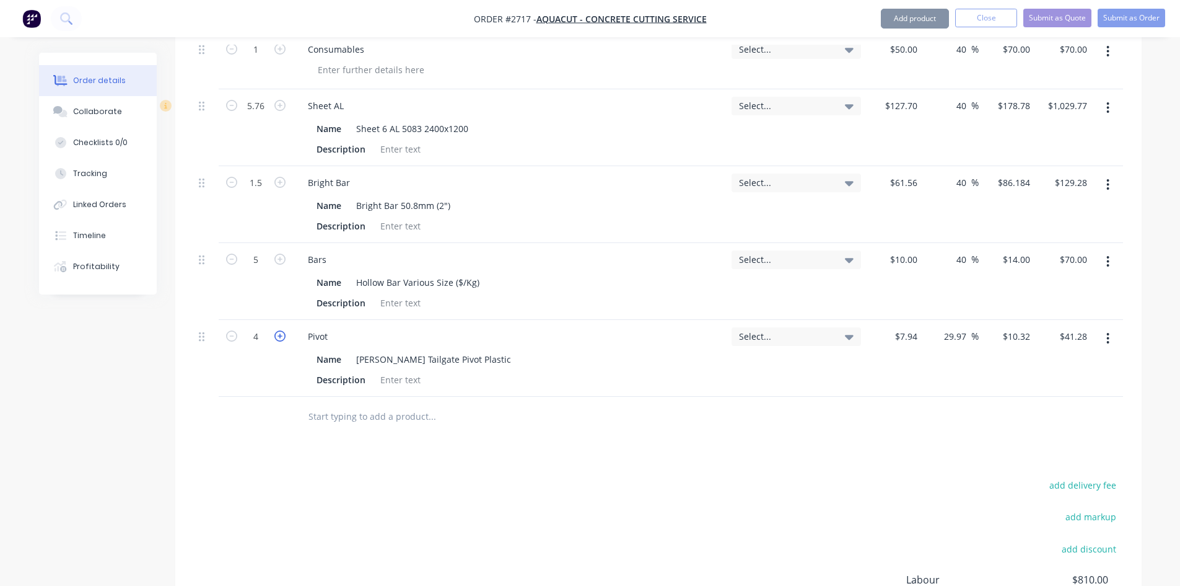
type input "5"
type input "$51.60"
click at [279, 330] on icon "button" at bounding box center [279, 335] width 11 height 11
type input "6"
type input "$61.92"
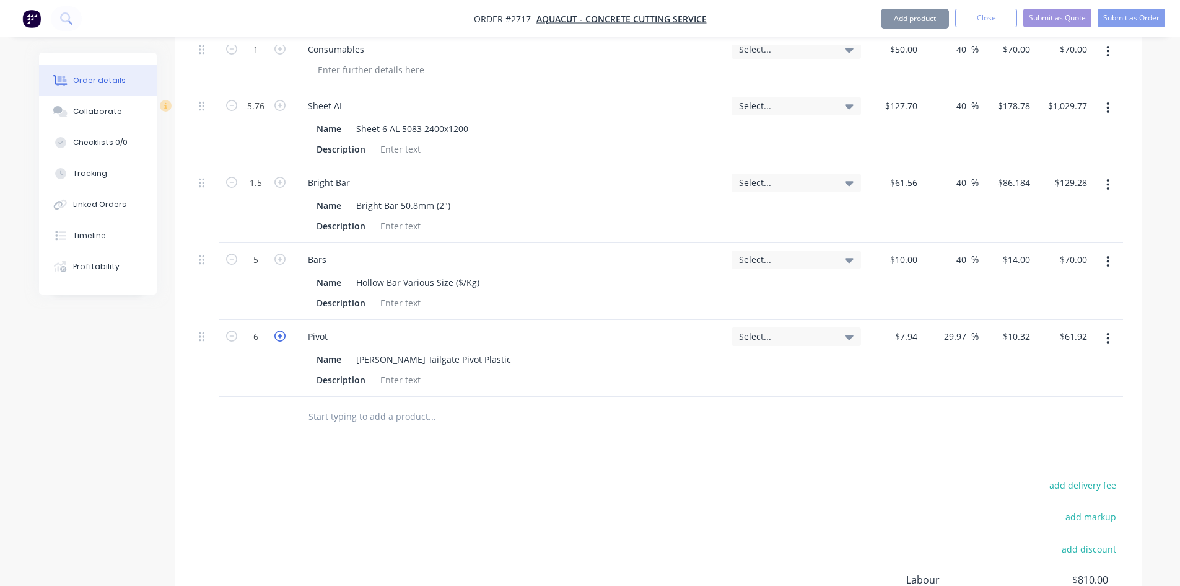
click at [279, 330] on icon "button" at bounding box center [279, 335] width 11 height 11
type input "7"
type input "$72.24"
click at [279, 330] on icon "button" at bounding box center [279, 335] width 11 height 11
type input "8"
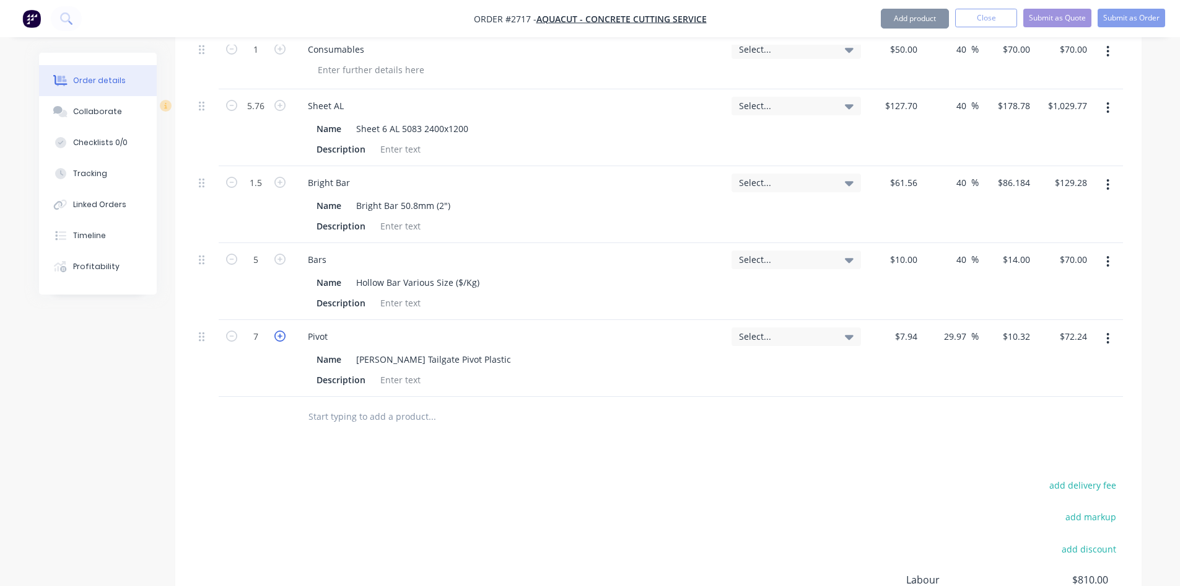
type input "$82.56"
click at [279, 330] on icon "button" at bounding box center [279, 335] width 11 height 11
type input "9"
type input "$92.88"
click at [229, 330] on icon "button" at bounding box center [231, 335] width 11 height 11
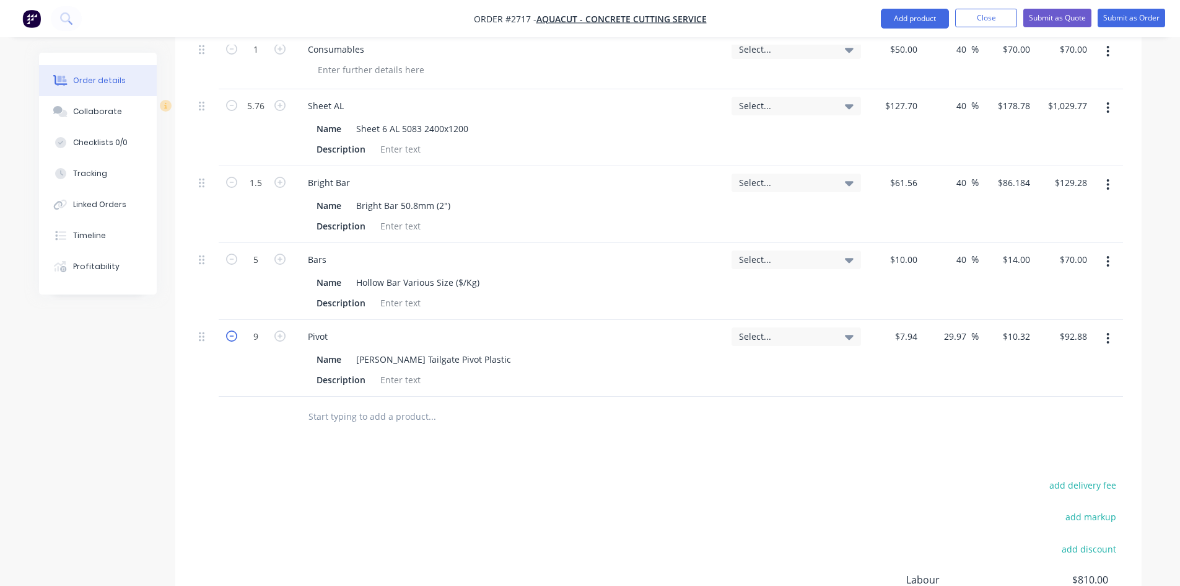
type input "8"
type input "$82.56"
click at [392, 406] on input "text" at bounding box center [432, 416] width 248 height 25
type input "t"
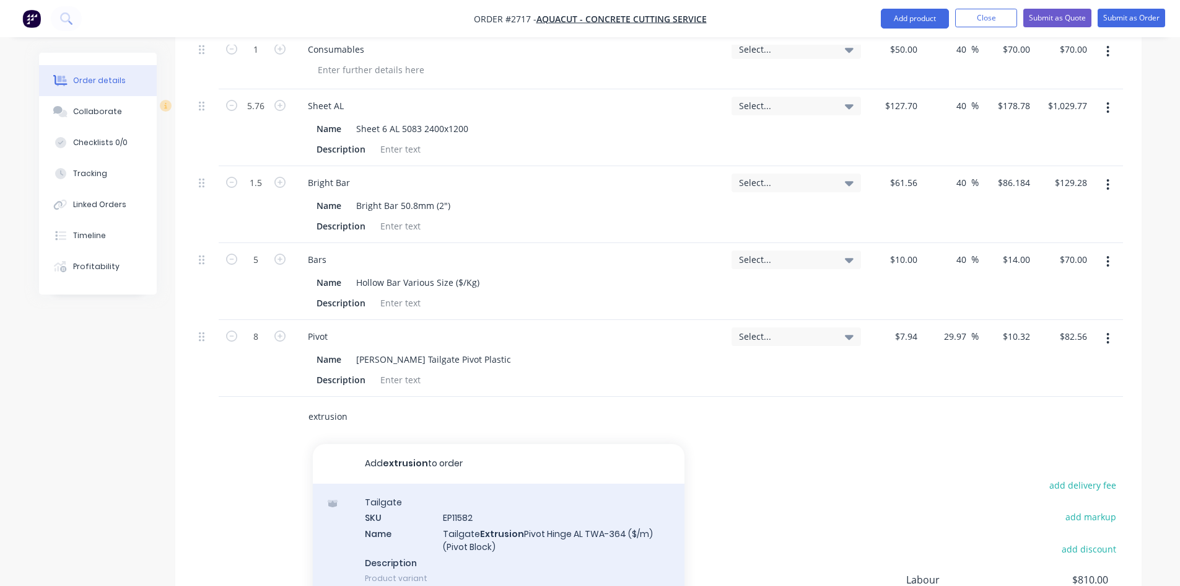
type input "extrusion"
click at [543, 486] on div "Tailgate SKU EP11582 Name Tailgate Extrusion Pivot Hinge AL TWA-364 ($/m) (Pivo…" at bounding box center [499, 539] width 372 height 113
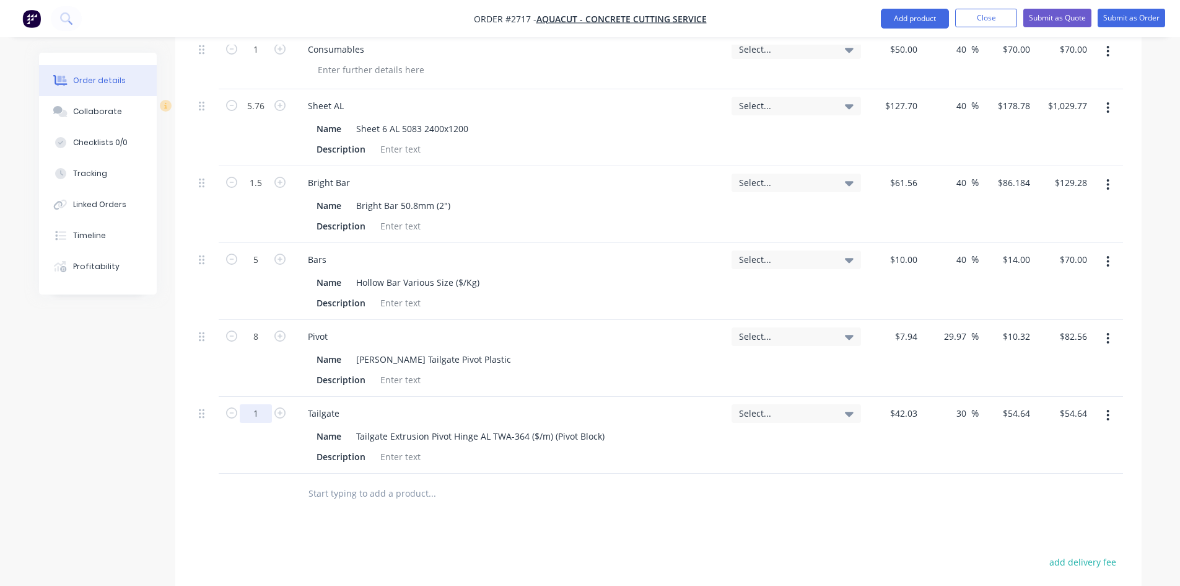
click at [255, 404] on input "1" at bounding box center [256, 413] width 32 height 19
click at [660, 455] on div "Tailgate Name Tailgate Extrusion Pivot Hinge AL TWA-364 ($/m) (Pivot Block) Des…" at bounding box center [510, 435] width 434 height 77
click at [962, 404] on input "30" at bounding box center [963, 413] width 16 height 18
type input "40"
type input "$58.842"
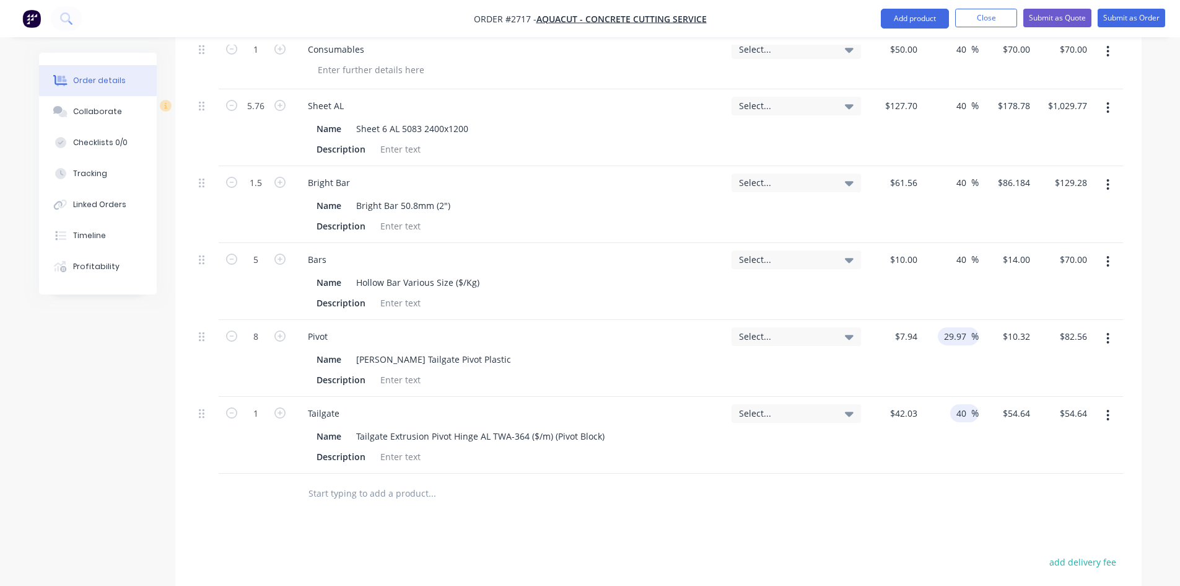
type input "$58.84"
drag, startPoint x: 968, startPoint y: 323, endPoint x: 936, endPoint y: 317, distance: 32.7
click at [936, 320] on div "29.97 29.97 %" at bounding box center [951, 358] width 56 height 77
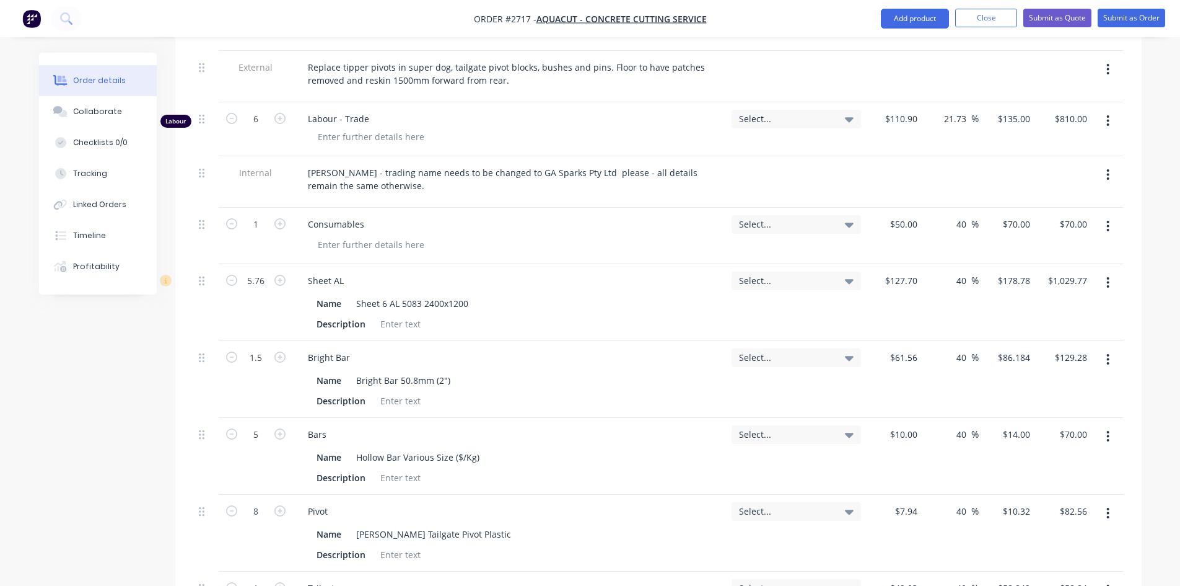
scroll to position [430, 0]
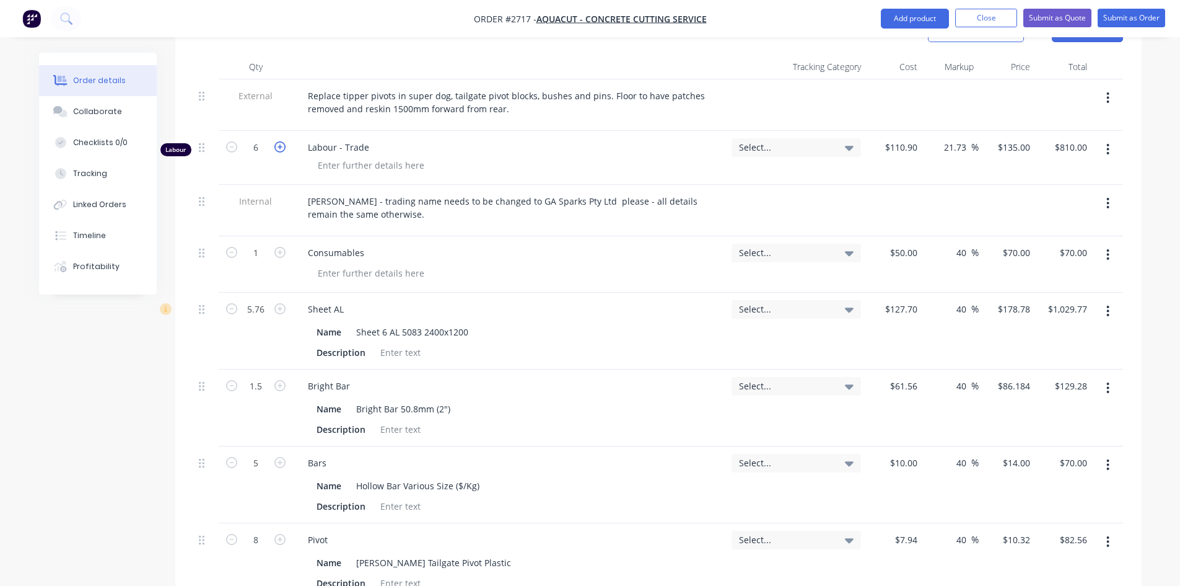
type input "40"
type input "$11.116"
type input "$88.93"
click at [283, 141] on icon "button" at bounding box center [279, 146] width 11 height 11
type input "7"
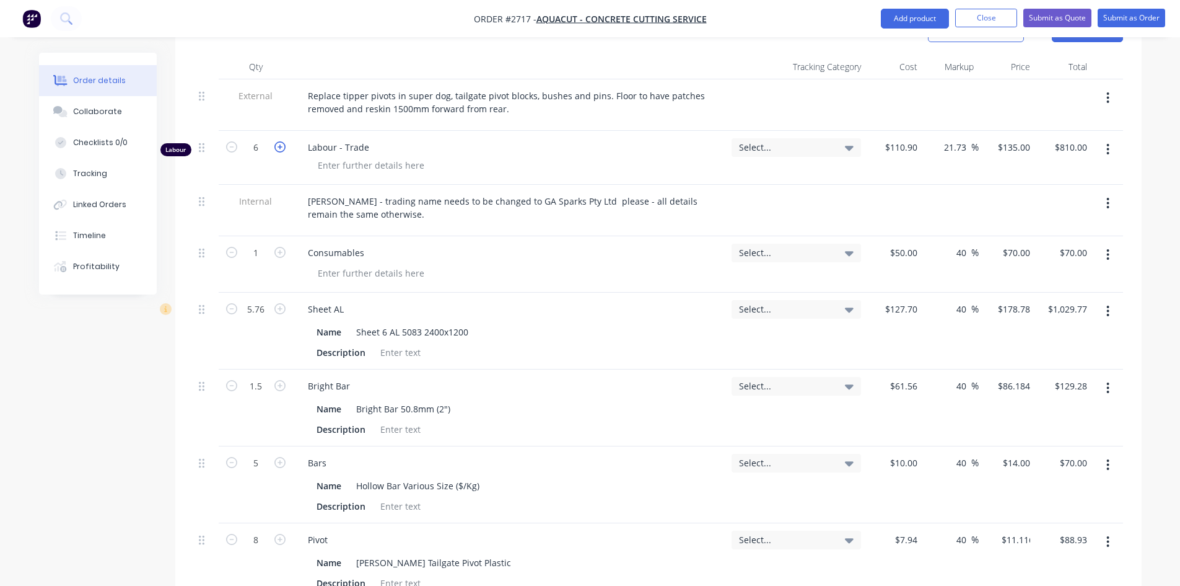
type input "$945.00"
click at [283, 141] on icon "button" at bounding box center [279, 146] width 11 height 11
type input "8"
type input "$1,080.00"
click at [283, 141] on icon "button" at bounding box center [279, 146] width 11 height 11
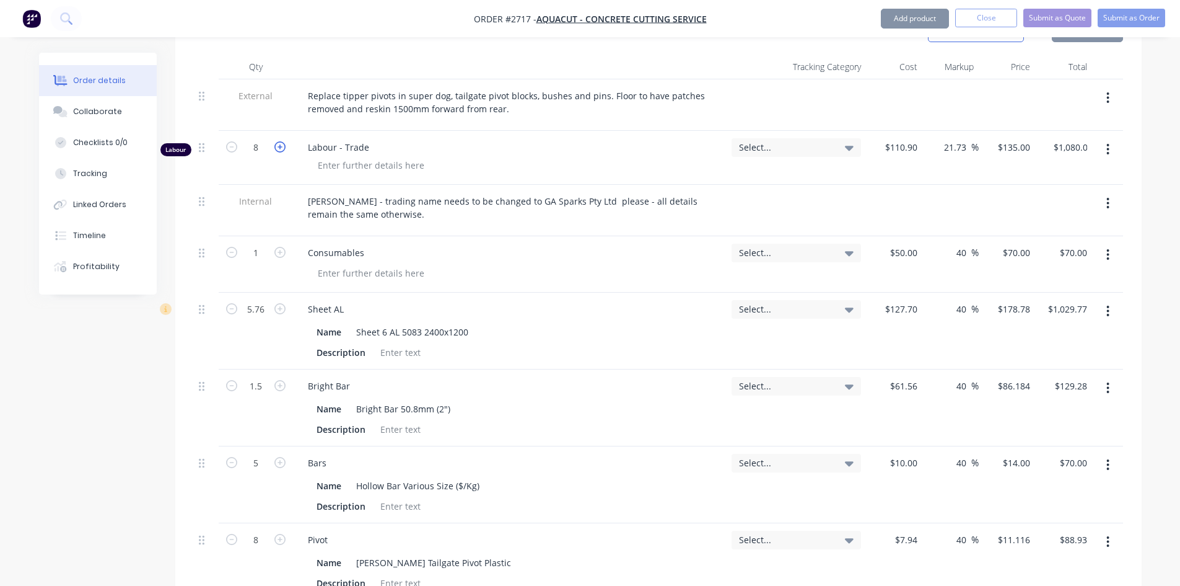
type input "9"
type input "$1,215.00"
click at [283, 141] on icon "button" at bounding box center [279, 146] width 11 height 11
type input "10"
type input "$1,350.00"
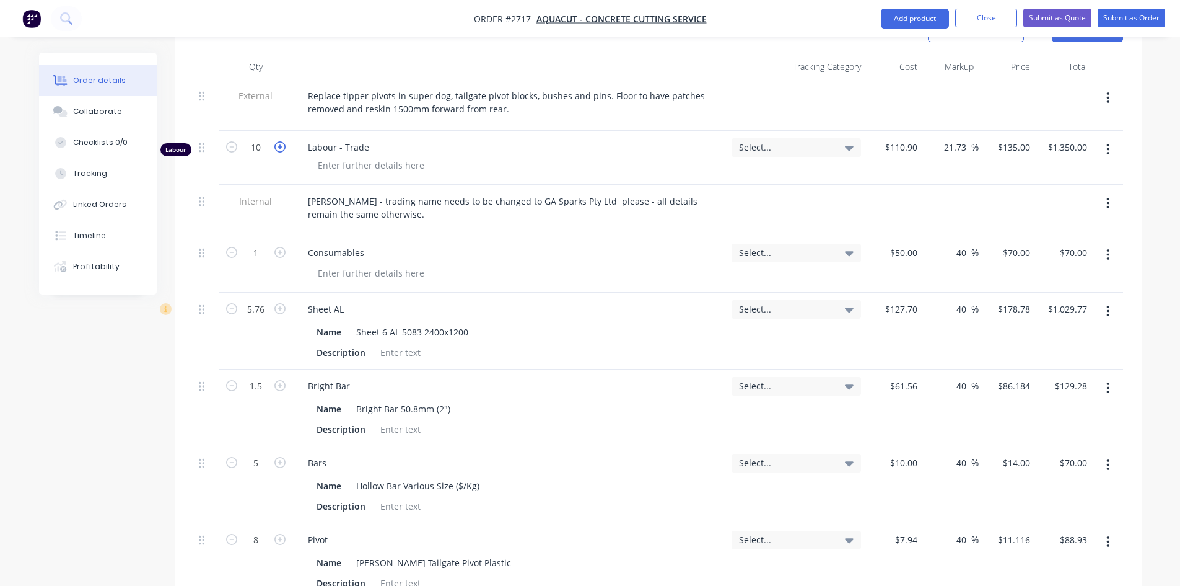
click at [283, 141] on icon "button" at bounding box center [279, 146] width 11 height 11
type input "11"
type input "$1,485.00"
click at [283, 141] on icon "button" at bounding box center [279, 146] width 11 height 11
type input "12"
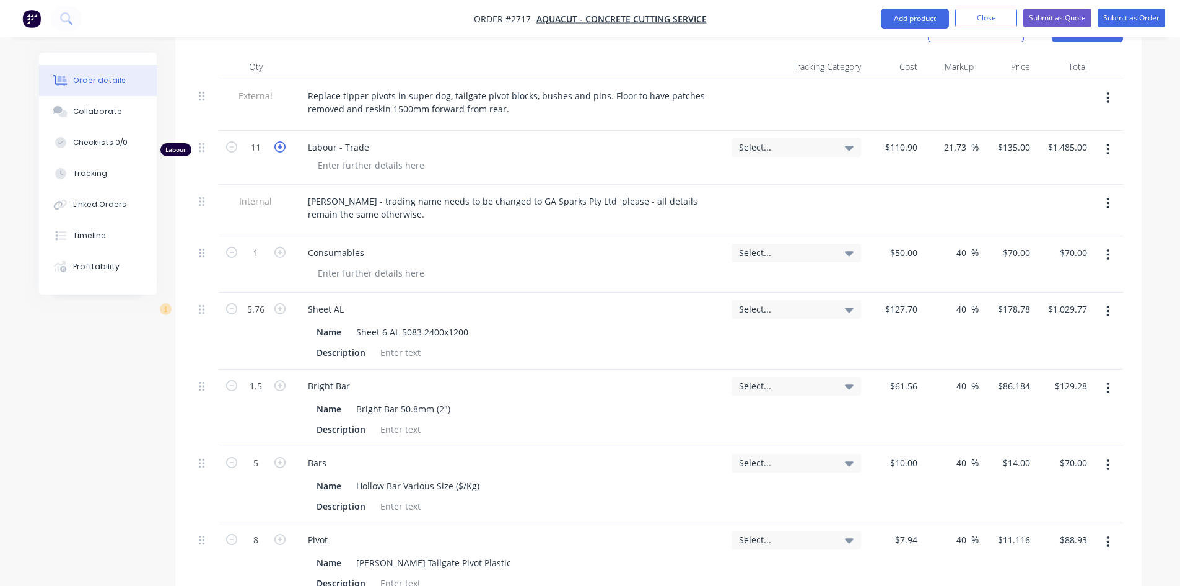
type input "$1,620.00"
click at [283, 141] on icon "button" at bounding box center [279, 146] width 11 height 11
type input "13"
type input "$1,755.00"
click at [283, 141] on icon "button" at bounding box center [279, 146] width 11 height 11
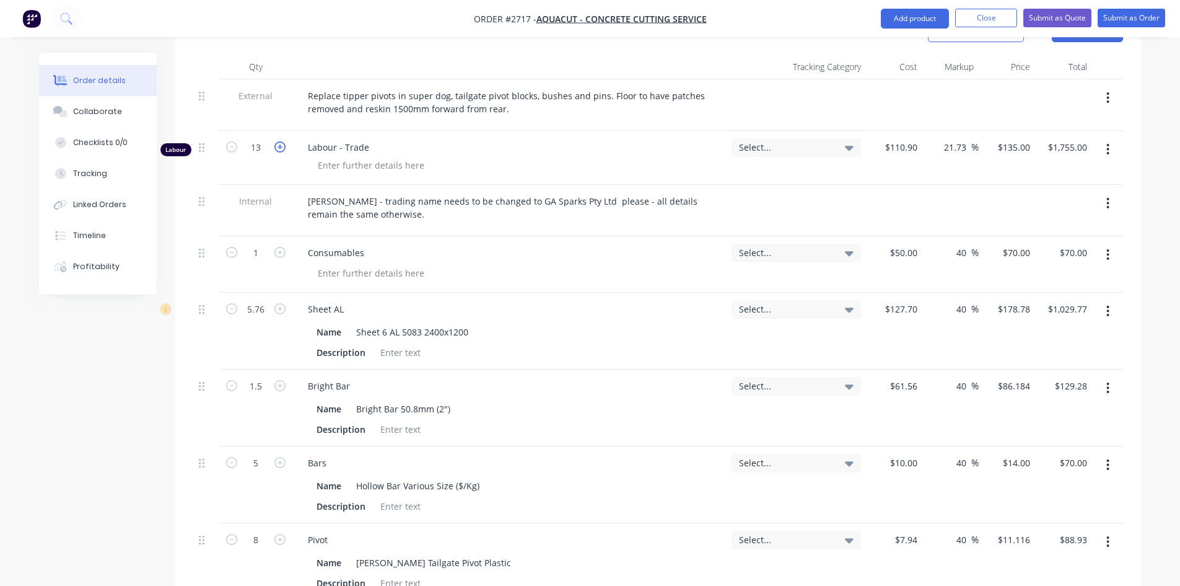
type input "14"
type input "$1,890.00"
click at [283, 141] on icon "button" at bounding box center [279, 146] width 11 height 11
type input "15"
type input "$2,025.00"
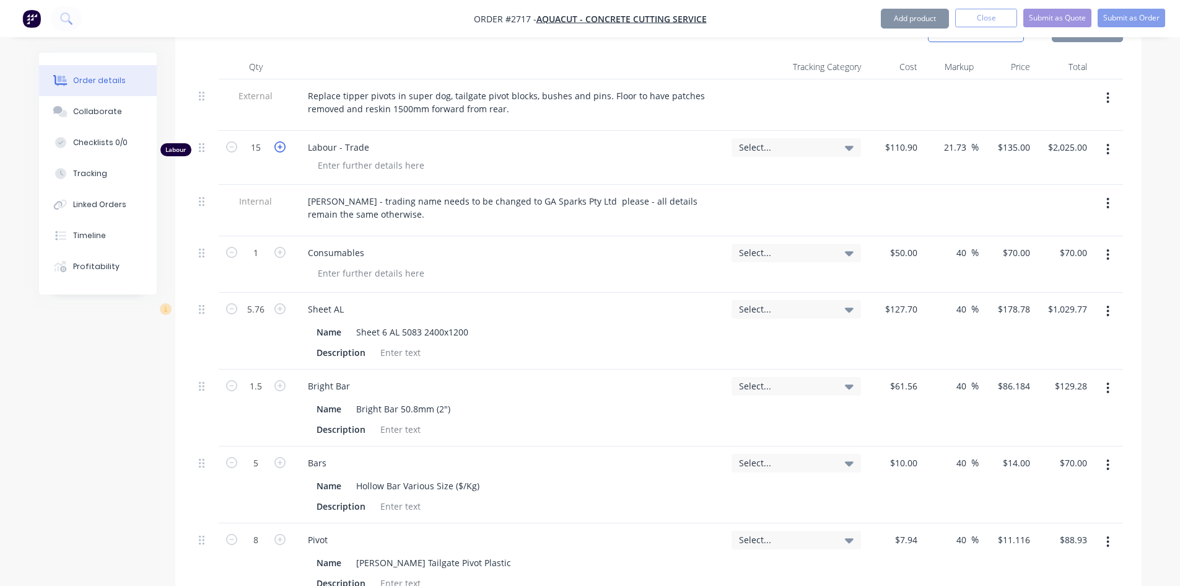
click at [283, 141] on icon "button" at bounding box center [279, 146] width 11 height 11
type input "16"
type input "$2,160.00"
click at [283, 141] on icon "button" at bounding box center [279, 146] width 11 height 11
type input "17"
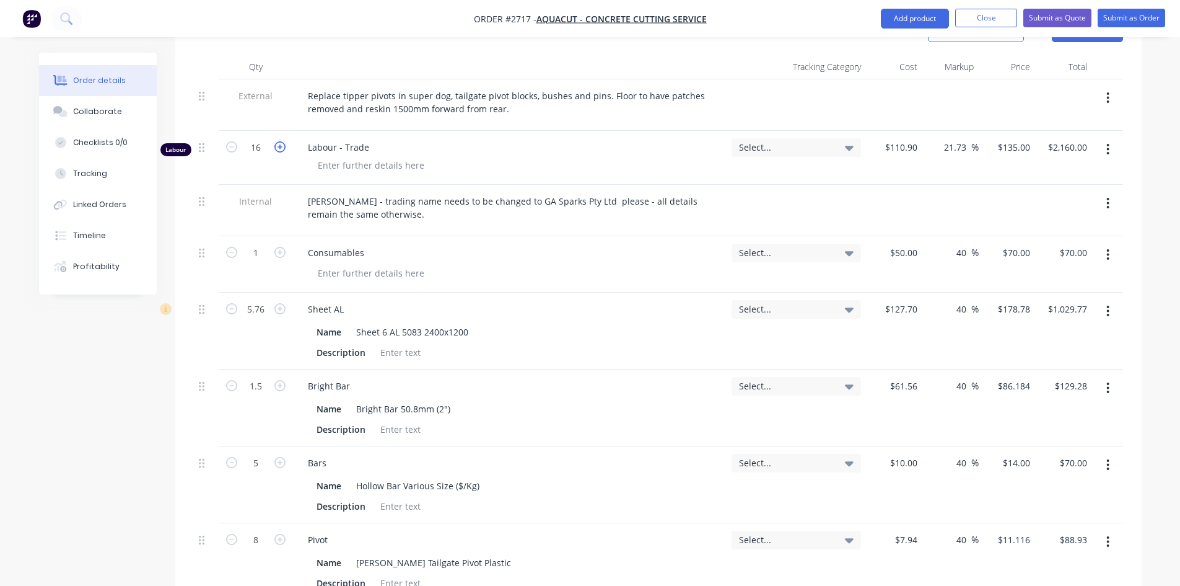
type input "$2,295.00"
click at [283, 141] on icon "button" at bounding box center [279, 146] width 11 height 11
type input "18"
type input "$2,430.00"
click at [283, 141] on icon "button" at bounding box center [279, 146] width 11 height 11
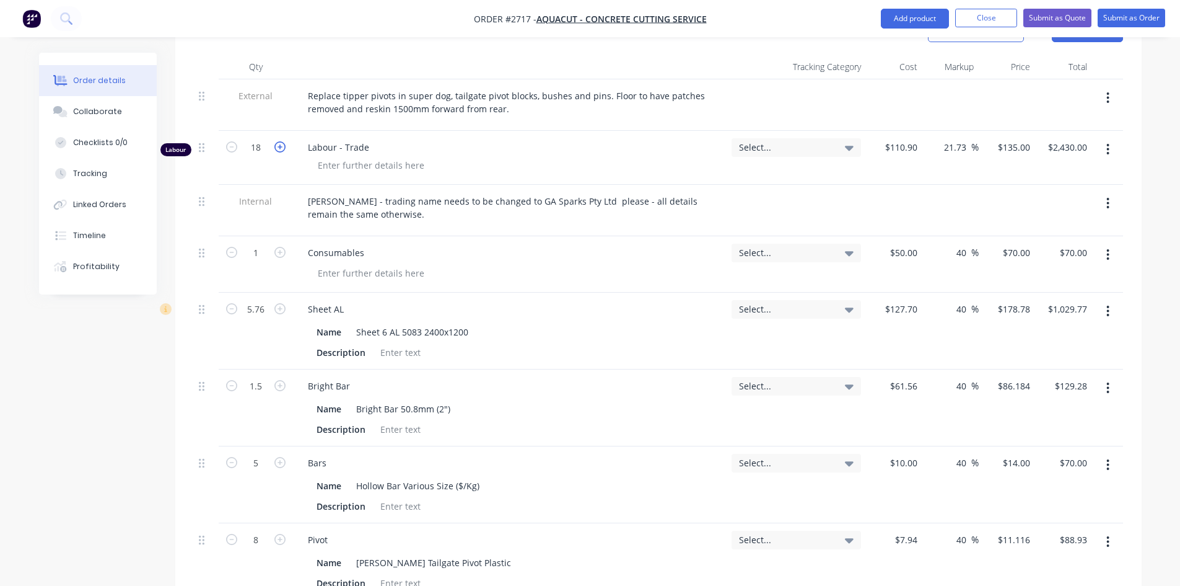
type input "19"
type input "$2,565.00"
click at [283, 141] on icon "button" at bounding box center [279, 146] width 11 height 11
type input "20"
type input "$2,700.00"
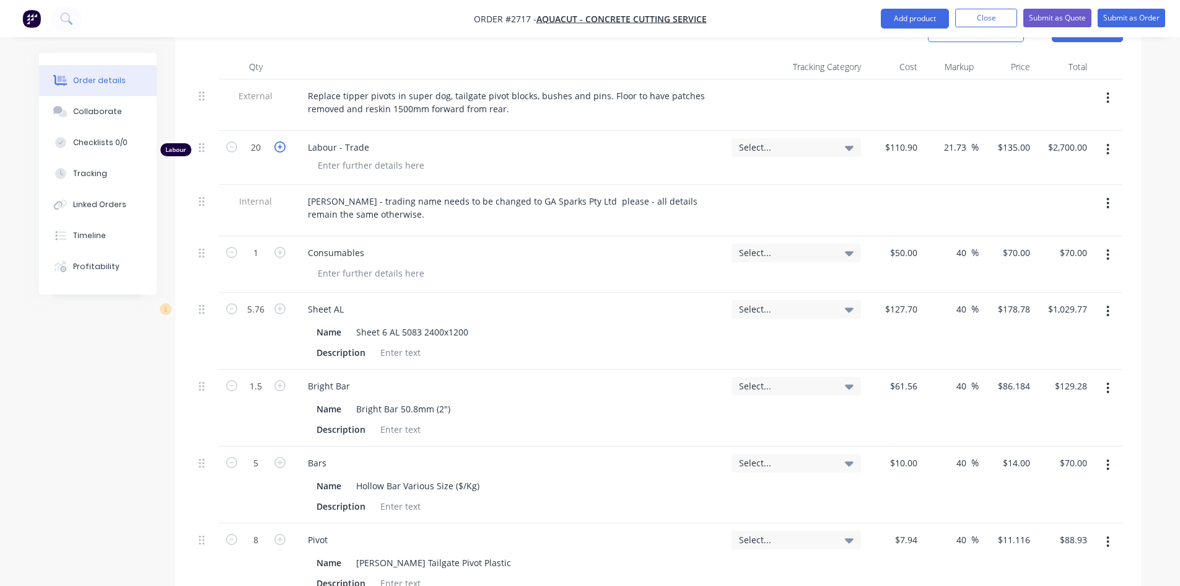
click at [283, 141] on icon "button" at bounding box center [279, 146] width 11 height 11
type input "21"
type input "$2,835.00"
click at [283, 141] on icon "button" at bounding box center [279, 146] width 11 height 11
type input "22"
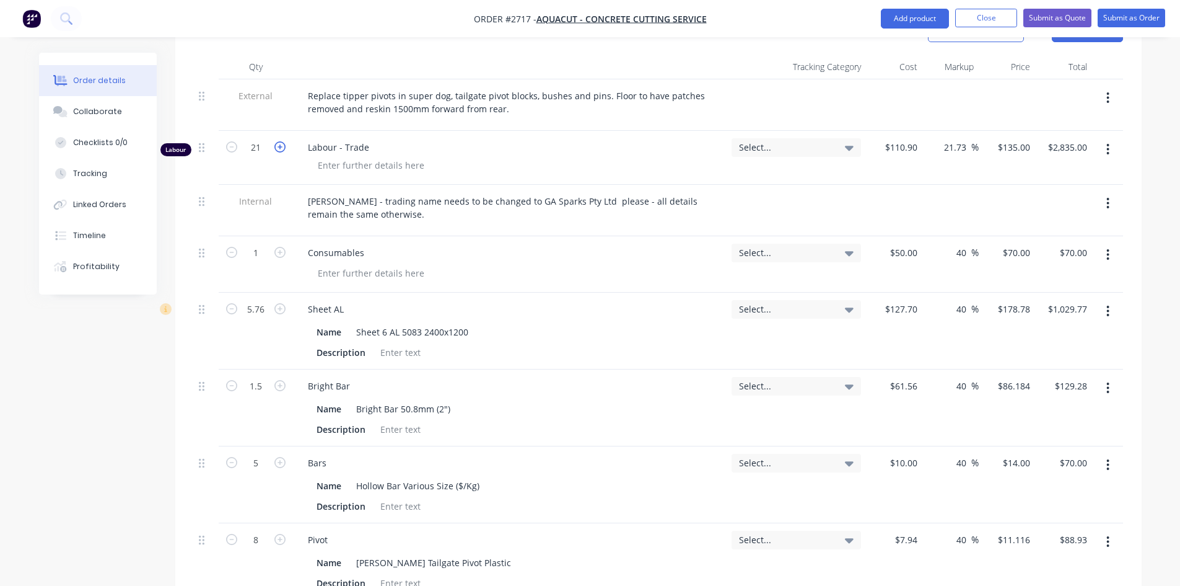
type input "$2,970.00"
click at [283, 141] on icon "button" at bounding box center [279, 146] width 11 height 11
type input "23"
type input "$3,105.00"
click at [283, 141] on icon "button" at bounding box center [279, 146] width 11 height 11
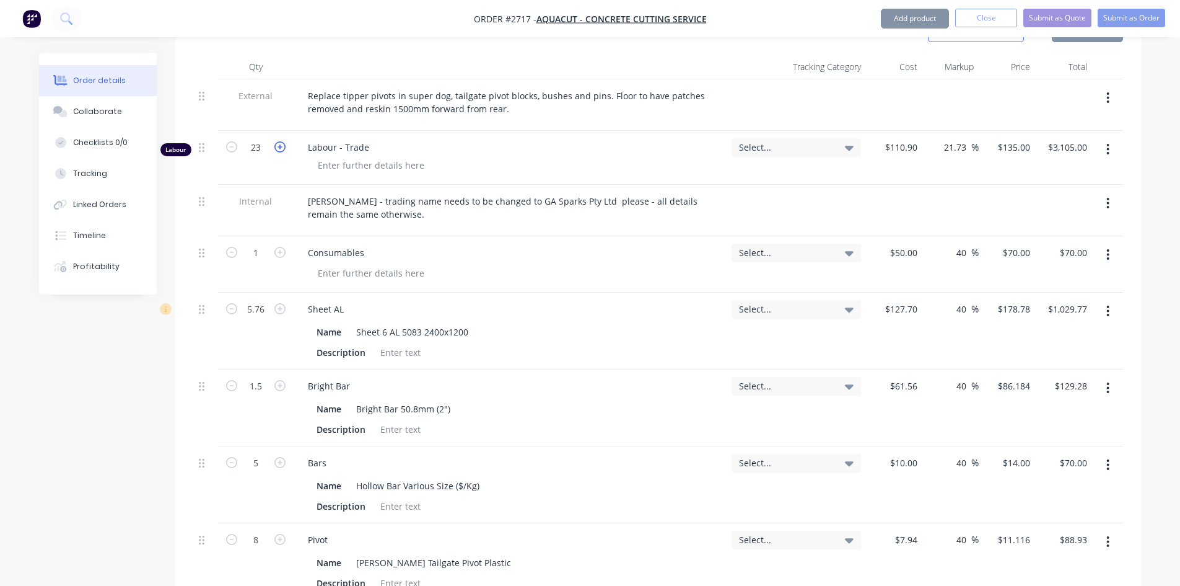
type input "24"
type input "$3,240.00"
click at [283, 141] on icon "button" at bounding box center [279, 146] width 11 height 11
type input "25"
type input "$3,375.00"
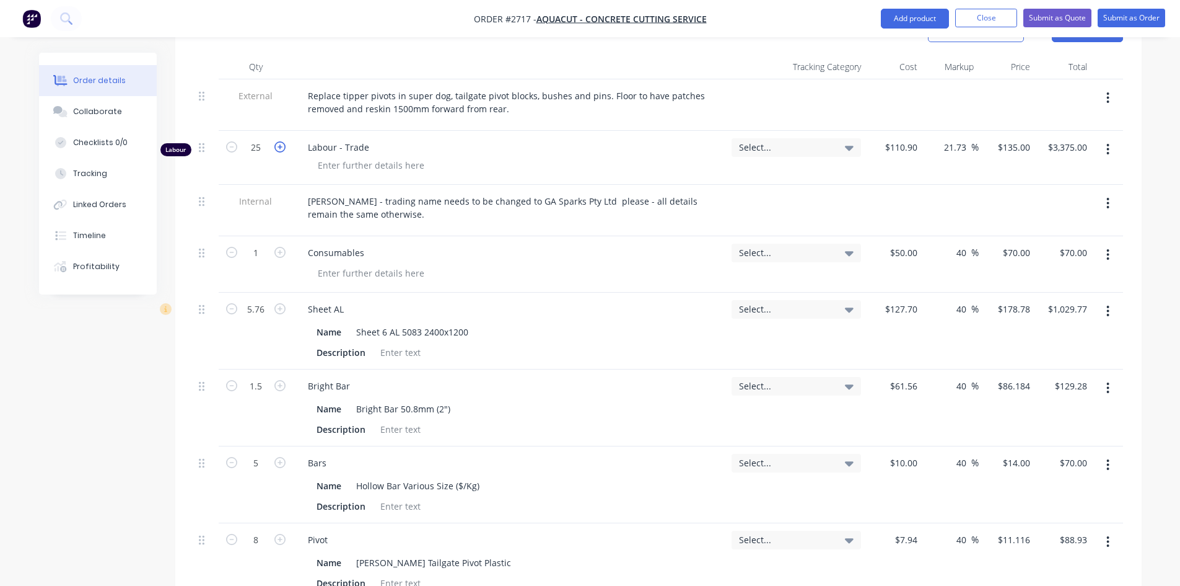
click at [283, 141] on icon "button" at bounding box center [279, 146] width 11 height 11
type input "26"
type input "$3,510.00"
click at [283, 141] on icon "button" at bounding box center [279, 146] width 11 height 11
type input "27"
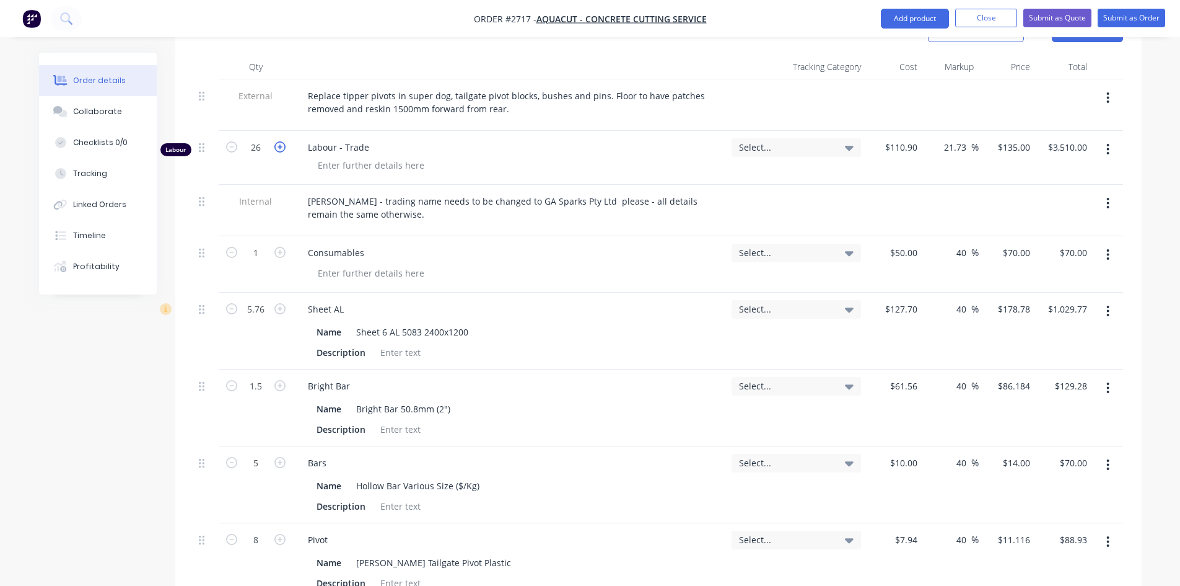
type input "$3,645.00"
click at [283, 141] on icon "button" at bounding box center [279, 146] width 11 height 11
type input "28"
type input "$3,780.00"
click at [283, 141] on icon "button" at bounding box center [279, 146] width 11 height 11
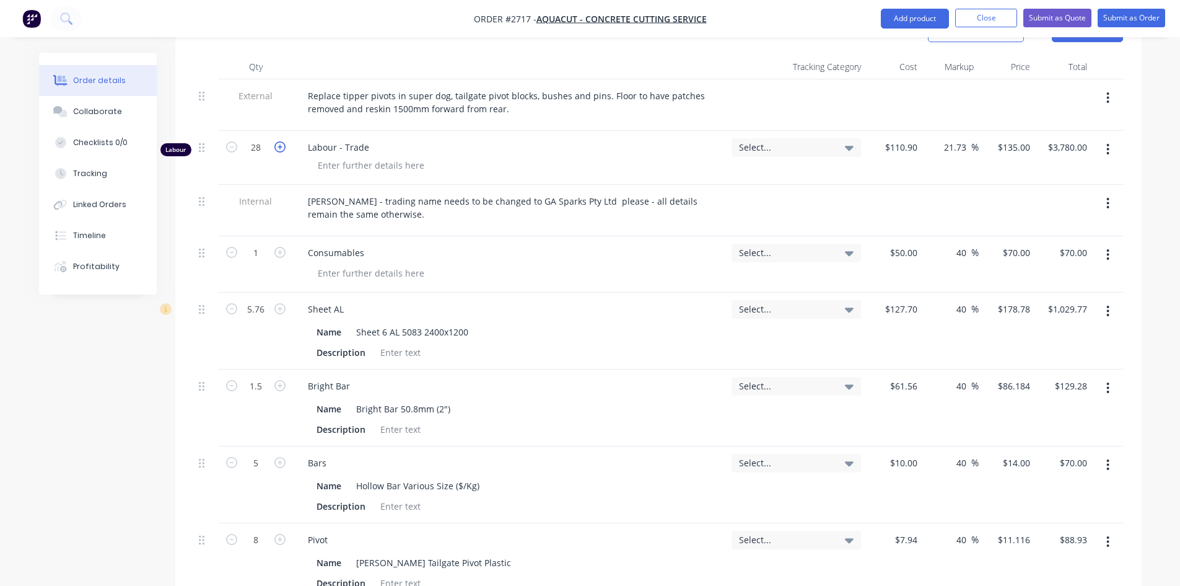
type input "29"
type input "$3,915.00"
click at [283, 141] on icon "button" at bounding box center [279, 146] width 11 height 11
type input "30"
type input "$4,050.00"
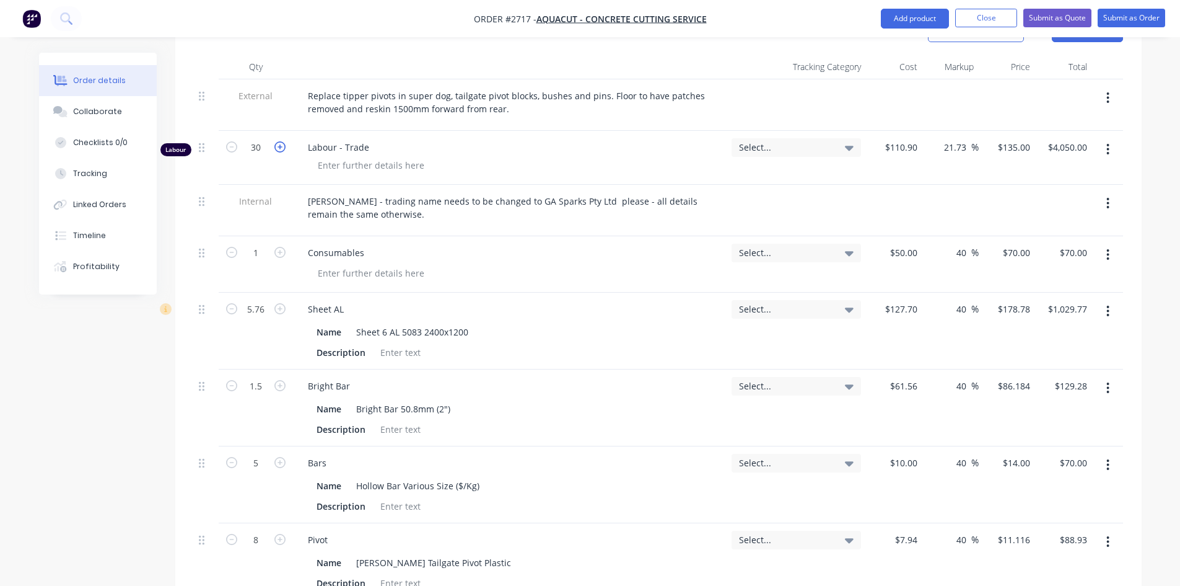
click at [283, 141] on icon "button" at bounding box center [279, 146] width 11 height 11
type input "31"
type input "$4,185.00"
click at [283, 141] on icon "button" at bounding box center [279, 146] width 11 height 11
type input "32"
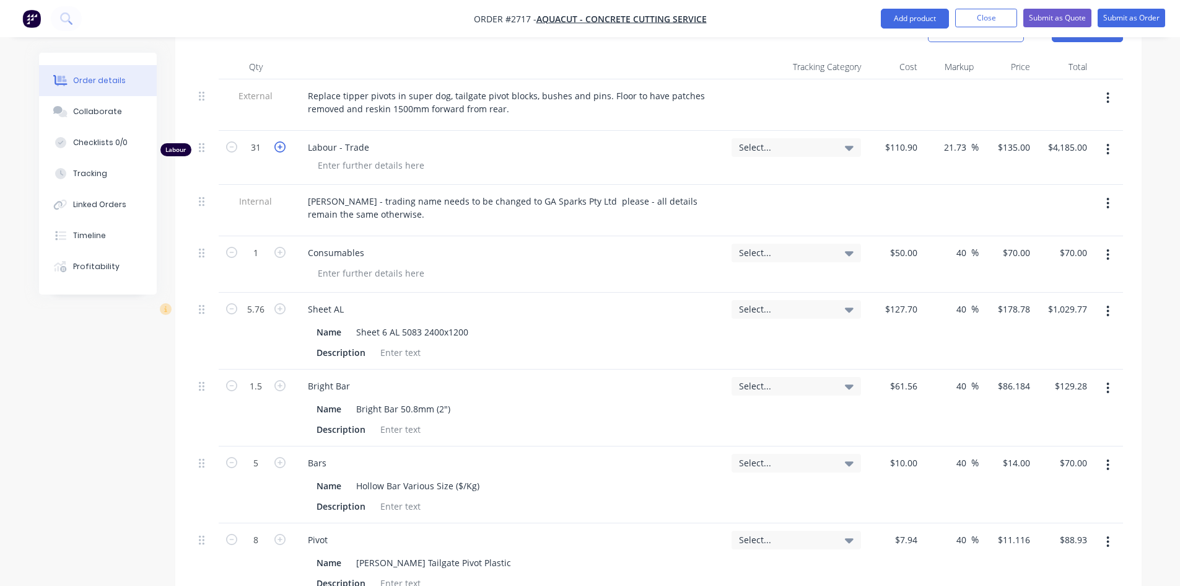
type input "$4,320.00"
click at [283, 141] on icon "button" at bounding box center [279, 146] width 11 height 11
type input "33"
type input "$4,455.00"
click at [283, 141] on icon "button" at bounding box center [279, 146] width 11 height 11
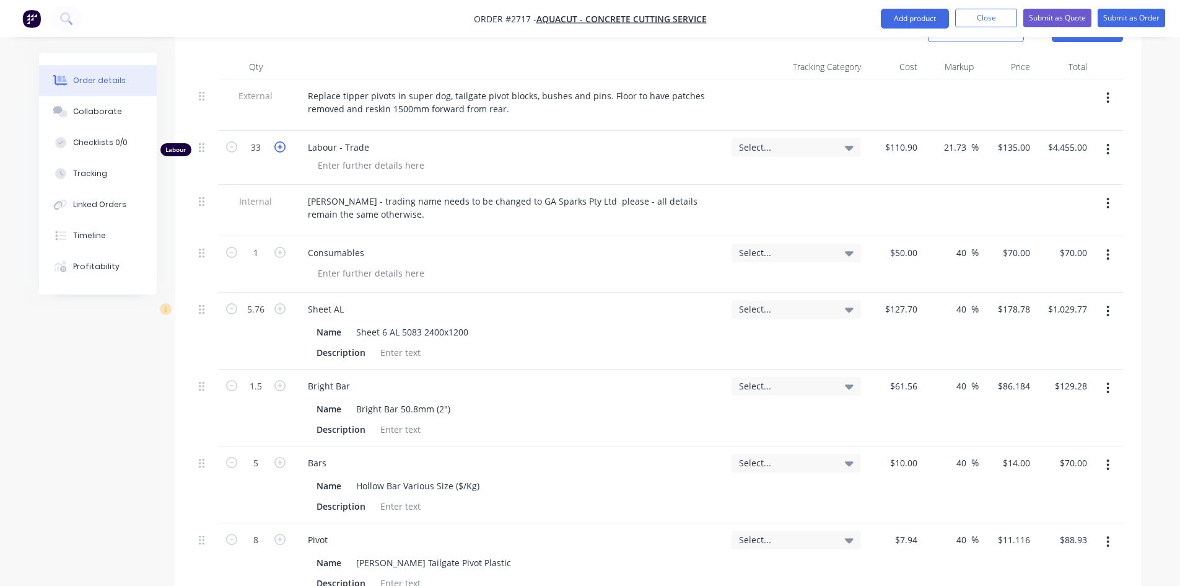
type input "34"
type input "$4,590.00"
click at [283, 141] on icon "button" at bounding box center [279, 146] width 11 height 11
type input "35"
type input "$4,725.00"
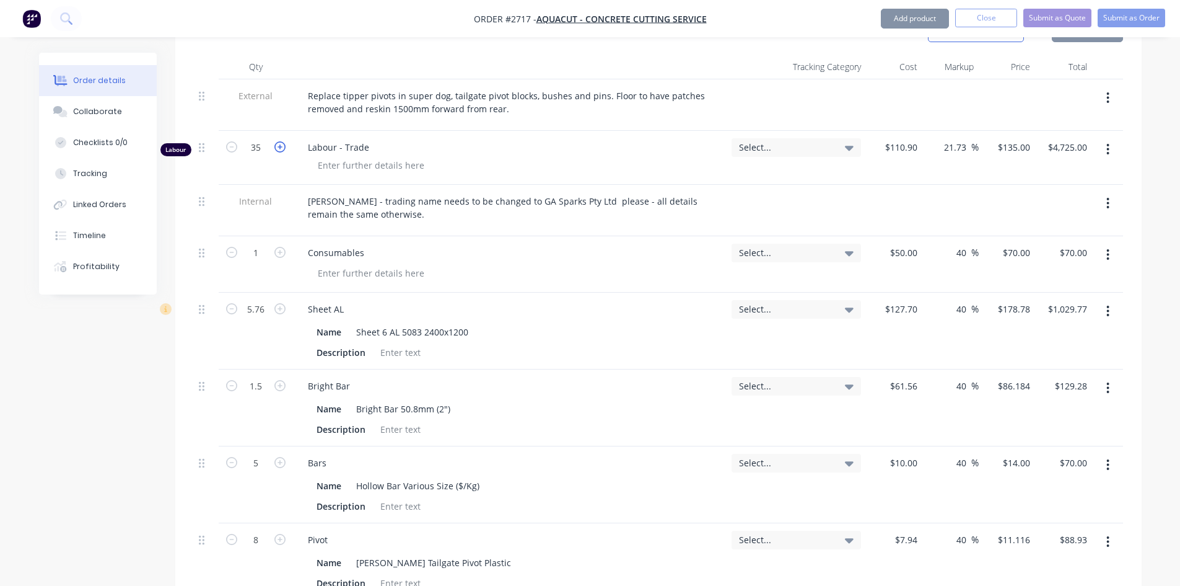
click at [283, 141] on icon "button" at bounding box center [279, 146] width 11 height 11
type input "36"
type input "$4,860.00"
click at [283, 141] on icon "button" at bounding box center [279, 146] width 11 height 11
type input "37"
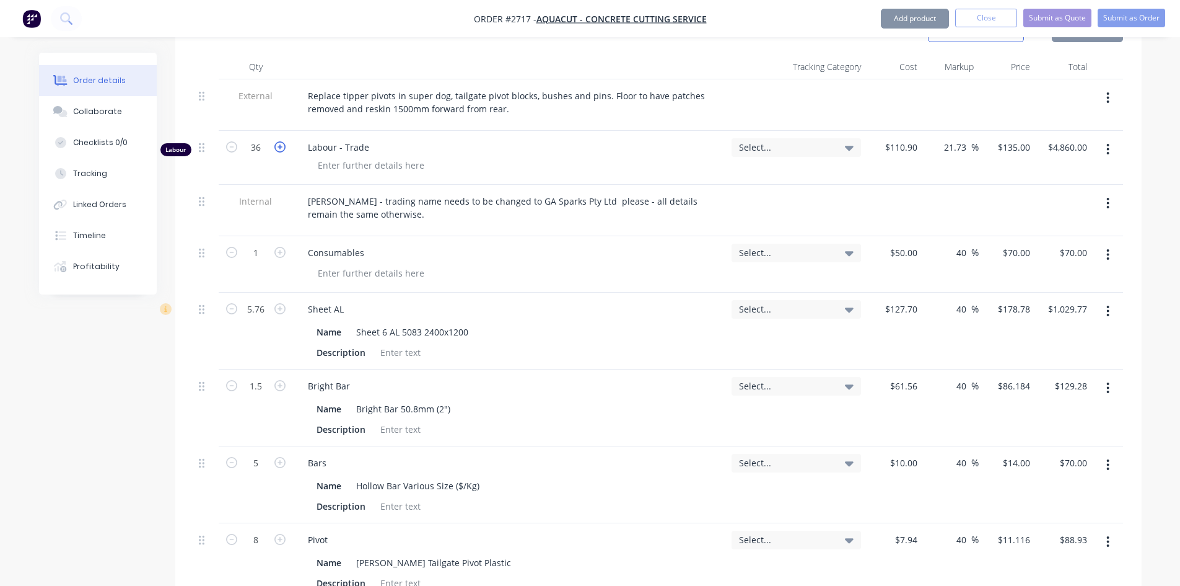
type input "$4,995.00"
click at [283, 141] on icon "button" at bounding box center [279, 146] width 11 height 11
type input "38"
type input "$5,130.00"
click at [283, 141] on icon "button" at bounding box center [279, 146] width 11 height 11
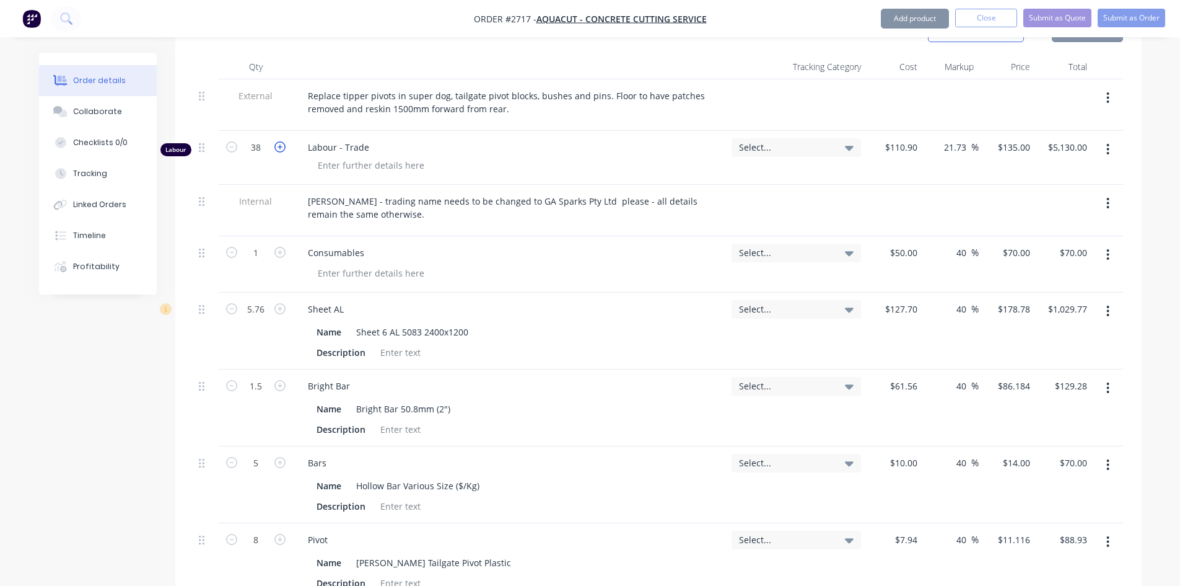
type input "39"
type input "$5,265.00"
click at [283, 141] on icon "button" at bounding box center [279, 146] width 11 height 11
type input "40"
type input "$5,400.00"
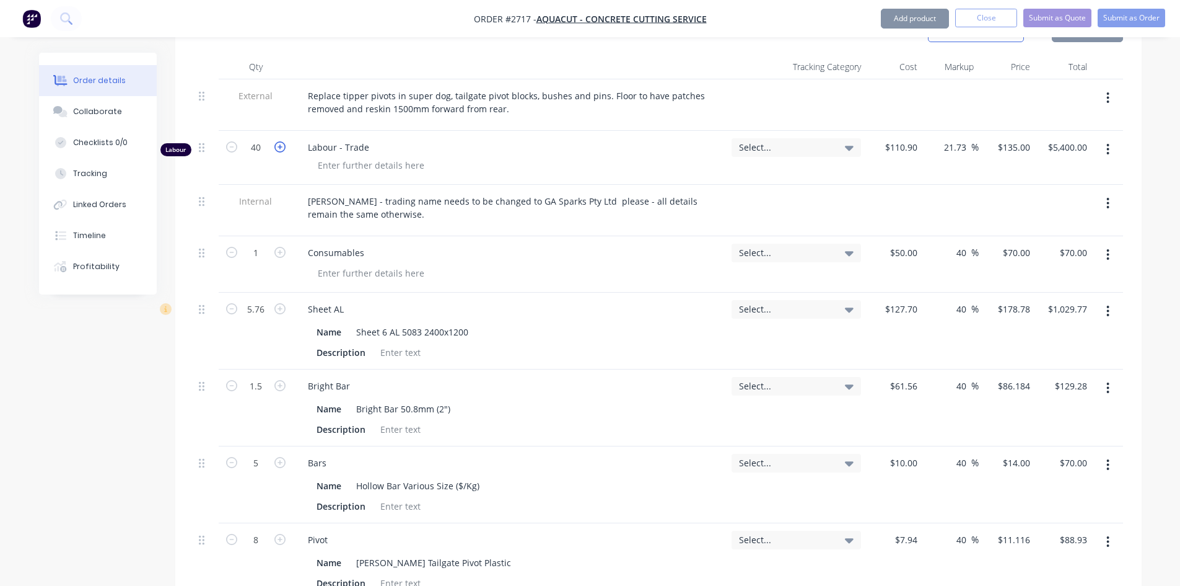
click at [283, 141] on icon "button" at bounding box center [279, 146] width 11 height 11
type input "41"
type input "$5,535.00"
click at [283, 141] on icon "button" at bounding box center [279, 146] width 11 height 11
type input "42"
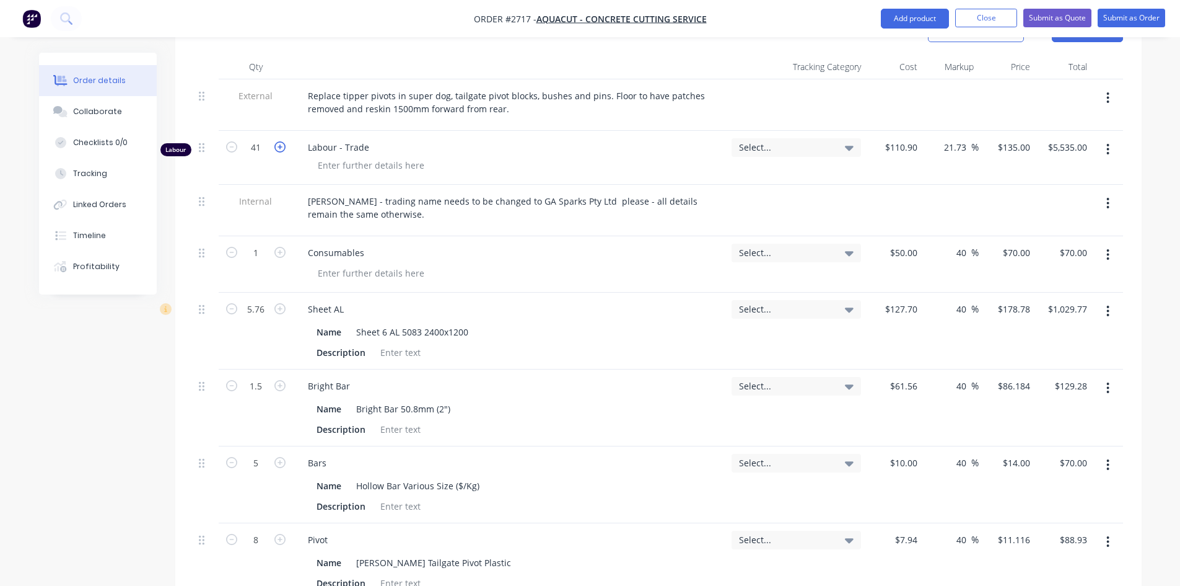
type input "$5,670.00"
click at [283, 141] on icon "button" at bounding box center [279, 146] width 11 height 11
type input "43"
type input "$5,805.00"
click at [283, 141] on icon "button" at bounding box center [279, 146] width 11 height 11
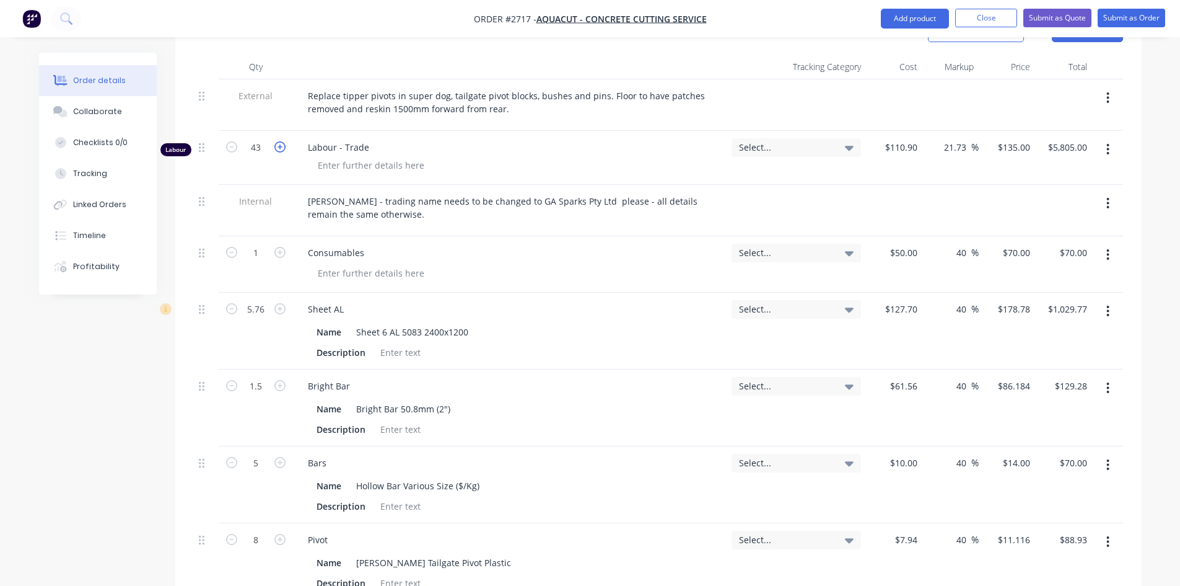
type input "44"
type input "$5,940.00"
click at [283, 141] on icon "button" at bounding box center [279, 146] width 11 height 11
type input "45"
type input "$6,075.00"
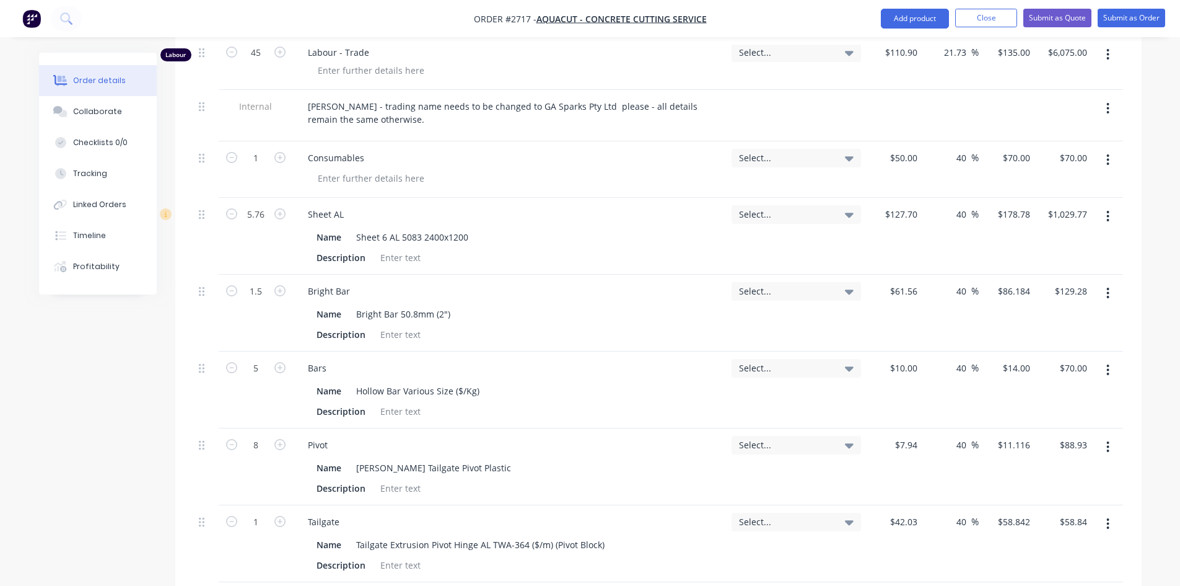
scroll to position [554, 0]
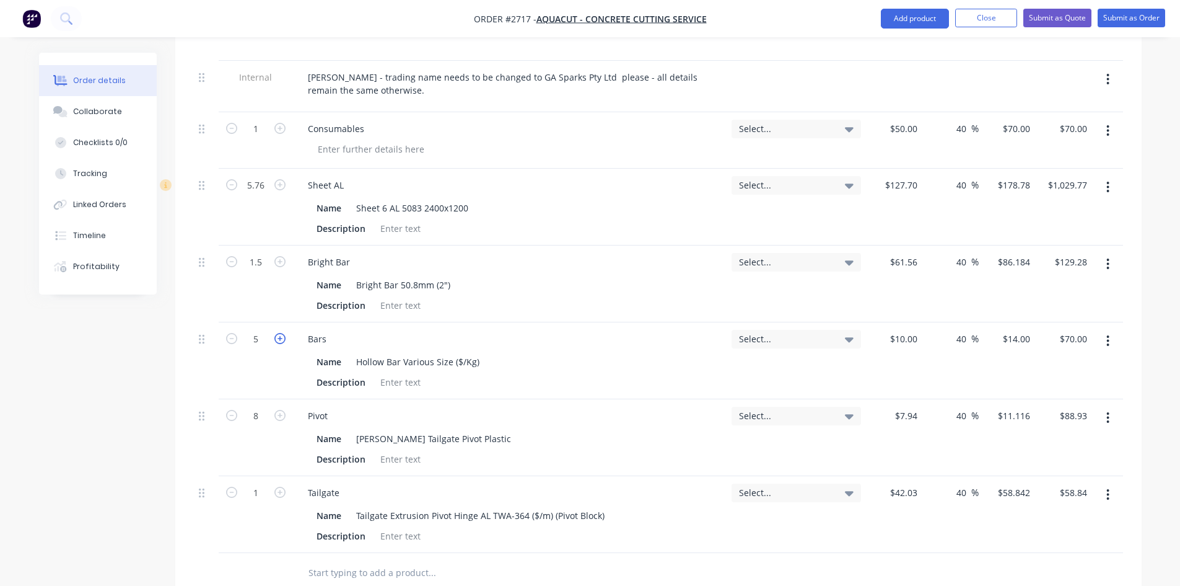
click at [282, 333] on icon "button" at bounding box center [279, 338] width 11 height 11
type input "6"
type input "$84.00"
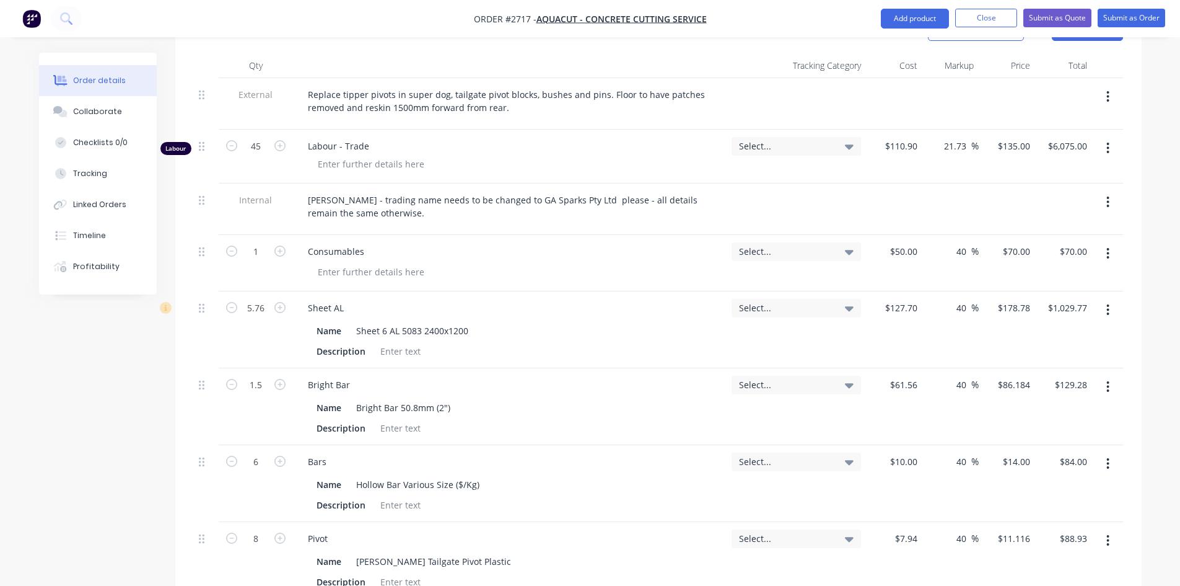
scroll to position [430, 0]
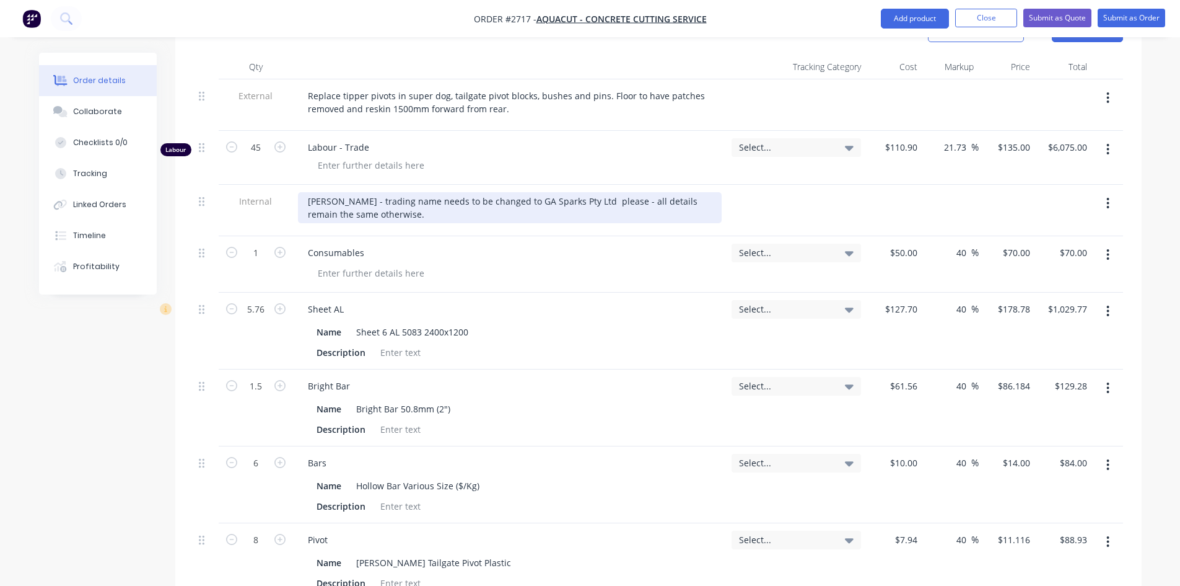
click at [384, 206] on div "[PERSON_NAME] - trading name needs to be changed to GA Sparks Pty Ltd please - …" at bounding box center [510, 207] width 424 height 31
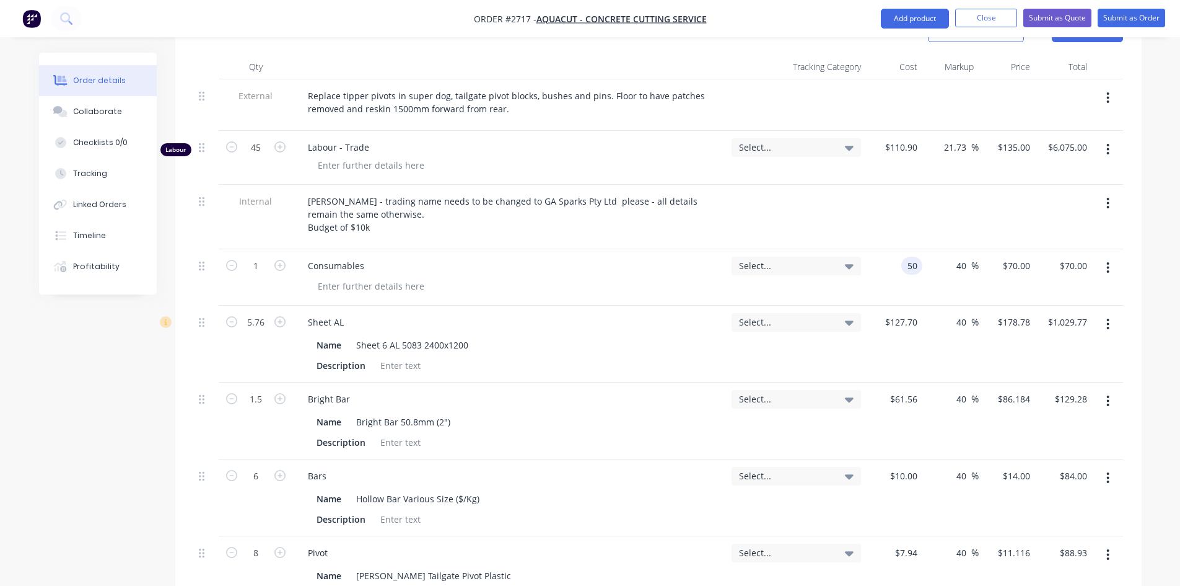
click at [900, 253] on div "50 50" at bounding box center [894, 277] width 56 height 56
type input "$60.00"
type input "$84.00"
click at [575, 336] on div "Name Sheet 6 AL 5083 2400x1200" at bounding box center [508, 345] width 392 height 18
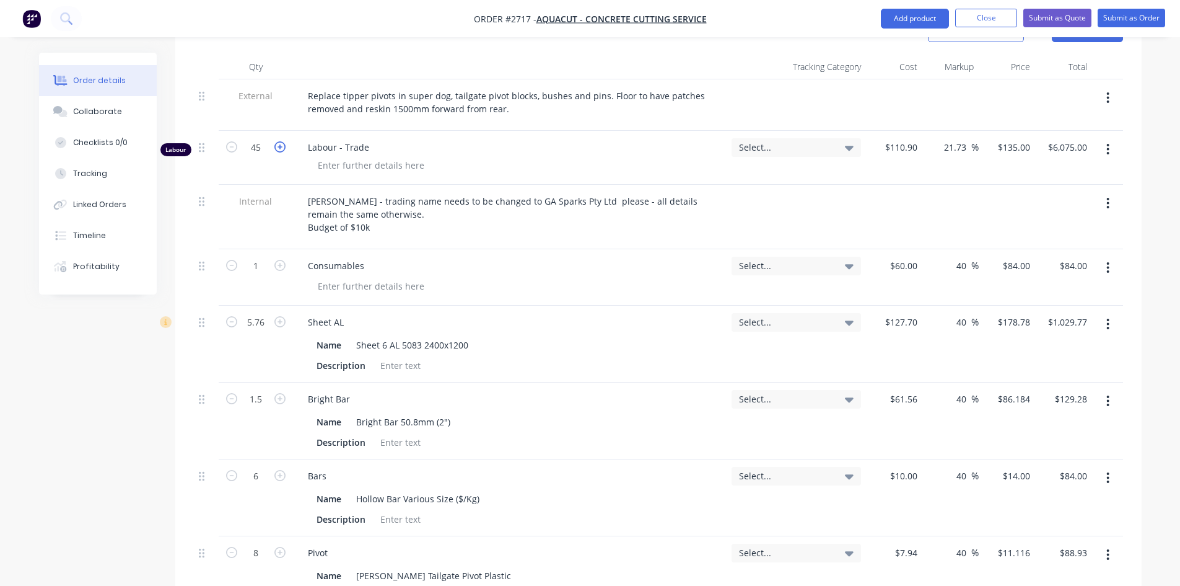
click at [281, 141] on icon "button" at bounding box center [279, 146] width 11 height 11
type input "46"
type input "$6,210.00"
click at [281, 141] on icon "button" at bounding box center [279, 146] width 11 height 11
type input "47"
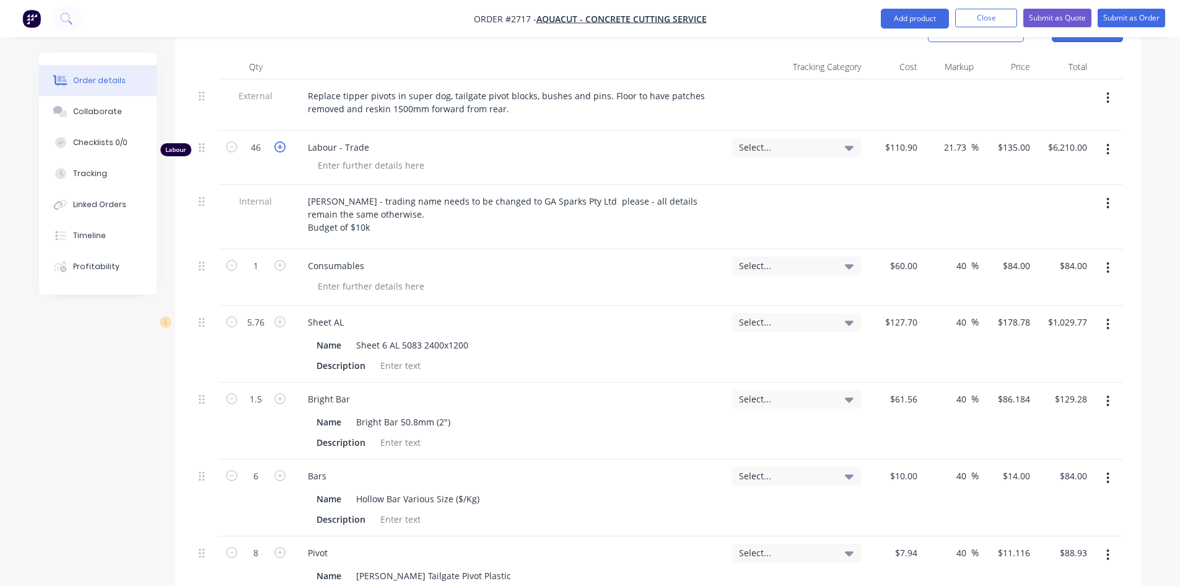
type input "$6,345.00"
click at [281, 141] on icon "button" at bounding box center [279, 146] width 11 height 11
type input "48"
type input "$6,480.00"
click at [281, 141] on icon "button" at bounding box center [279, 146] width 11 height 11
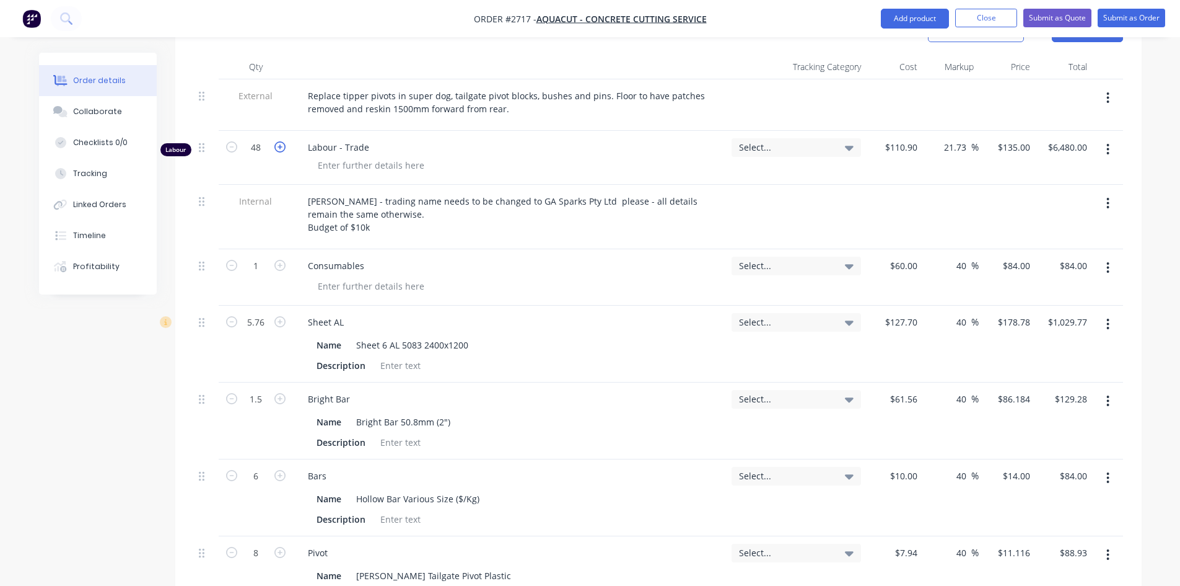
type input "49"
type input "$6,615.00"
click at [281, 141] on icon "button" at bounding box center [279, 146] width 11 height 11
type input "50"
type input "$6,750.00"
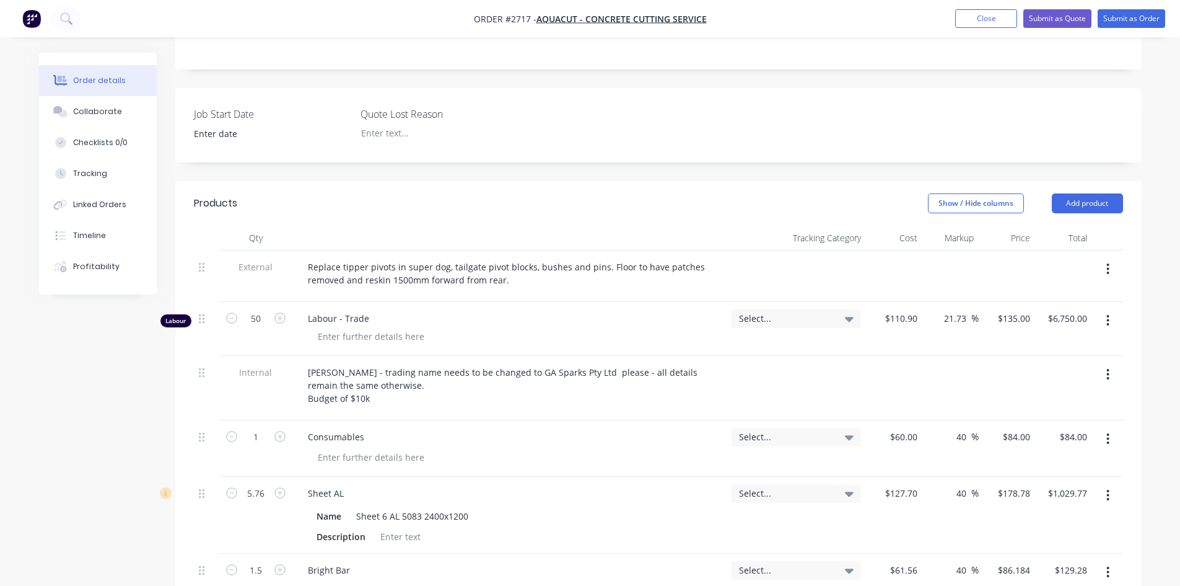
scroll to position [257, 0]
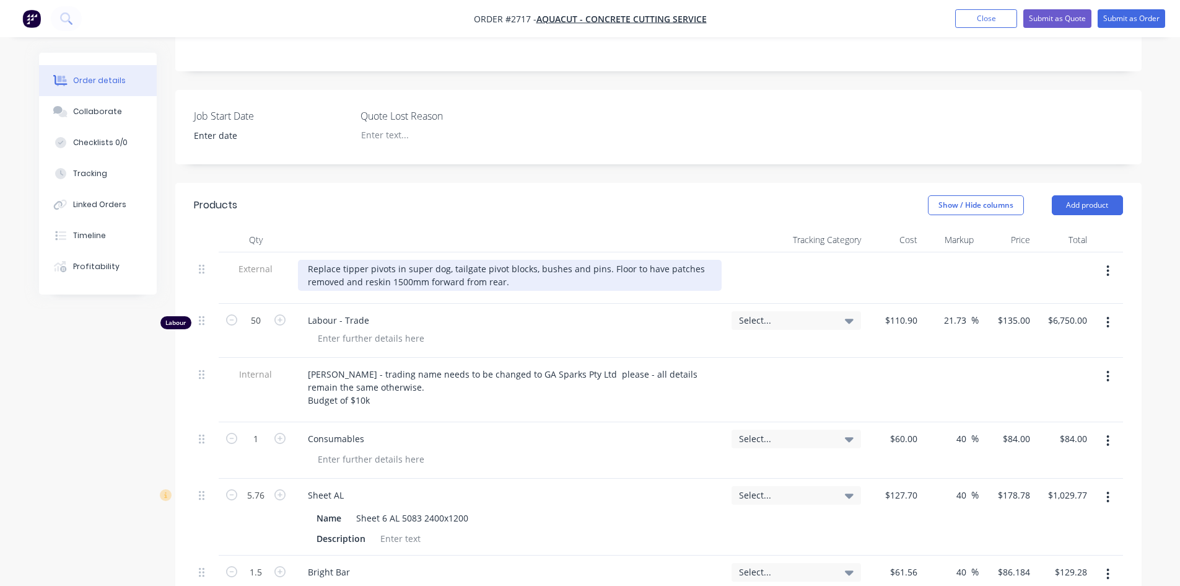
click at [511, 268] on div "Replace tipper pivots in super dog, tailgate pivot blocks, bushes and pins. Flo…" at bounding box center [510, 275] width 424 height 31
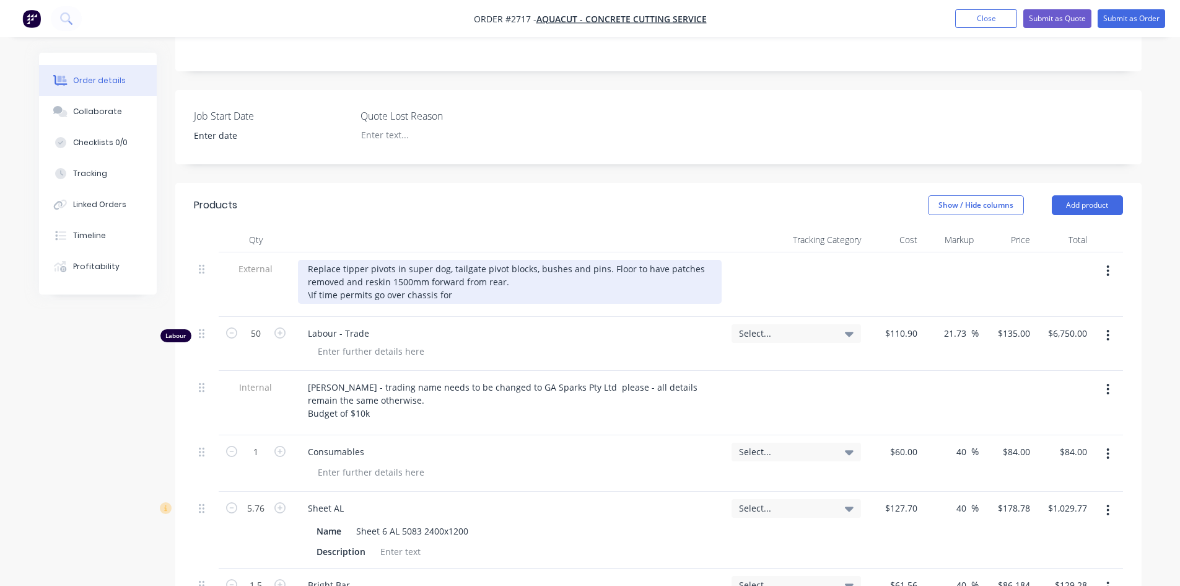
click at [311, 279] on div "Replace tipper pivots in super dog, tailgate pivot blocks, bushes and pins. Flo…" at bounding box center [510, 282] width 424 height 44
click at [373, 282] on div "Replace tipper pivots in super dog, tailgate pivot blocks, bushes and pins. Flo…" at bounding box center [510, 282] width 424 height 44
click at [515, 281] on div "Replace tipper pivots in super dog, tailgate pivot blocks, bushes and pins. Flo…" at bounding box center [510, 282] width 424 height 44
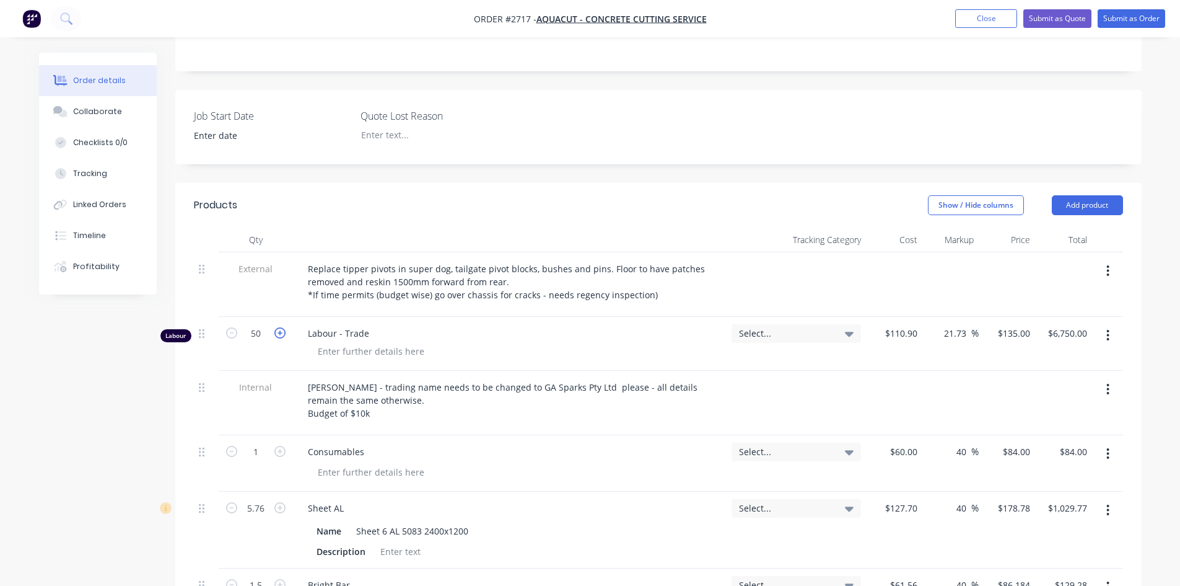
click at [274, 327] on icon "button" at bounding box center [279, 332] width 11 height 11
type input "51"
type input "$6,885.00"
click at [275, 327] on icon "button" at bounding box center [279, 332] width 11 height 11
type input "52"
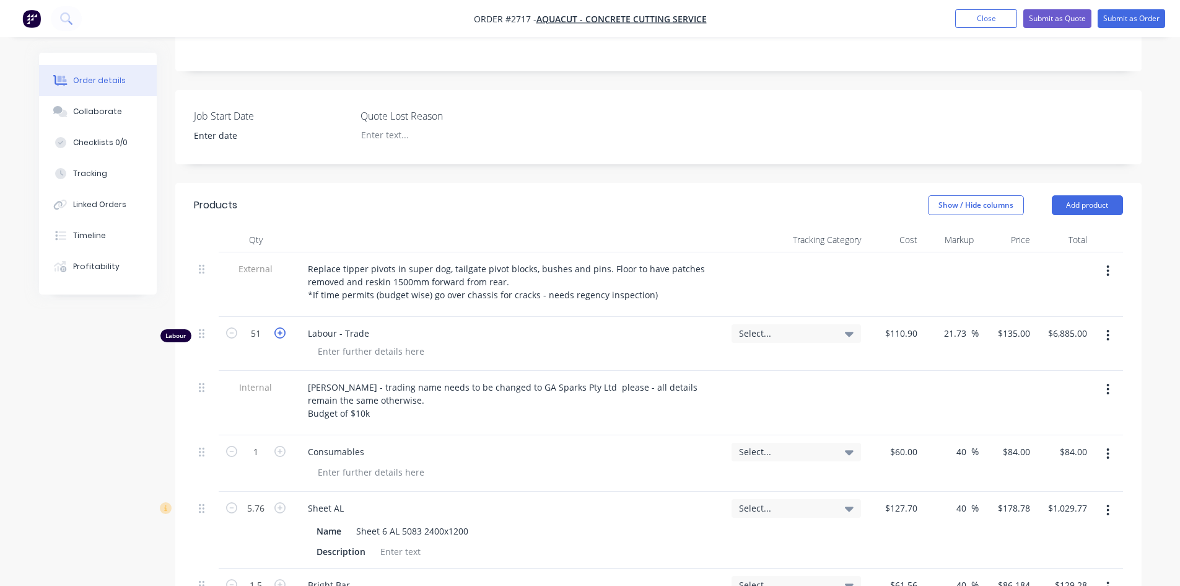
type input "$7,020.00"
click at [275, 327] on icon "button" at bounding box center [279, 332] width 11 height 11
type input "53"
type input "$7,155.00"
click at [275, 327] on icon "button" at bounding box center [279, 332] width 11 height 11
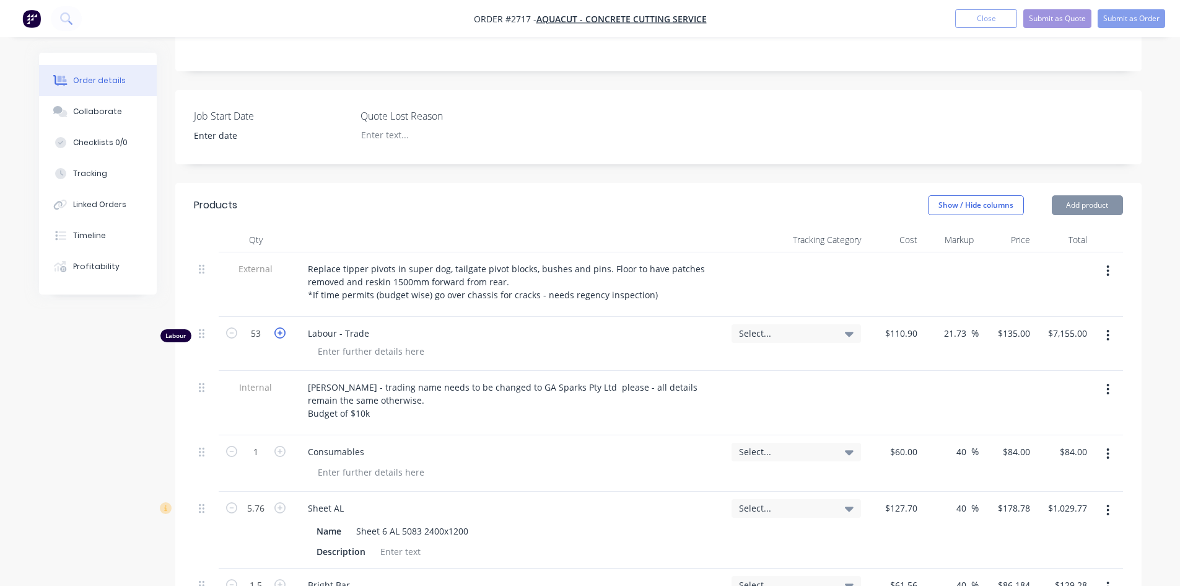
type input "54"
type input "$7,290.00"
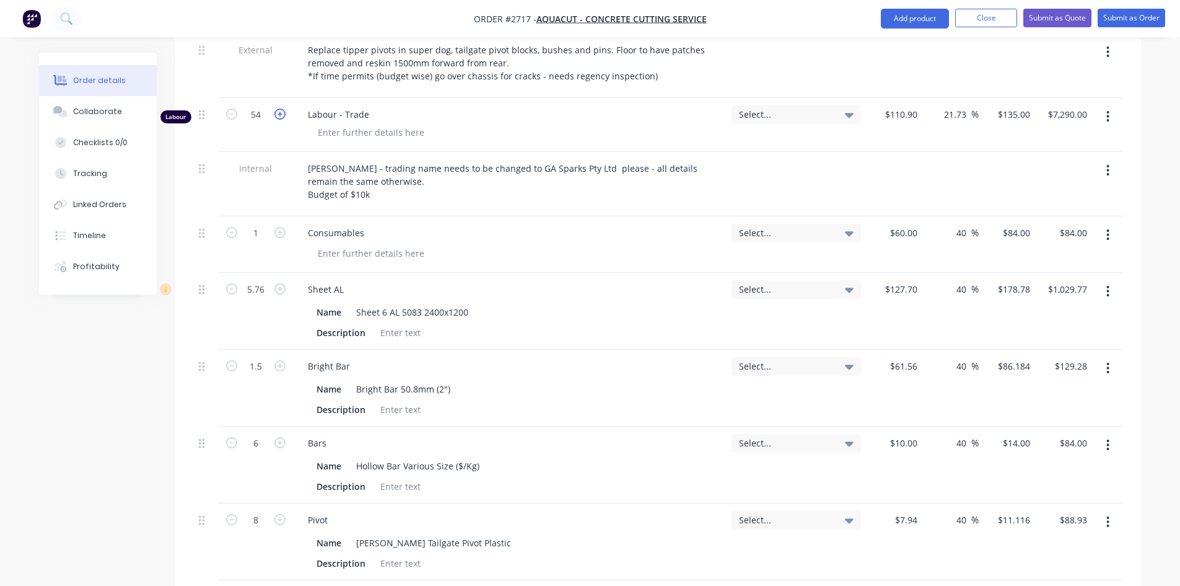
scroll to position [394, 0]
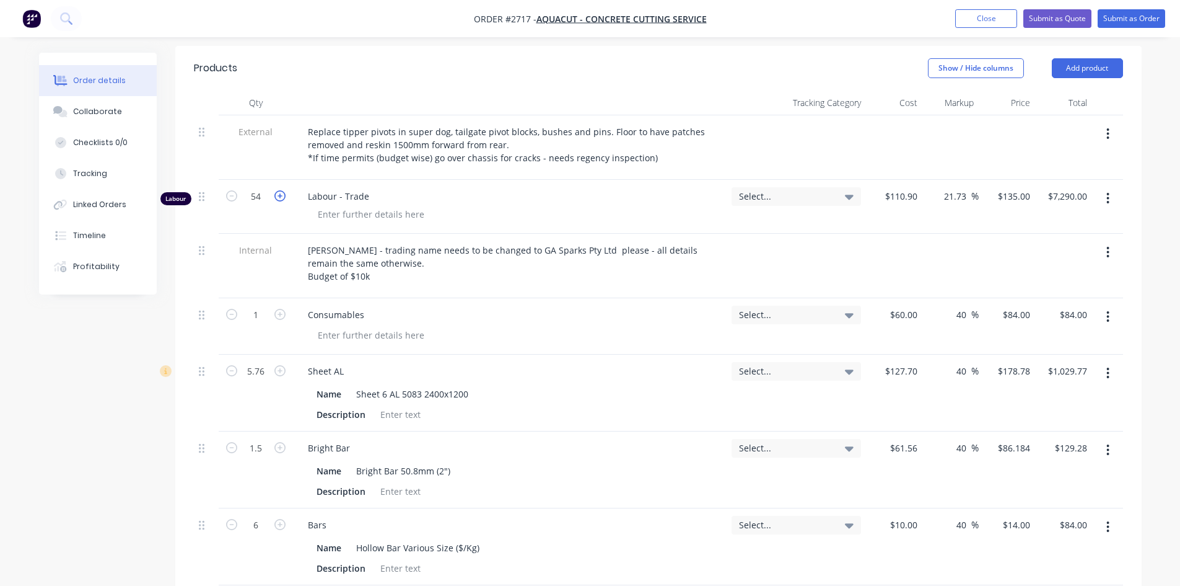
click at [282, 190] on icon "button" at bounding box center [279, 195] width 11 height 11
type input "55"
type input "$7,425.00"
click at [281, 190] on icon "button" at bounding box center [279, 195] width 11 height 11
type input "56"
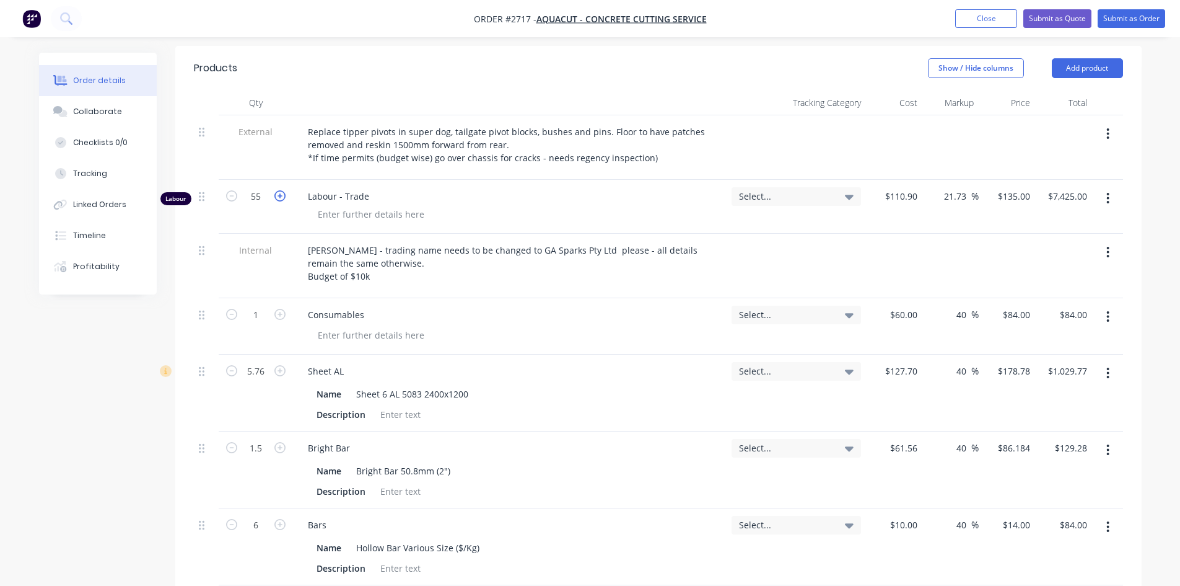
type input "$7,560.00"
click at [281, 190] on icon "button" at bounding box center [279, 195] width 11 height 11
type input "57"
type input "$7,695.00"
click at [281, 190] on icon "button" at bounding box center [279, 195] width 11 height 11
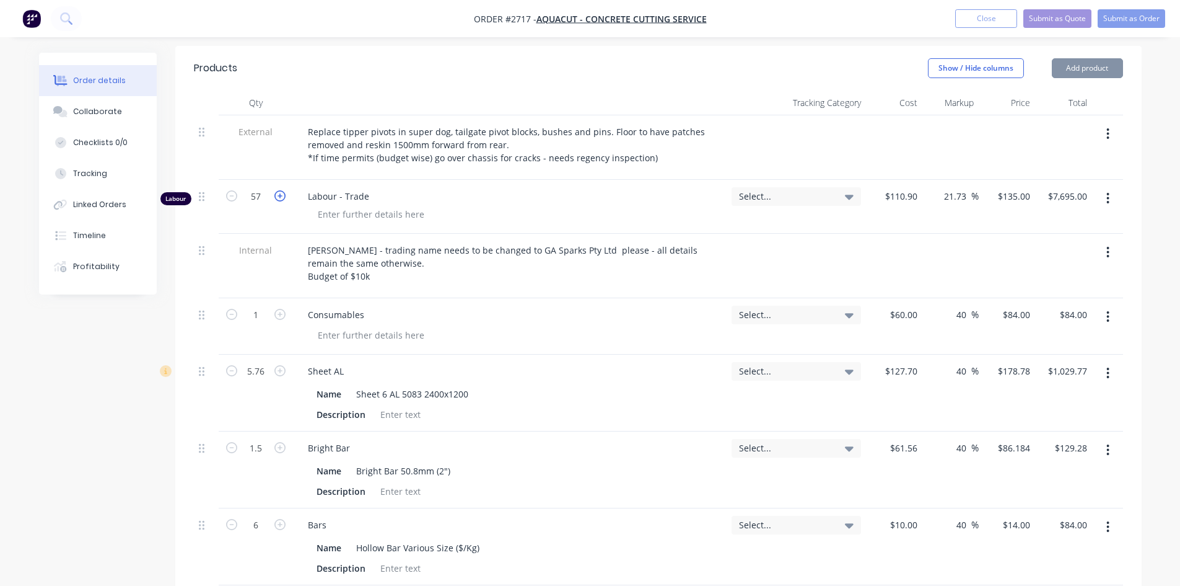
type input "58"
type input "$7,830.00"
click at [281, 190] on icon "button" at bounding box center [279, 195] width 11 height 11
type input "59"
type input "$7,965.00"
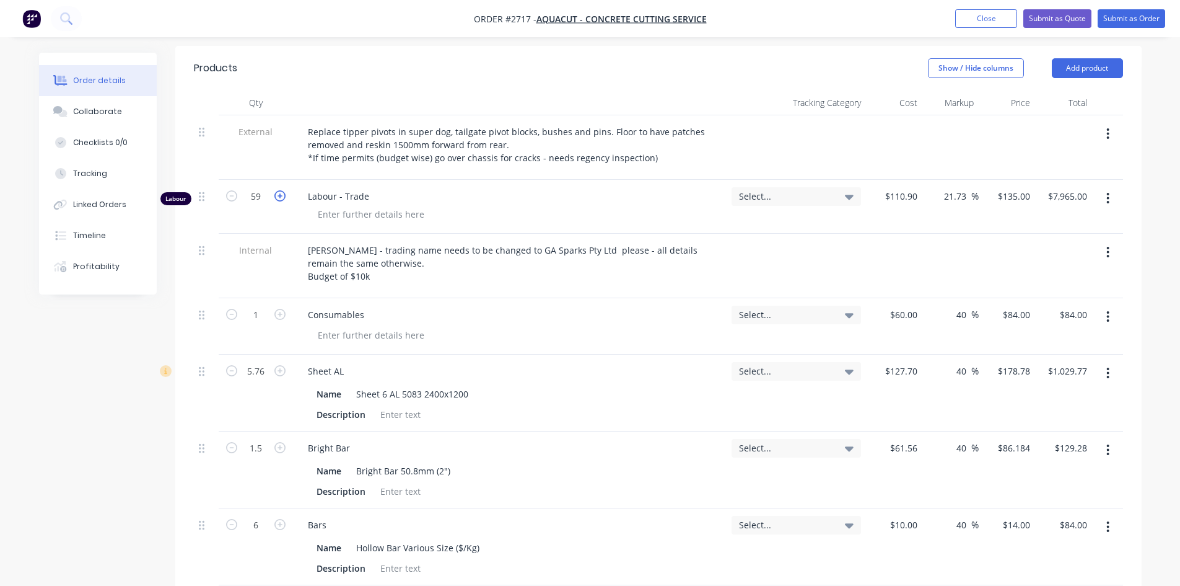
click at [281, 190] on icon "button" at bounding box center [279, 195] width 11 height 11
type input "60"
type input "$8,100.00"
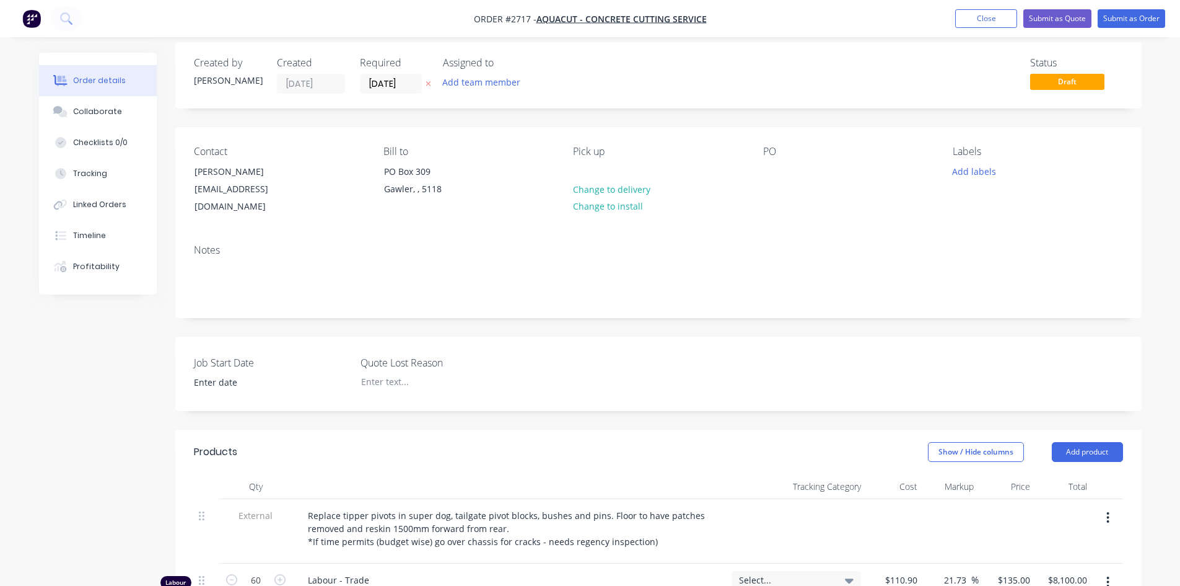
scroll to position [0, 0]
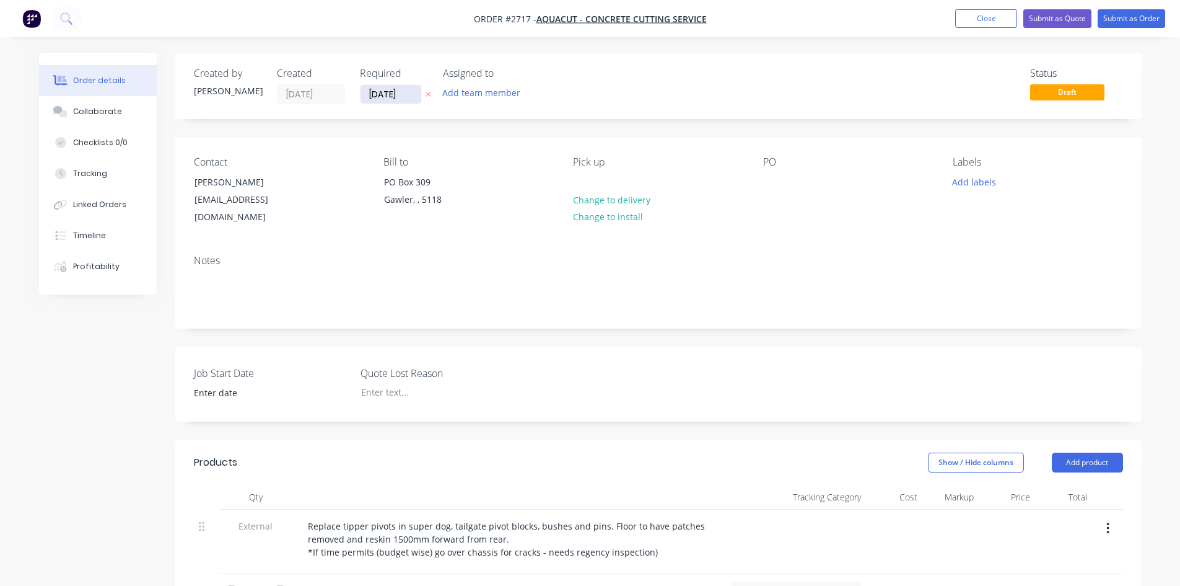
click at [404, 92] on input "[DATE]" at bounding box center [391, 94] width 61 height 19
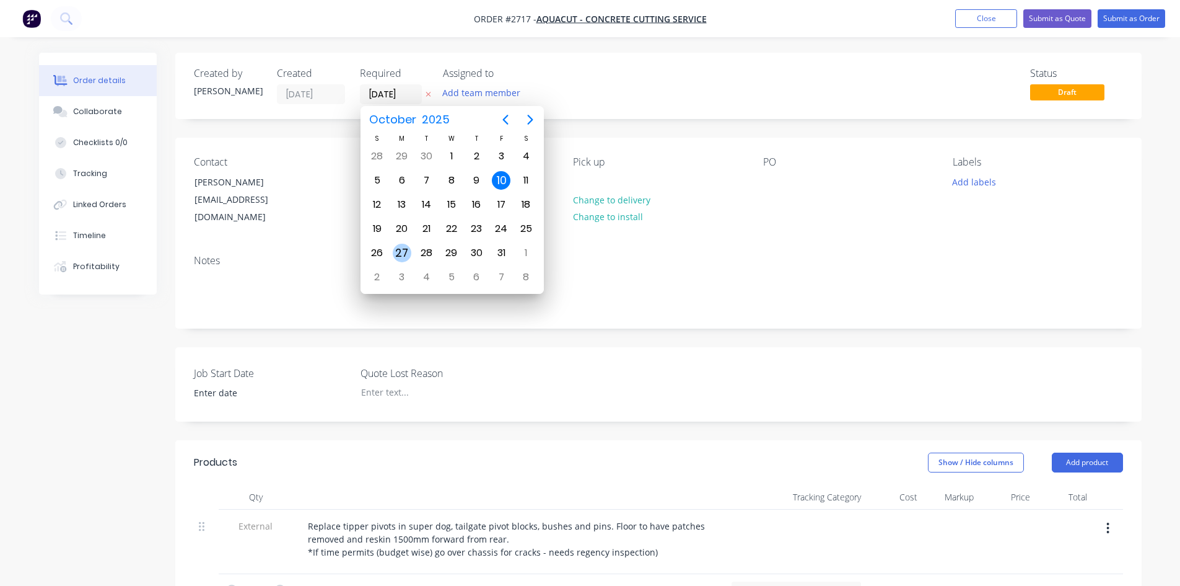
click at [401, 254] on div "27" at bounding box center [402, 253] width 19 height 19
type input "[DATE]"
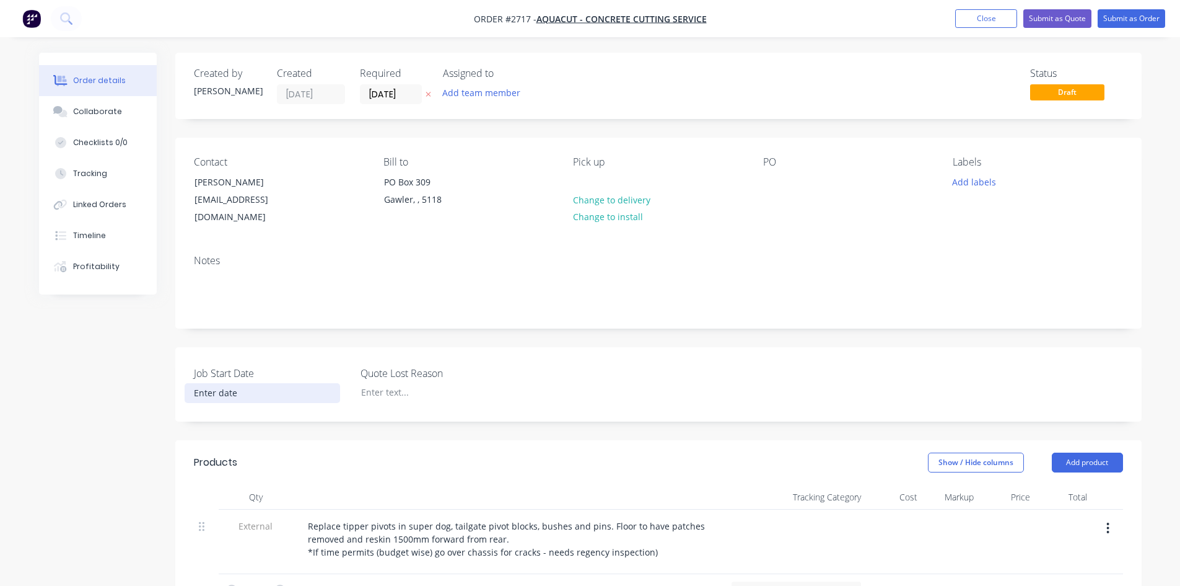
click at [215, 384] on input at bounding box center [262, 393] width 154 height 19
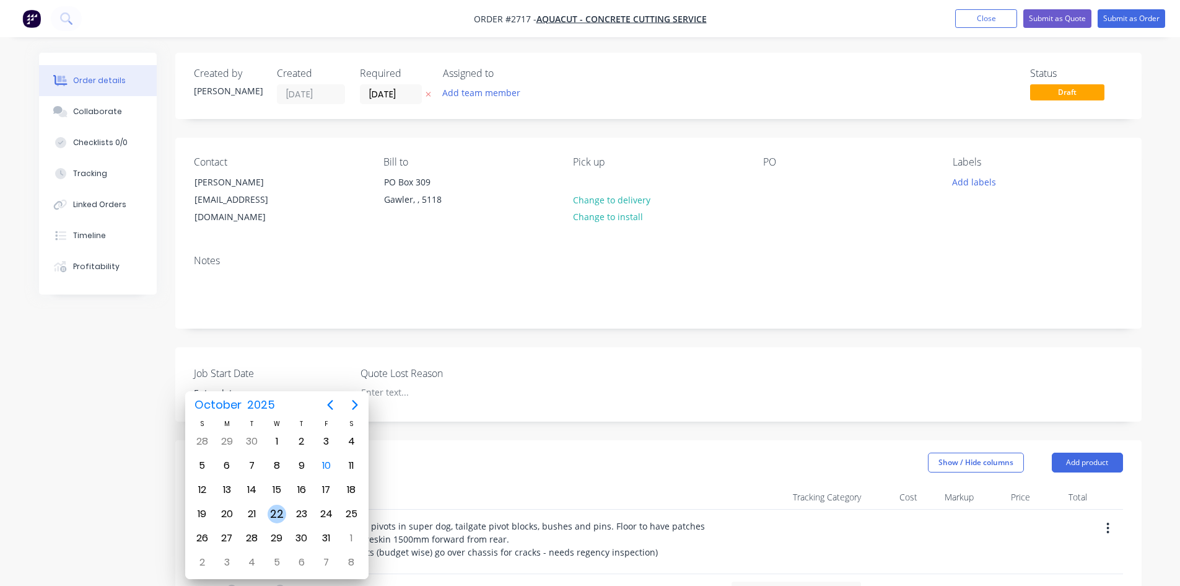
click at [272, 516] on div "22" at bounding box center [277, 513] width 19 height 19
type input "[DATE]"
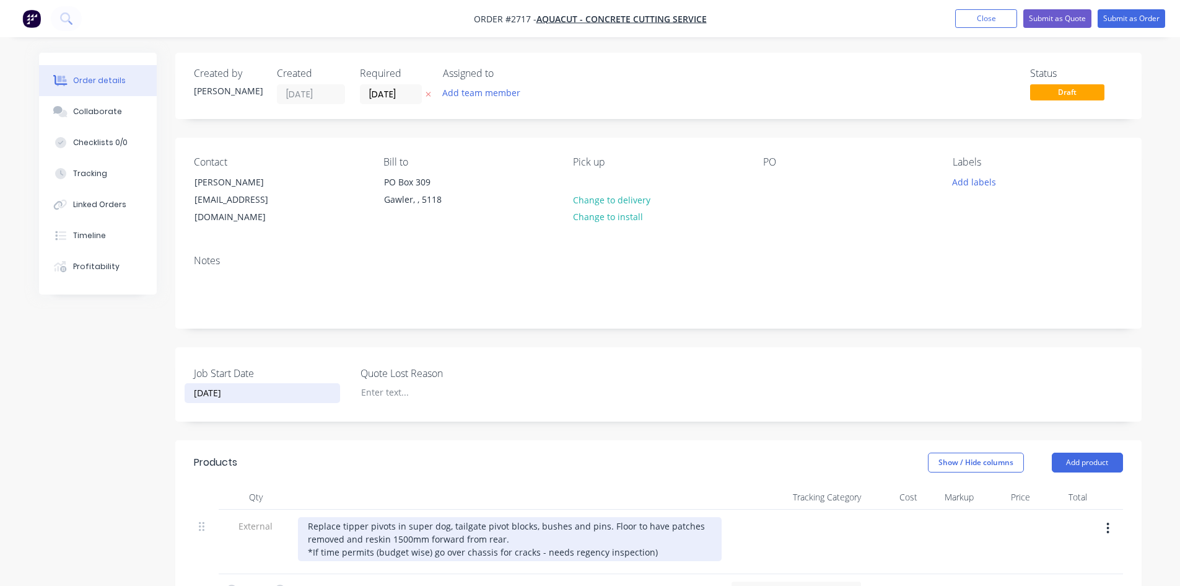
click at [540, 537] on div "Replace tipper pivots in super dog, tailgate pivot blocks, bushes and pins. Flo…" at bounding box center [510, 539] width 424 height 44
click at [643, 538] on div "Replace tipper pivots in super dog, tailgate pivot blocks, bushes and pins. Flo…" at bounding box center [510, 539] width 424 height 44
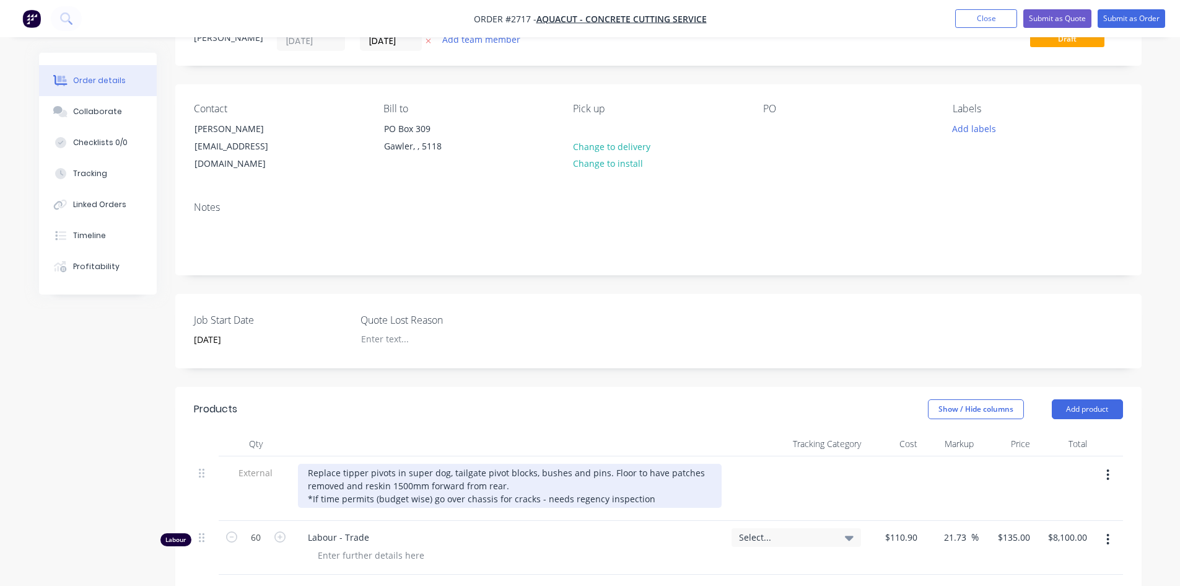
scroll to position [124, 0]
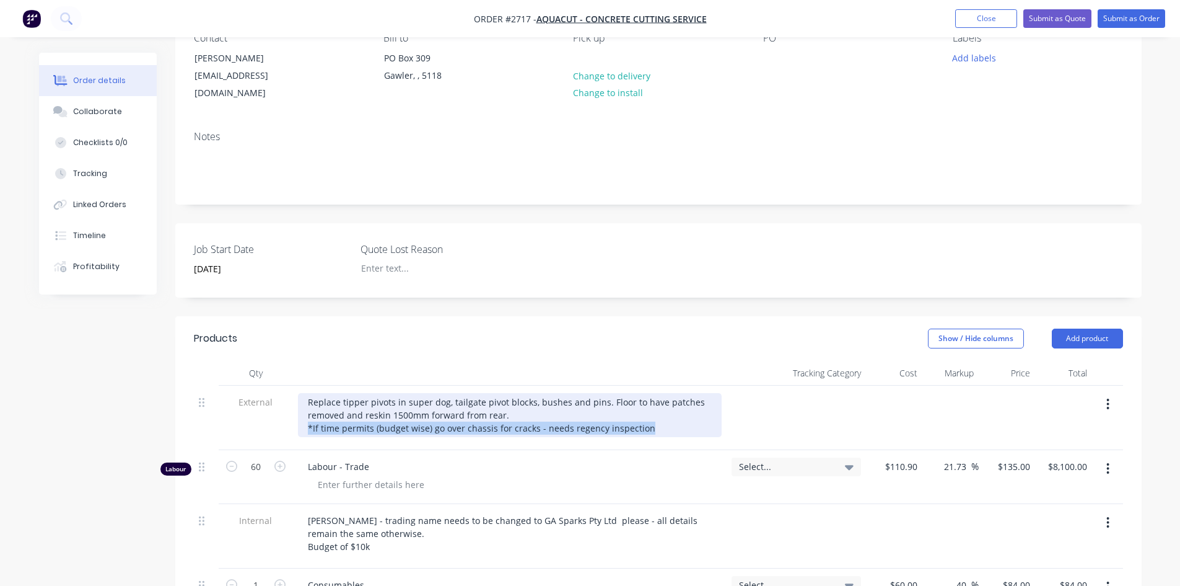
drag, startPoint x: 647, startPoint y: 415, endPoint x: 306, endPoint y: 413, distance: 341.4
click at [306, 413] on div "Replace tipper pivots in super dog, tailgate pivot blocks, bushes and pins. Flo…" at bounding box center [510, 415] width 424 height 44
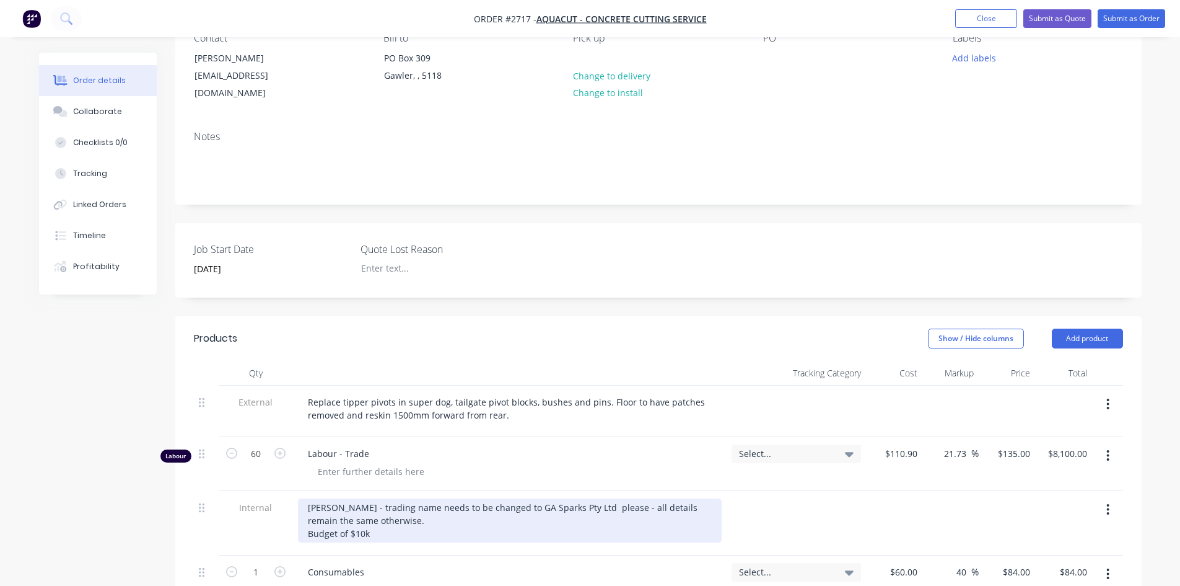
click at [305, 507] on div "[PERSON_NAME] - trading name needs to be changed to GA Sparks Pty Ltd please - …" at bounding box center [510, 520] width 424 height 44
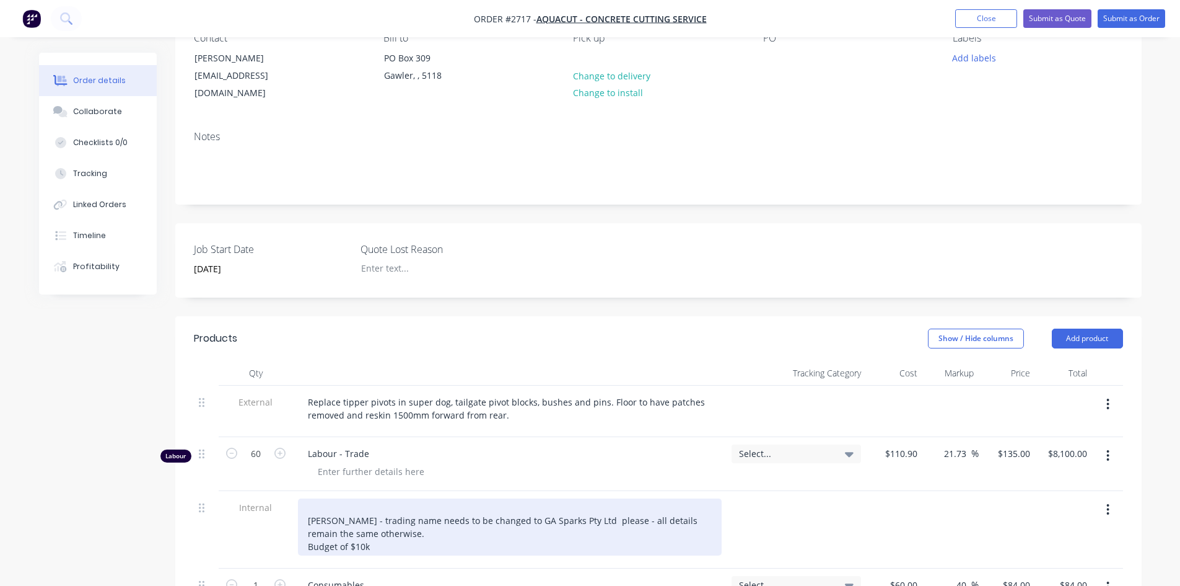
click at [312, 498] on div "[PERSON_NAME] - trading name needs to be changed to GA Sparks Pty Ltd please - …" at bounding box center [510, 526] width 424 height 57
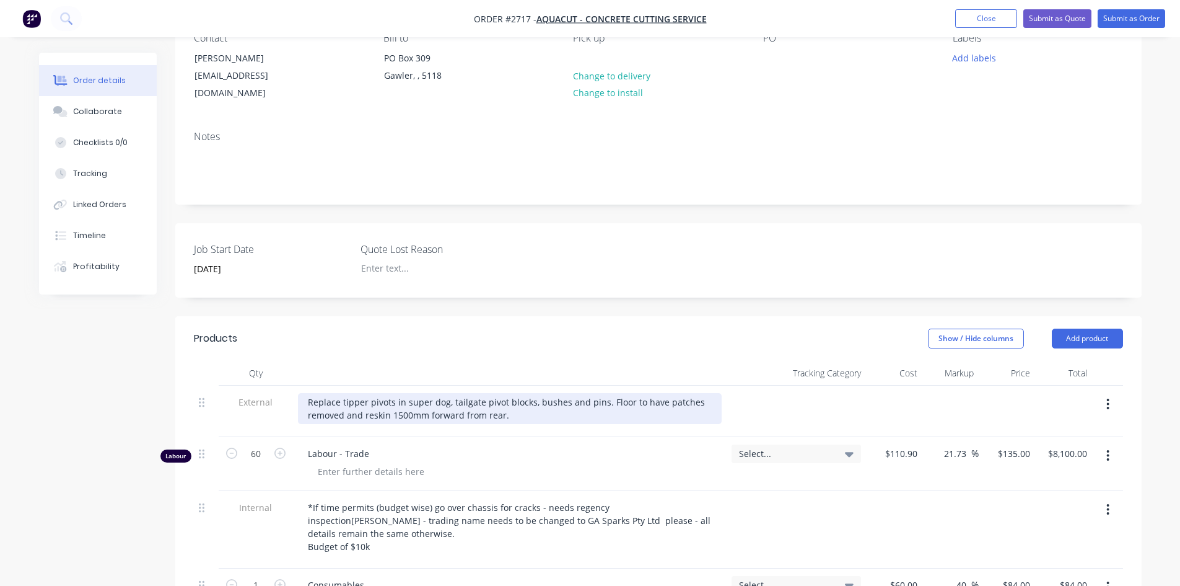
click at [519, 404] on div "Replace tipper pivots in super dog, tailgate pivot blocks, bushes and pins. Flo…" at bounding box center [510, 408] width 424 height 31
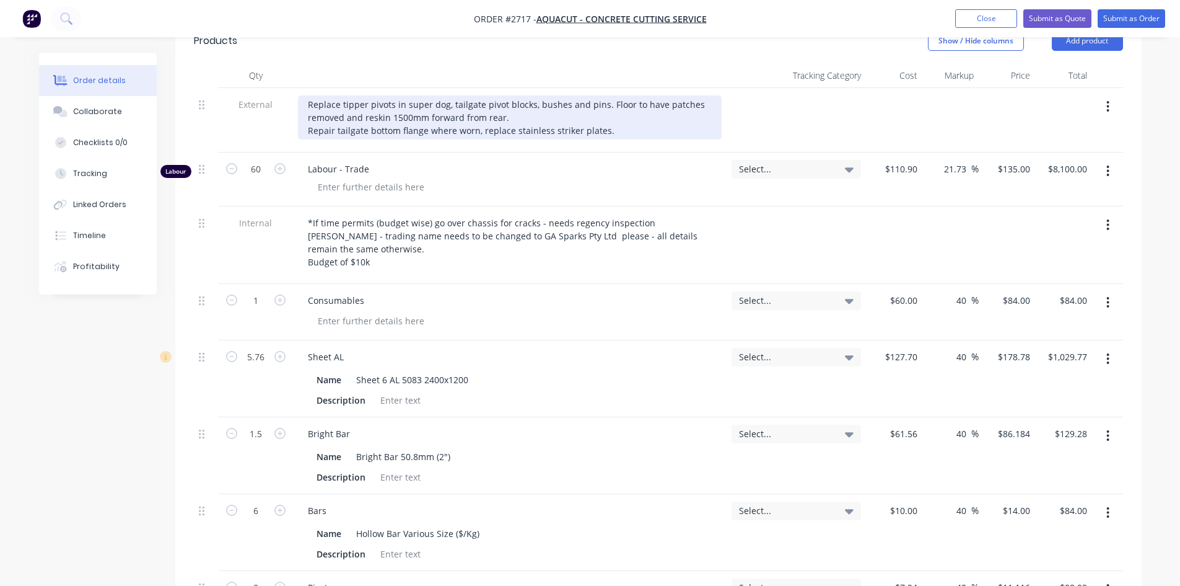
scroll to position [159, 0]
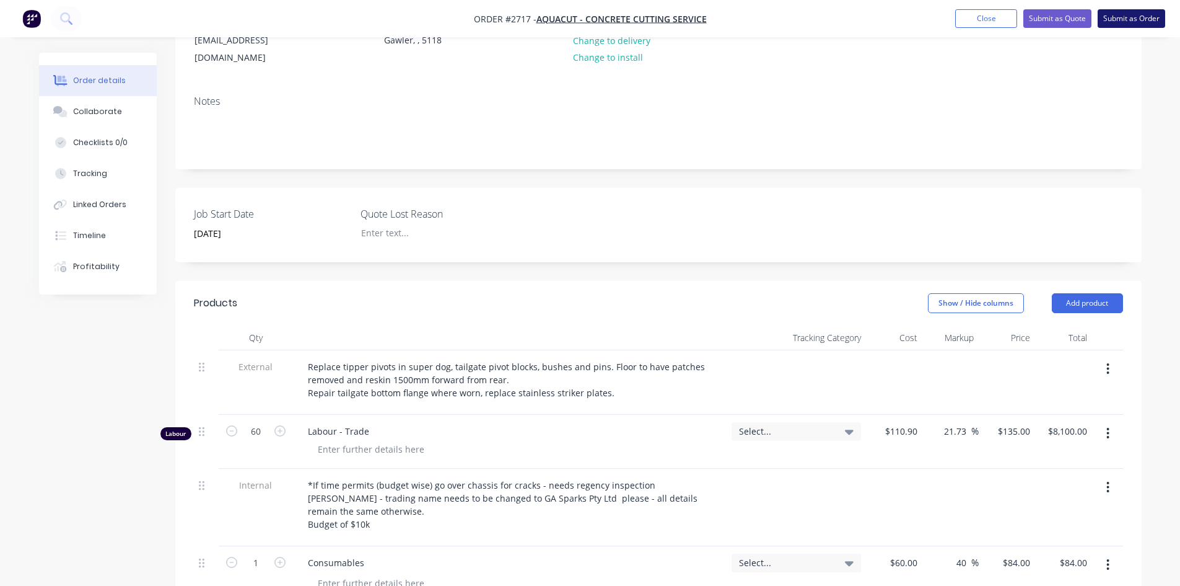
click at [1141, 21] on button "Submit as Order" at bounding box center [1132, 18] width 68 height 19
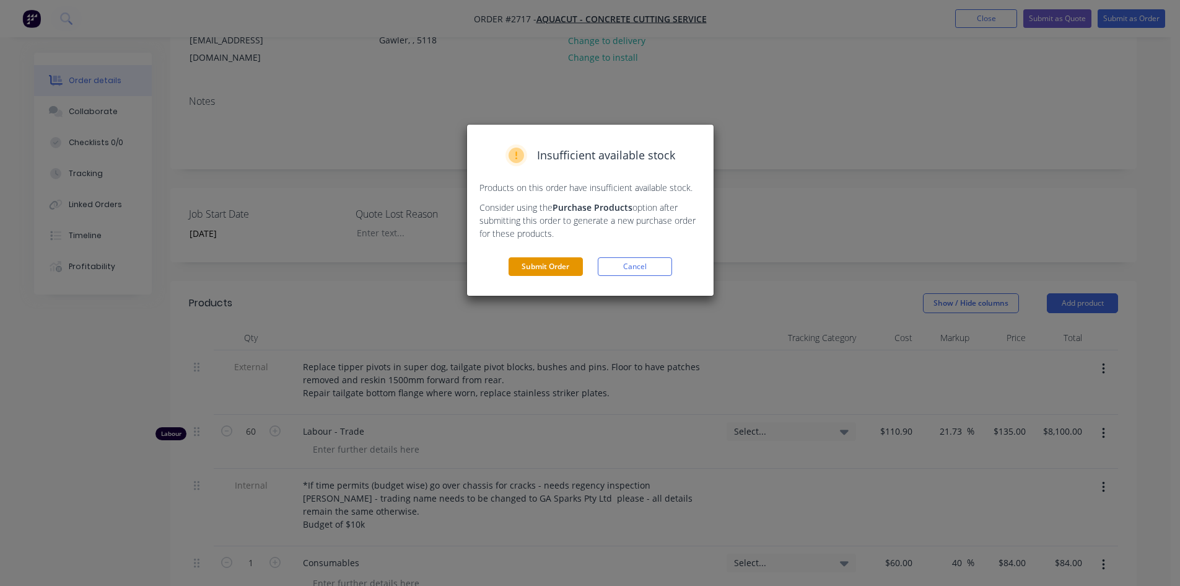
click at [560, 266] on button "Submit Order" at bounding box center [546, 266] width 74 height 19
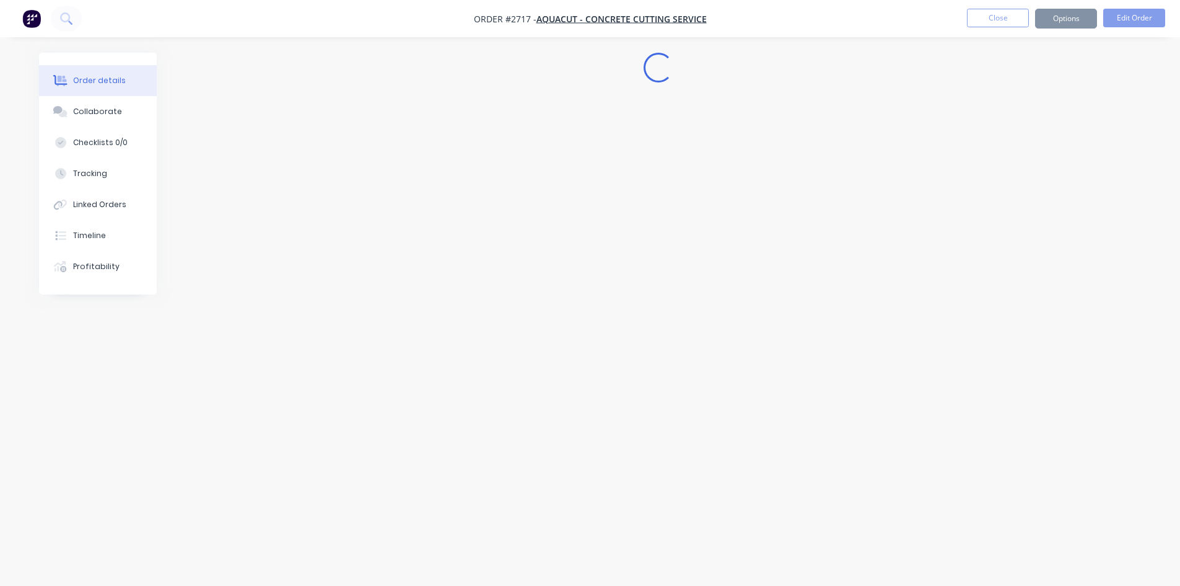
scroll to position [0, 0]
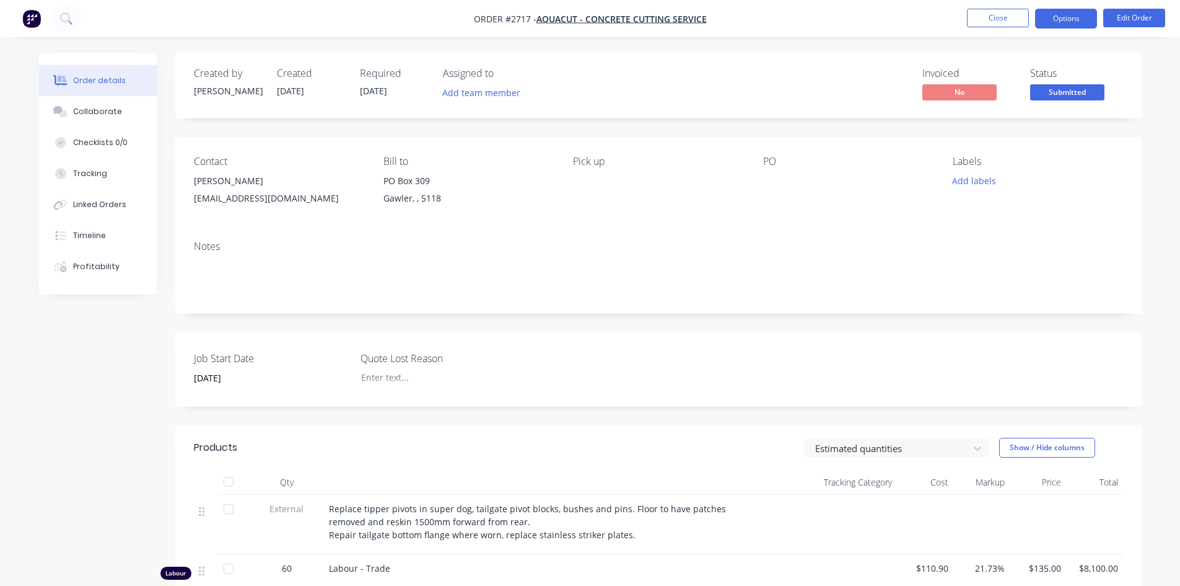
click at [1056, 22] on button "Options" at bounding box center [1066, 19] width 62 height 20
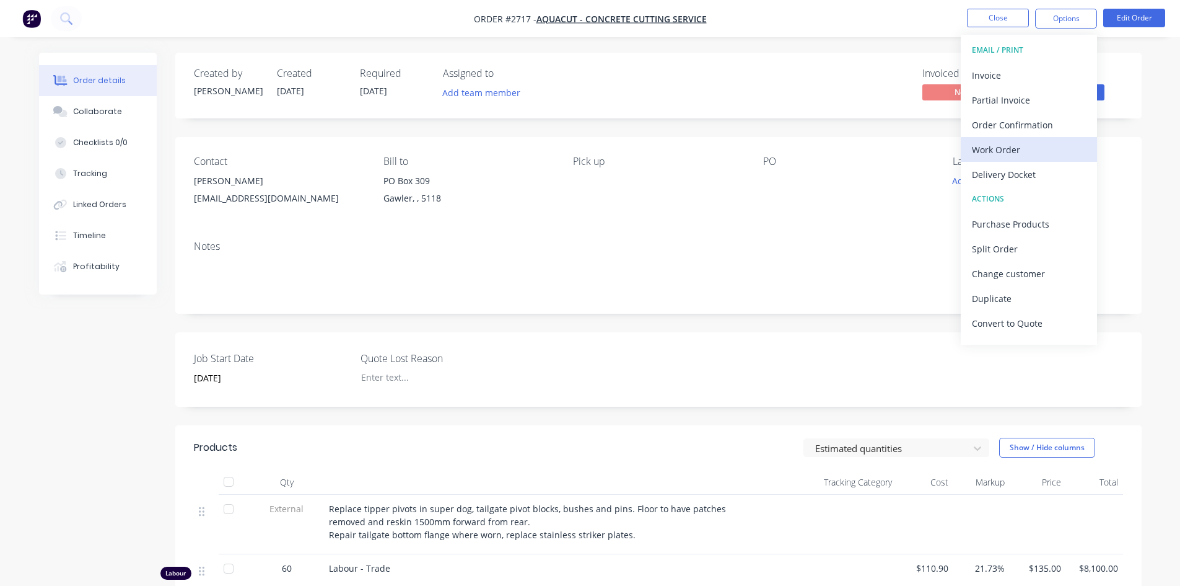
click at [1004, 149] on div "Work Order" at bounding box center [1029, 150] width 114 height 18
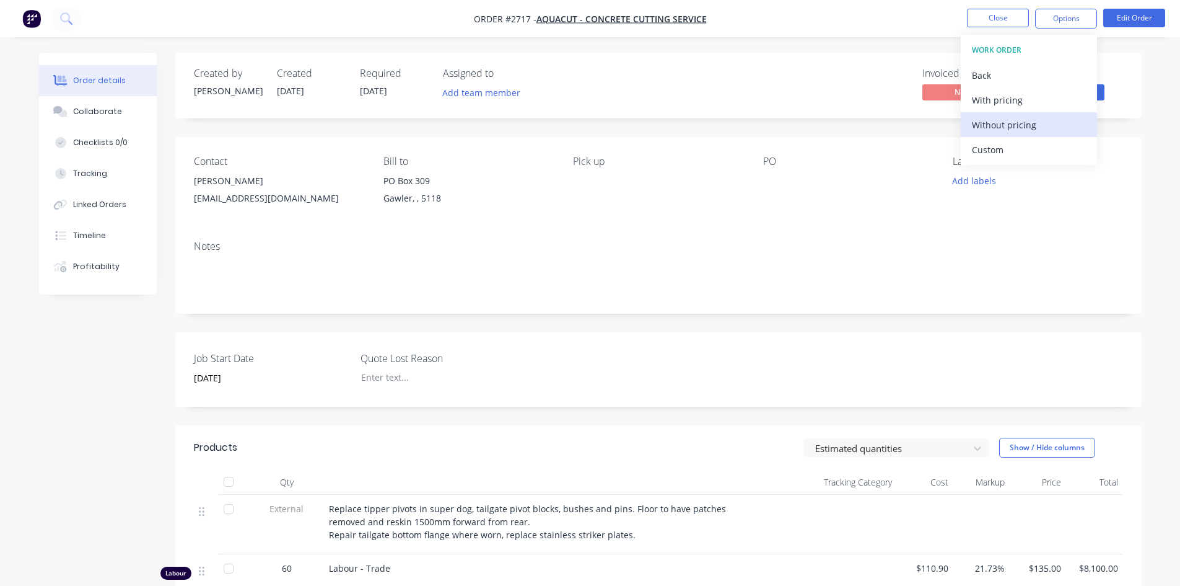
click at [1006, 124] on div "Without pricing" at bounding box center [1029, 125] width 114 height 18
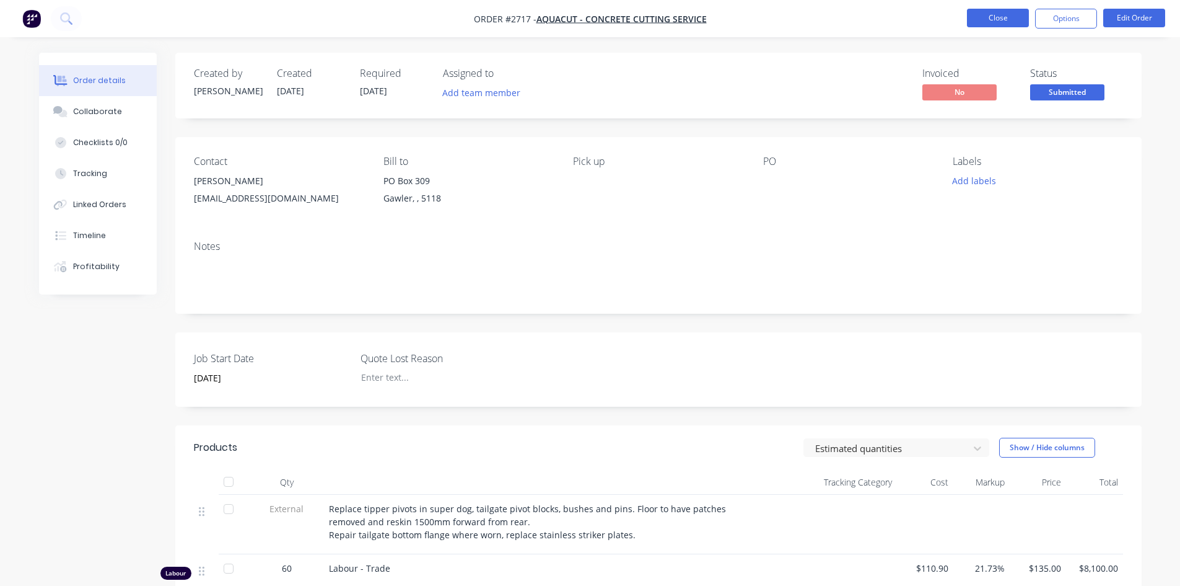
click at [1003, 12] on button "Close" at bounding box center [998, 18] width 62 height 19
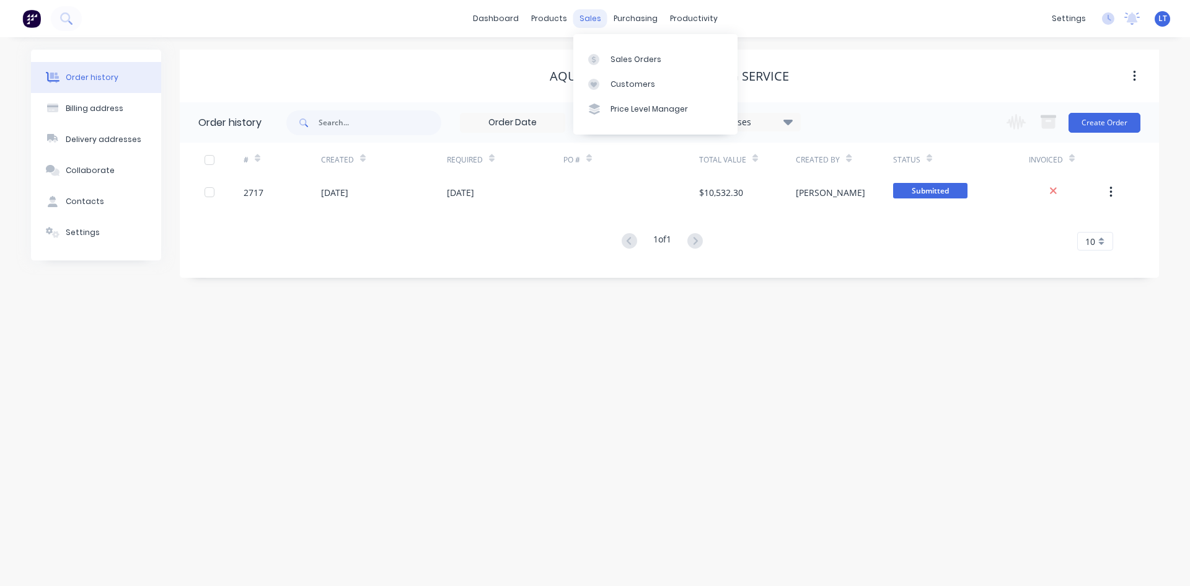
click at [592, 23] on div "sales" at bounding box center [590, 18] width 34 height 19
click at [594, 20] on div "sales" at bounding box center [590, 18] width 34 height 19
click at [612, 56] on div "Sales Orders" at bounding box center [635, 59] width 51 height 11
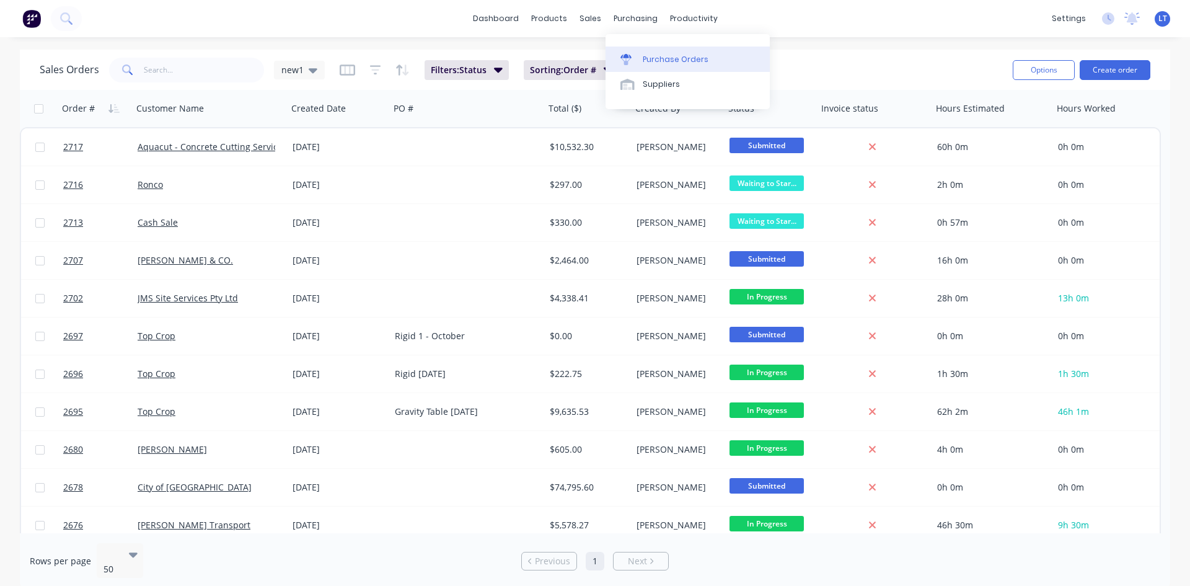
click at [656, 59] on div "Purchase Orders" at bounding box center [676, 59] width 66 height 11
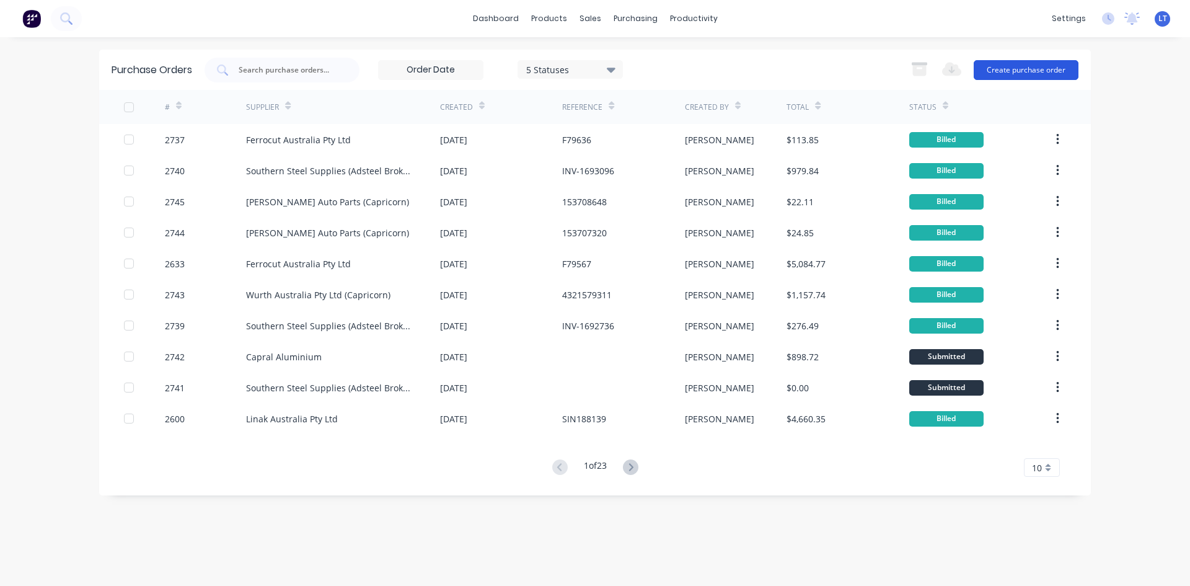
click at [1037, 63] on button "Create purchase order" at bounding box center [1025, 70] width 105 height 20
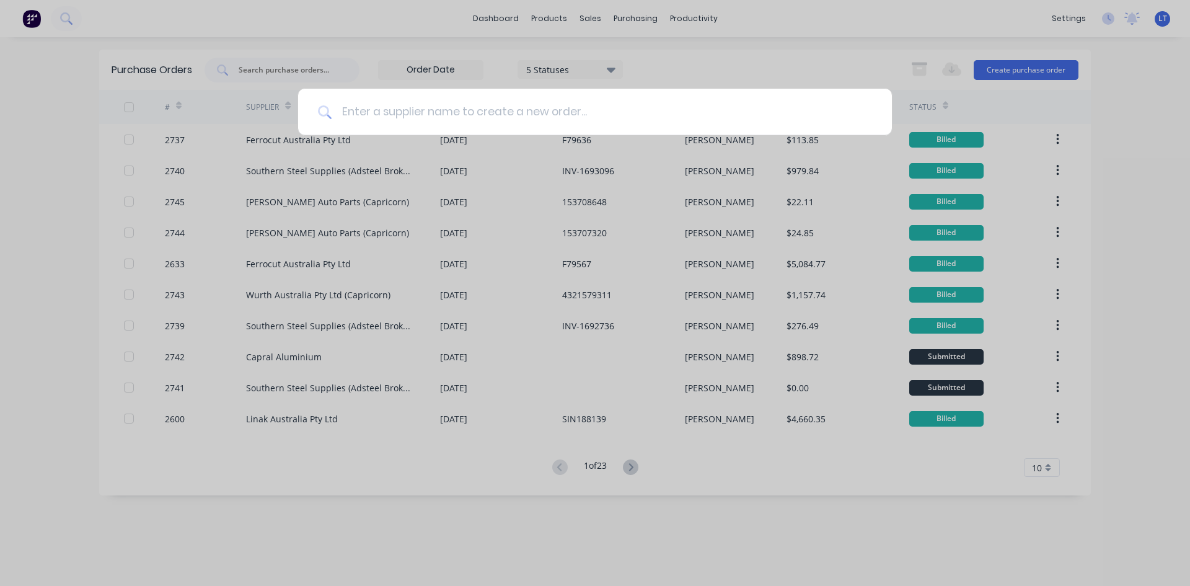
click at [524, 111] on input at bounding box center [601, 112] width 540 height 46
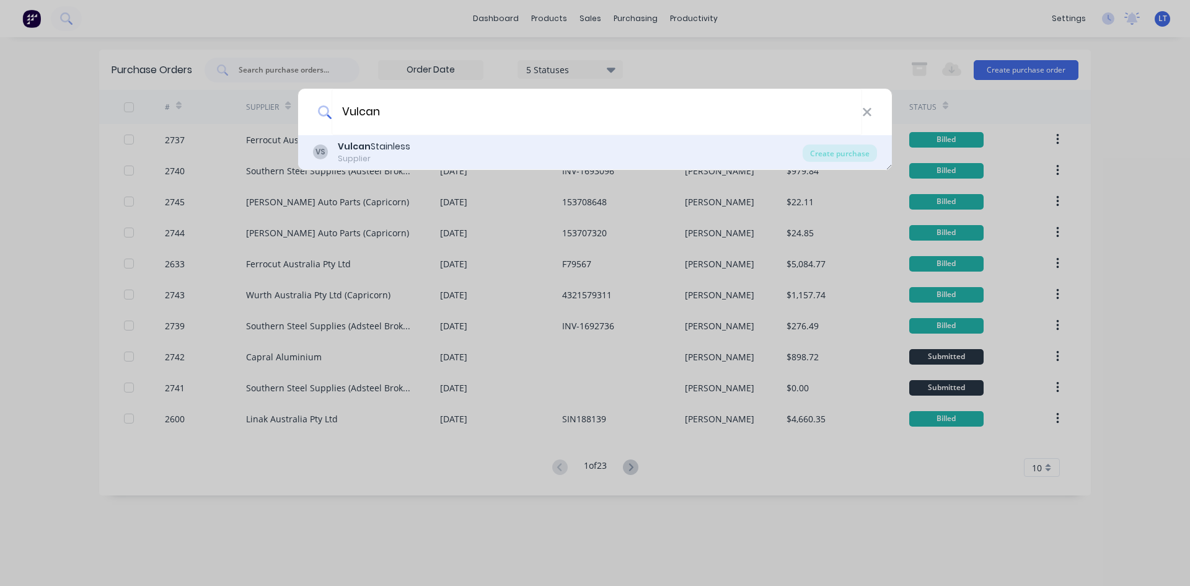
type input "Vulcan"
click at [414, 152] on div "VS Vulcan Stainless Supplier" at bounding box center [557, 152] width 489 height 24
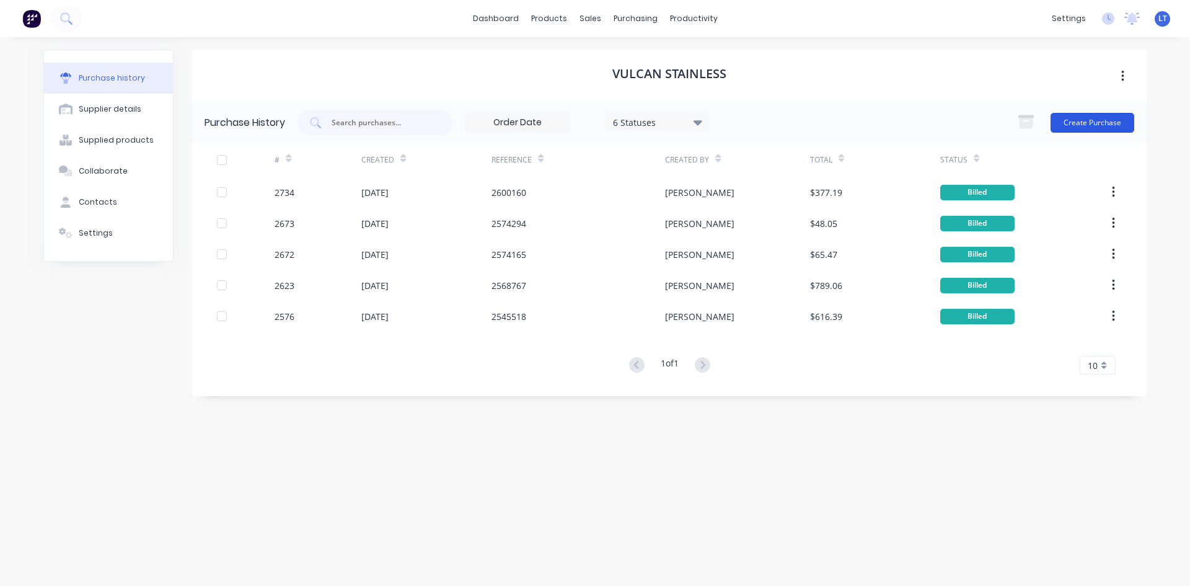
click at [1087, 120] on button "Create Purchase" at bounding box center [1092, 123] width 84 height 20
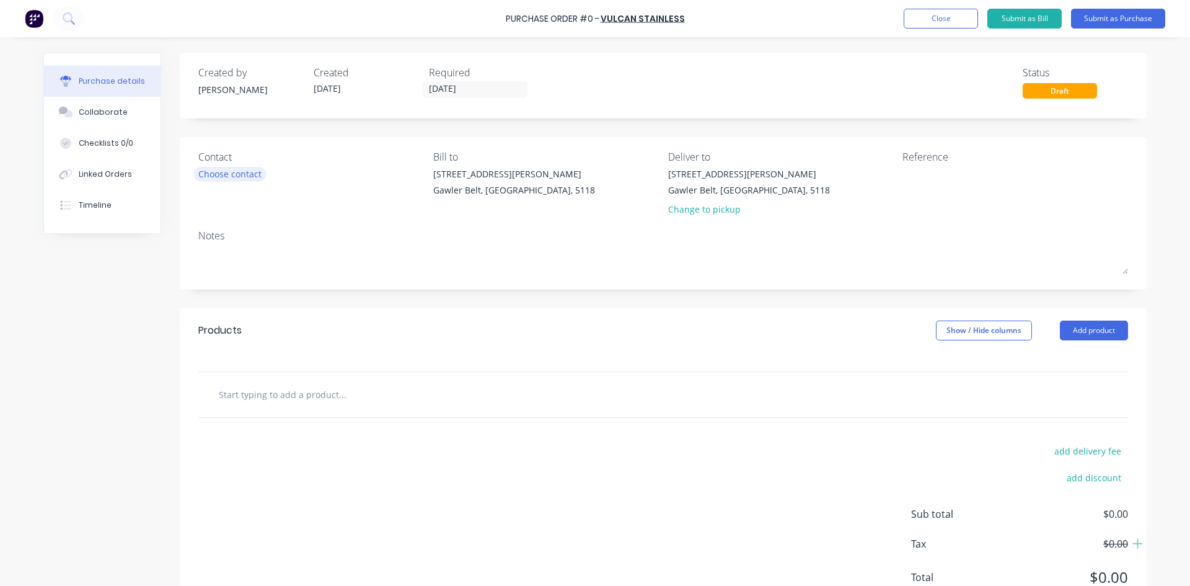
click at [239, 178] on div "Choose contact" at bounding box center [229, 173] width 63 height 13
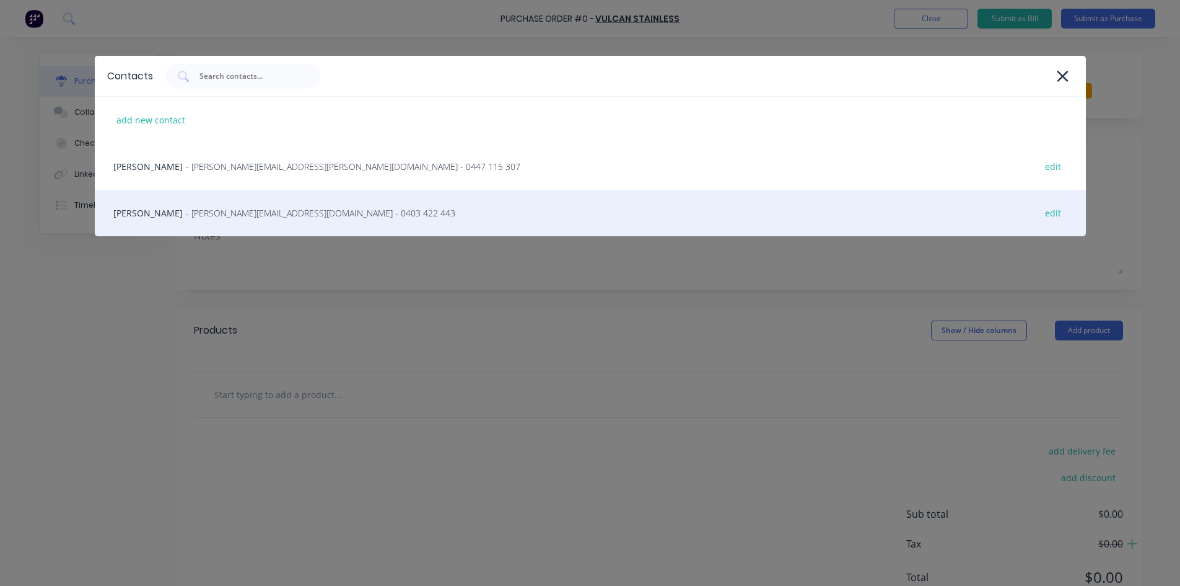
click at [198, 208] on span "- [PERSON_NAME][EMAIL_ADDRESS][DOMAIN_NAME] - 0403 422 443" at bounding box center [321, 212] width 270 height 13
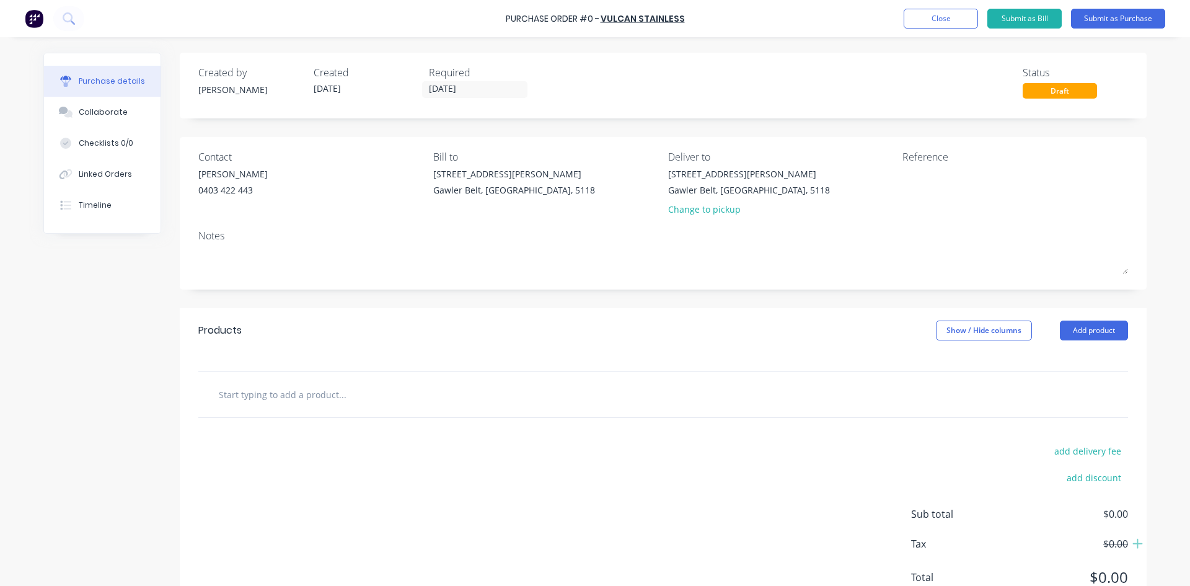
click at [282, 388] on input "text" at bounding box center [342, 394] width 248 height 25
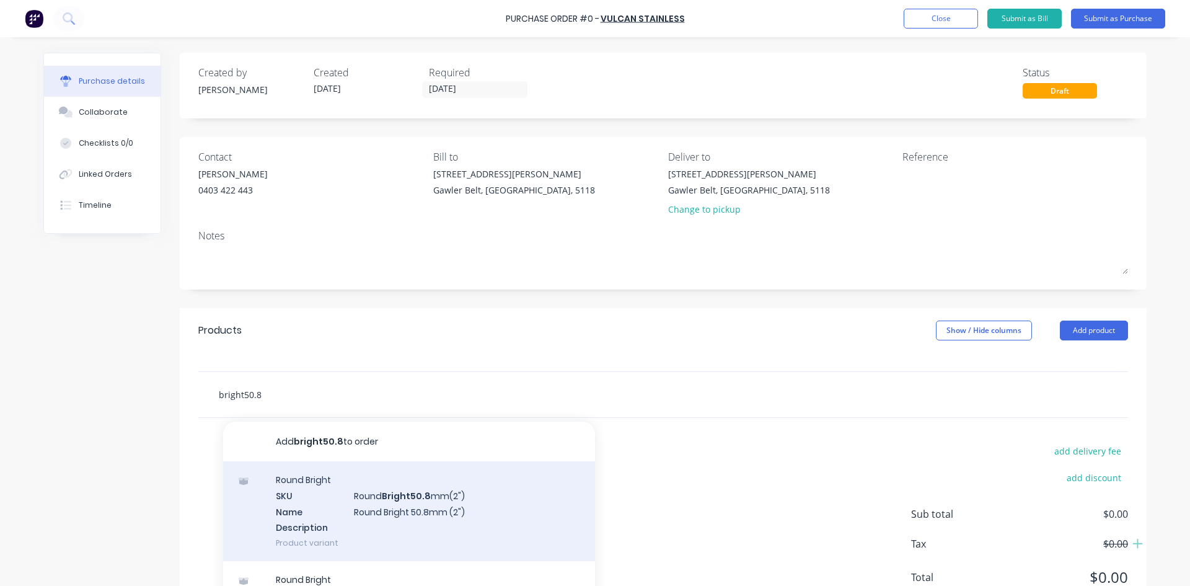
type input "bright50.8"
click at [418, 504] on div "Round Bright SKU Round Bright50.8 mm(2") Name Round Bright 50.8mm (2") Descript…" at bounding box center [409, 511] width 372 height 100
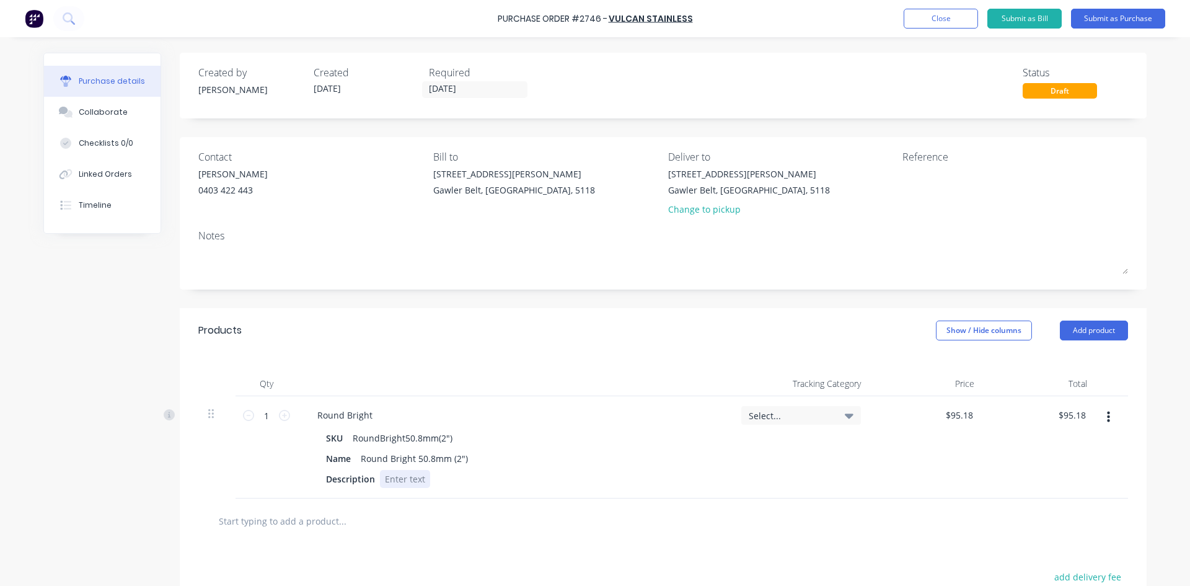
click at [395, 479] on div at bounding box center [405, 479] width 50 height 18
click at [465, 464] on div "Round Bright 50.8mm (2")" at bounding box center [414, 458] width 117 height 18
drag, startPoint x: 268, startPoint y: 416, endPoint x: 258, endPoint y: 415, distance: 10.0
click at [258, 415] on input "1" at bounding box center [266, 415] width 25 height 19
type input "6"
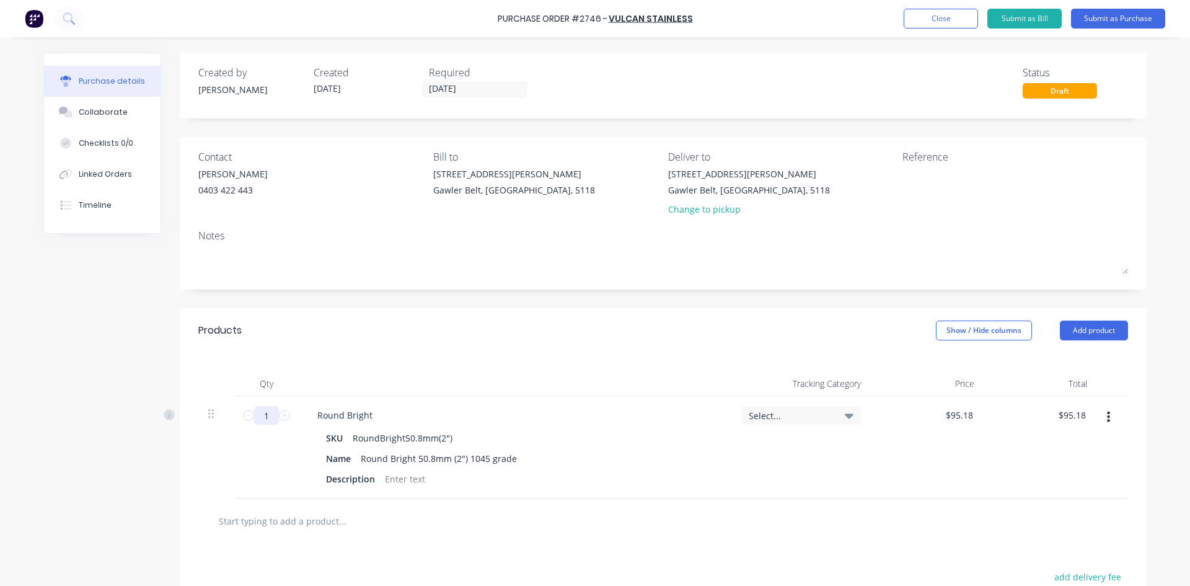
type input "$571.08"
type input "6"
click at [395, 481] on div at bounding box center [405, 479] width 50 height 18
click at [270, 520] on input "text" at bounding box center [342, 520] width 248 height 25
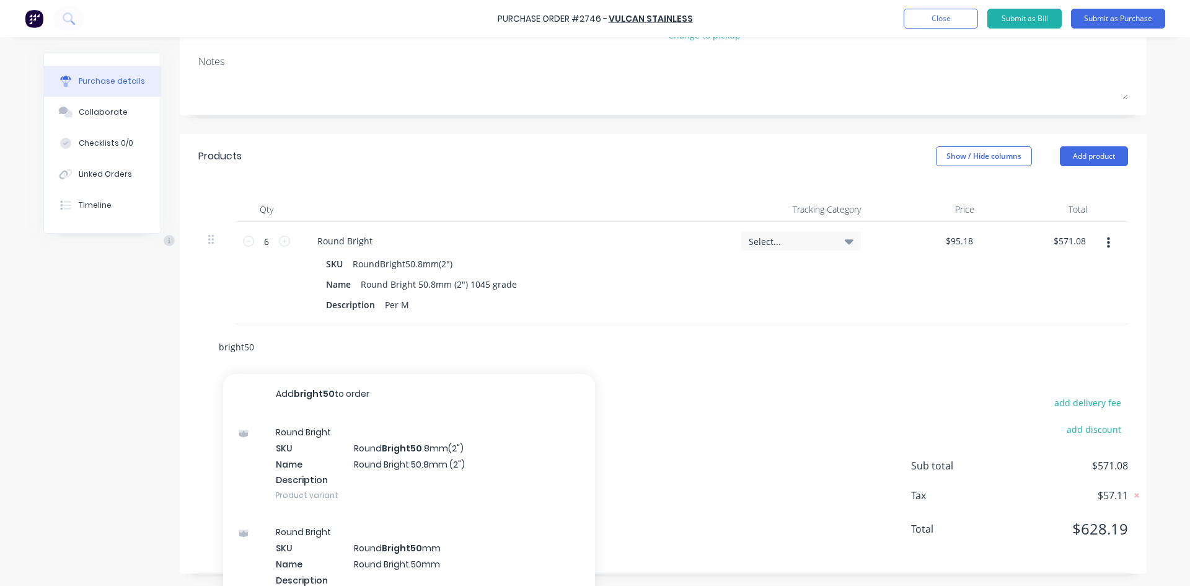
scroll to position [186, 0]
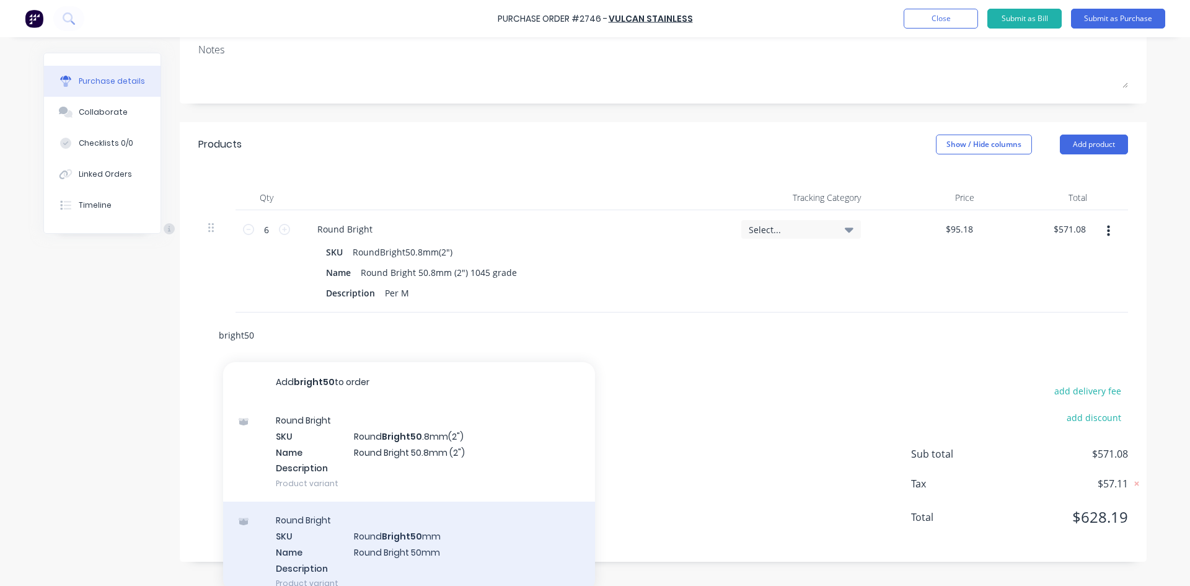
type input "bright50"
click at [444, 545] on div "Round Bright SKU Round Bright50 mm Name Round Bright 50mm Description Product v…" at bounding box center [409, 551] width 372 height 100
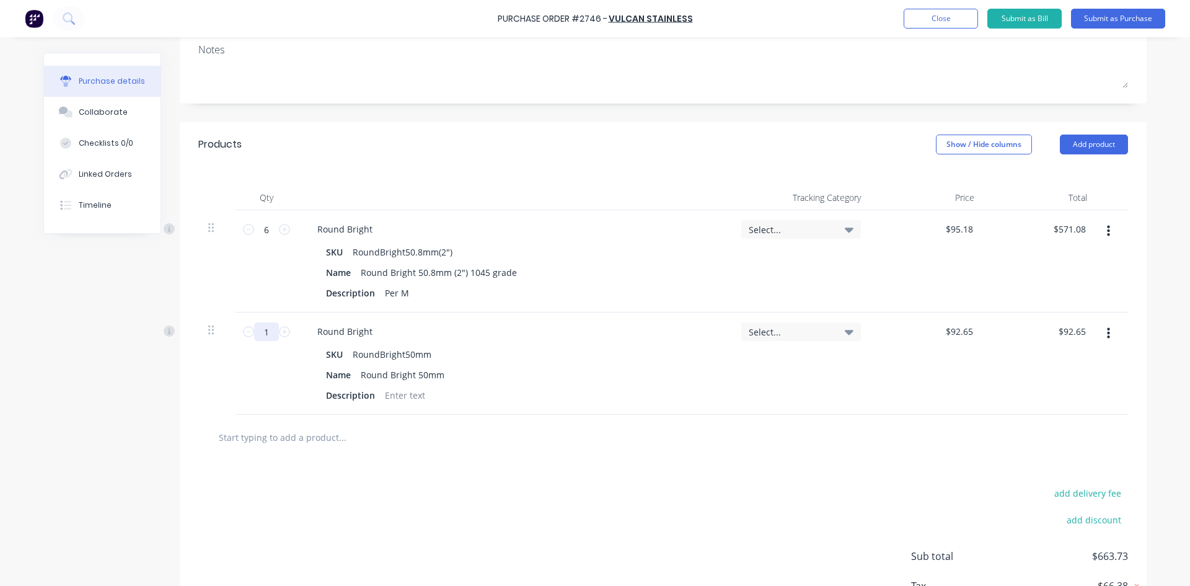
click at [260, 330] on input "1" at bounding box center [266, 331] width 25 height 19
type input "6"
type input "$555.90"
type input "6"
click at [442, 374] on div "Round Bright 50mm" at bounding box center [403, 375] width 94 height 18
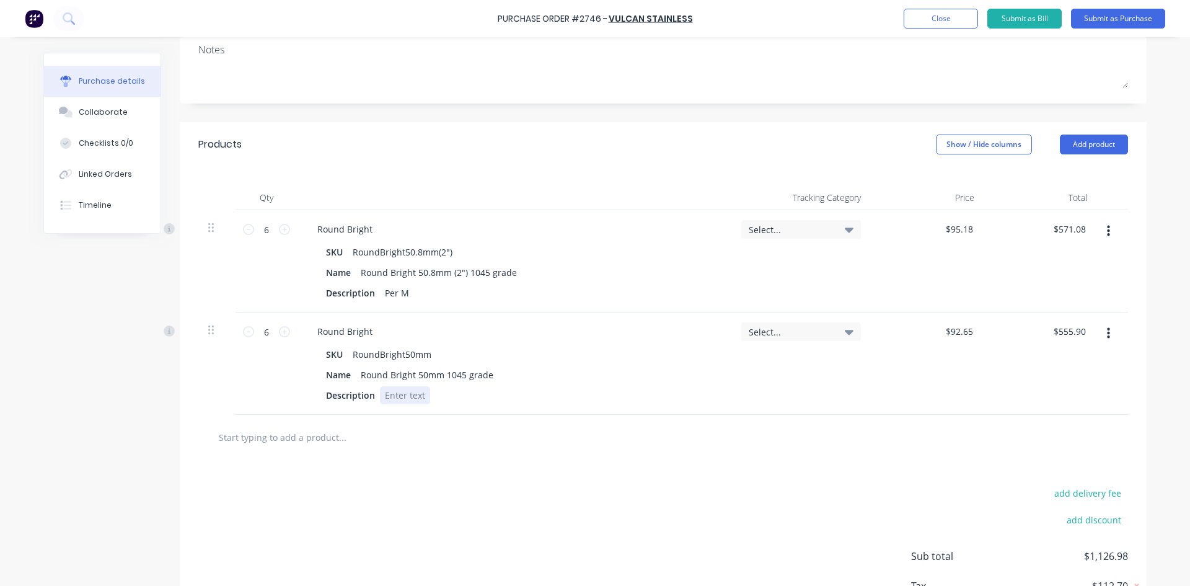
click at [391, 403] on div at bounding box center [405, 395] width 50 height 18
click at [859, 480] on div "add delivery fee add discount Sub total $1,126.98 Tax $112.70 Total $1,239.68" at bounding box center [663, 562] width 967 height 204
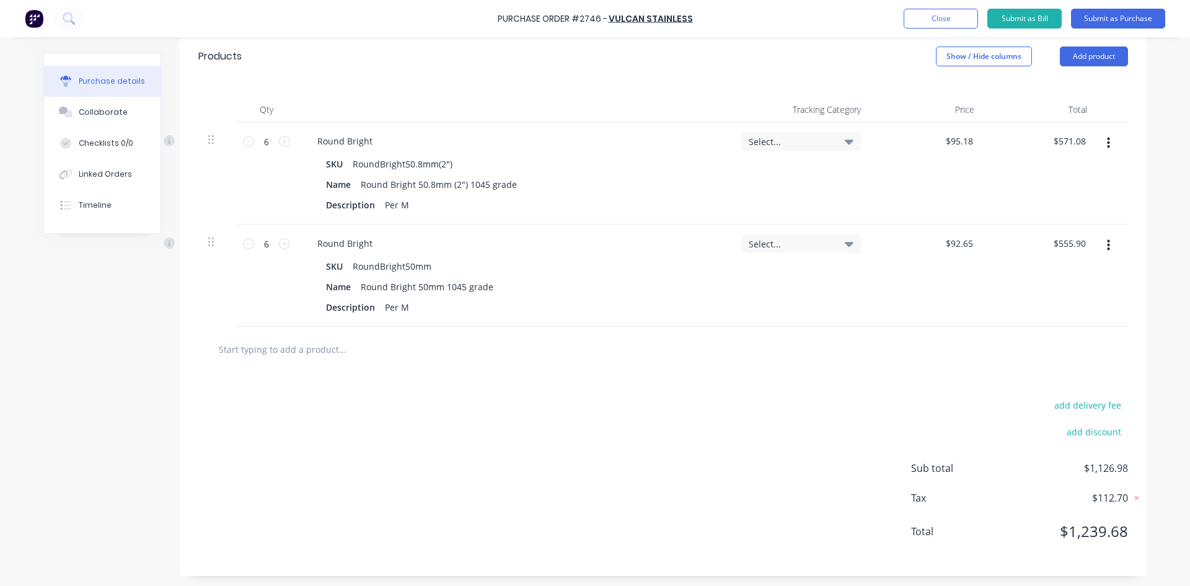
scroll to position [276, 0]
click at [304, 344] on input "text" at bounding box center [342, 346] width 248 height 25
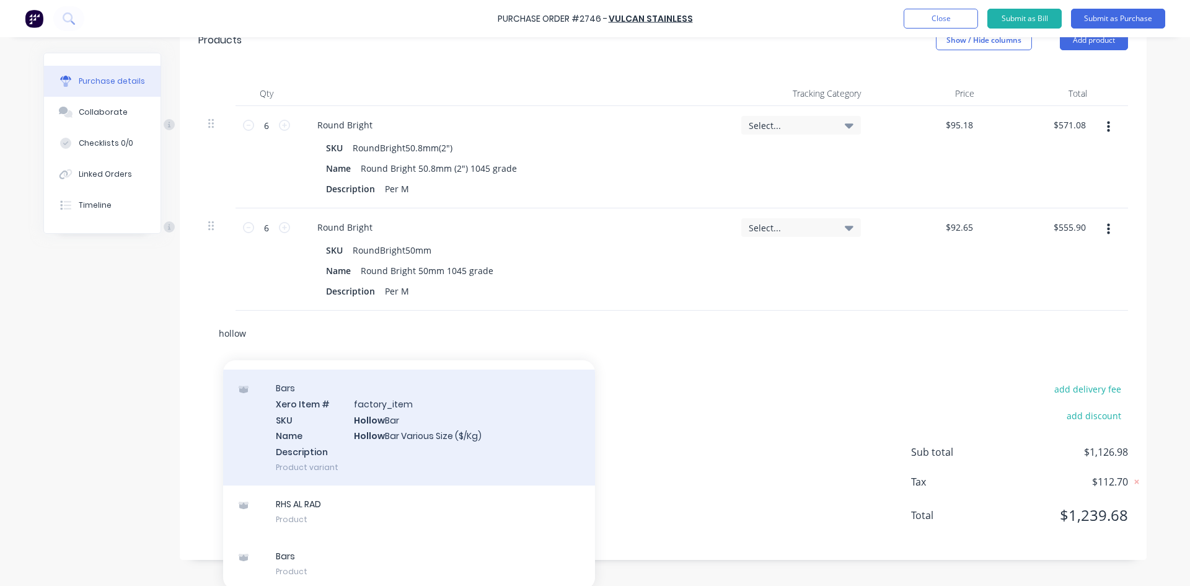
scroll to position [294, 0]
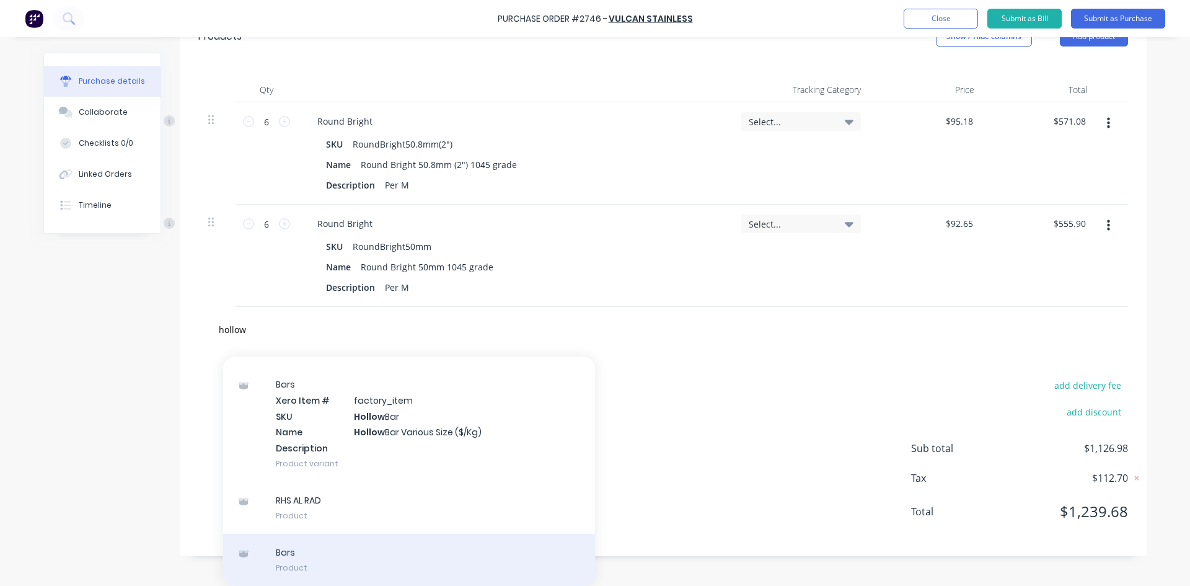
click at [299, 556] on div "Bars Product" at bounding box center [409, 559] width 372 height 52
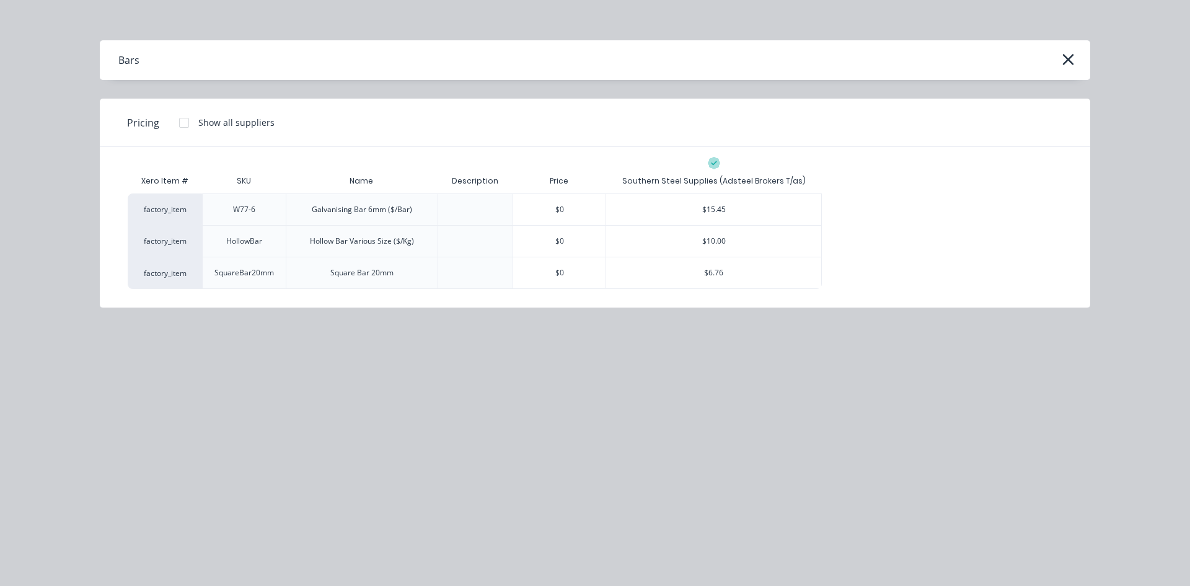
click at [185, 125] on div at bounding box center [184, 122] width 25 height 25
click at [1067, 60] on icon "button" at bounding box center [1067, 59] width 11 height 11
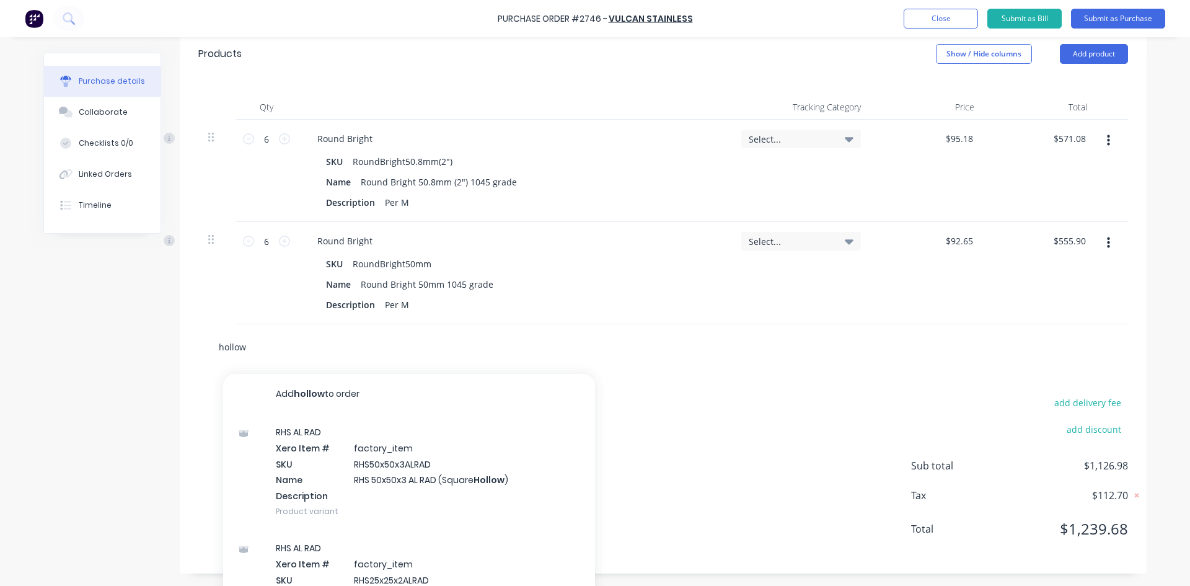
scroll to position [294, 0]
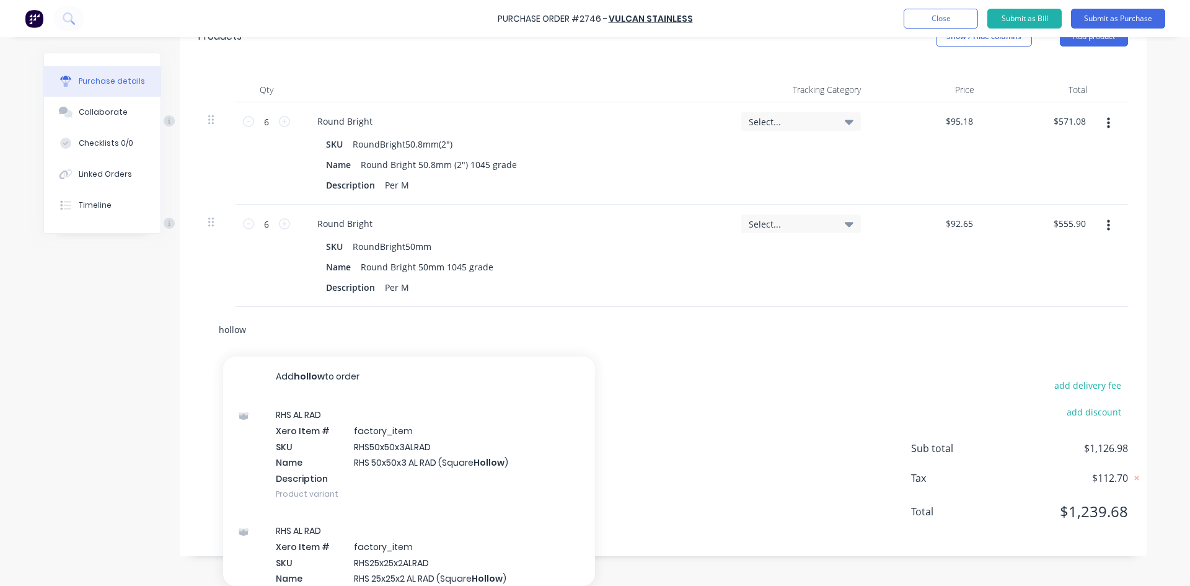
click at [248, 345] on div "hollow Add hollow to order RHS AL RAD Xero Item # factory_item SKU RHS50x50x3AL…" at bounding box center [662, 329] width 929 height 45
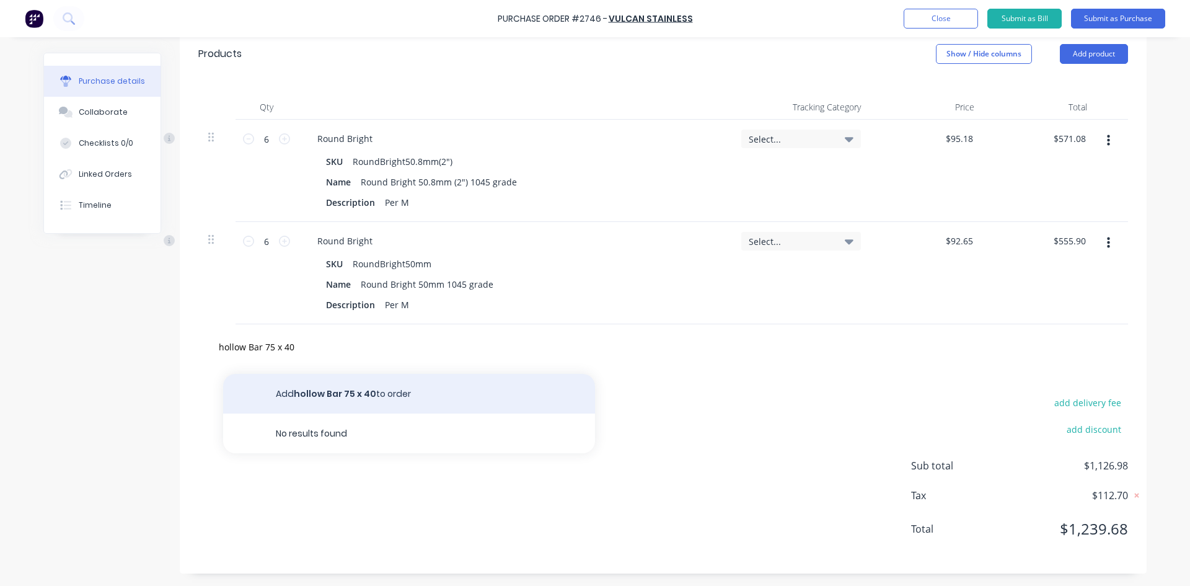
click at [343, 401] on button "Add hollow Bar 75 x 40 to order" at bounding box center [409, 394] width 372 height 40
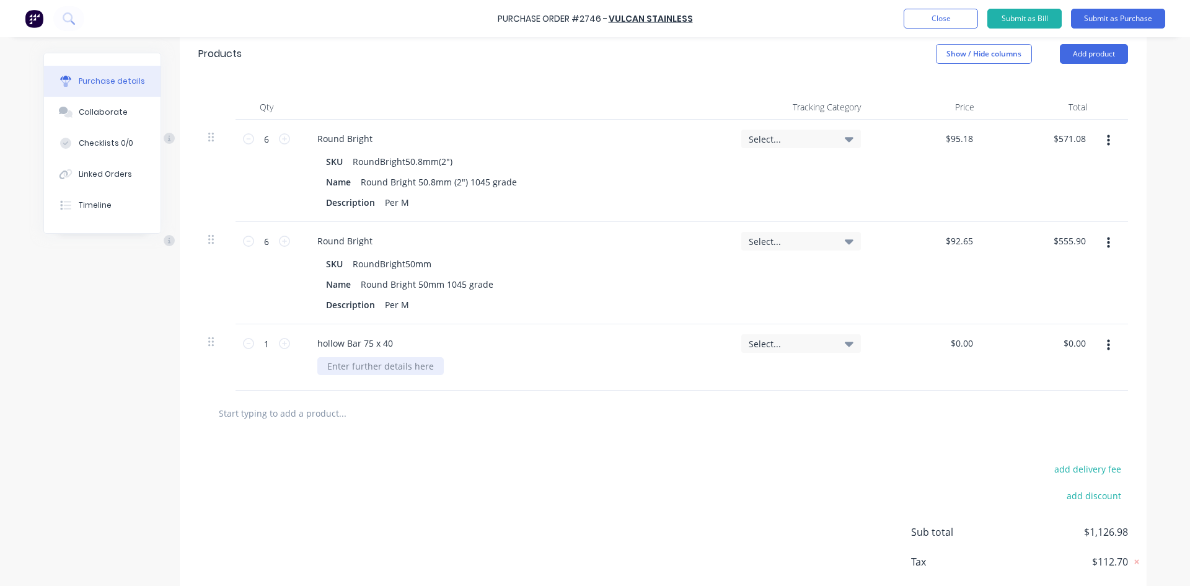
click at [358, 364] on div at bounding box center [380, 366] width 126 height 18
drag, startPoint x: 384, startPoint y: 346, endPoint x: 402, endPoint y: 344, distance: 18.6
click at [384, 346] on div "hollow Bar 75 x 40" at bounding box center [354, 343] width 95 height 18
click at [426, 405] on input "text" at bounding box center [342, 412] width 248 height 25
click at [255, 341] on input "1" at bounding box center [266, 343] width 25 height 19
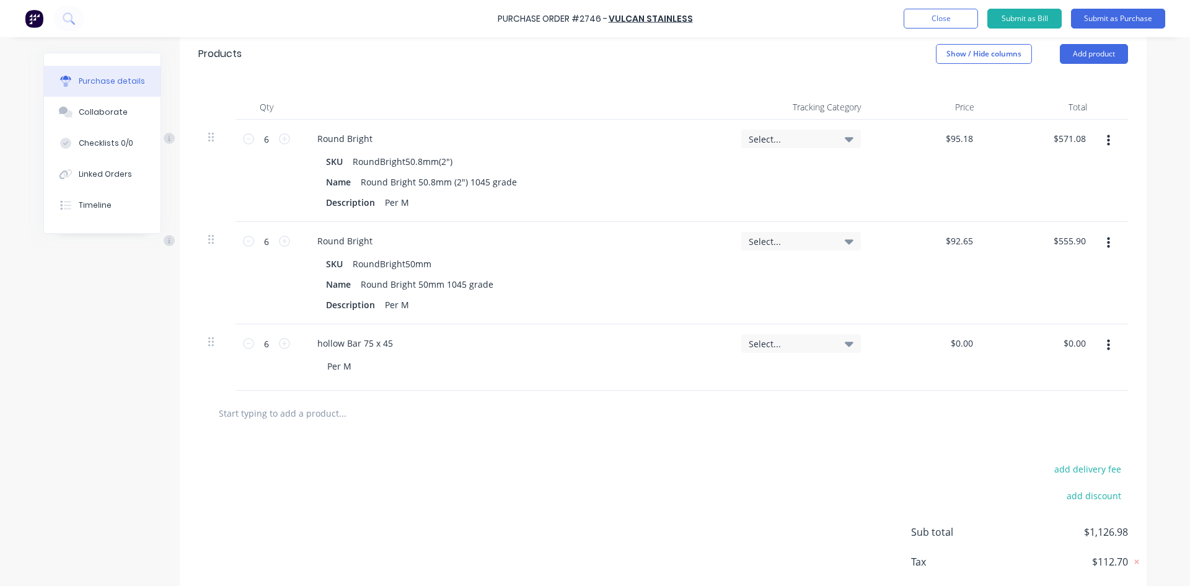
click at [559, 449] on div "add delivery fee add discount Sub total $1,126.98 Tax $112.70 Total $1,239.68" at bounding box center [663, 538] width 967 height 204
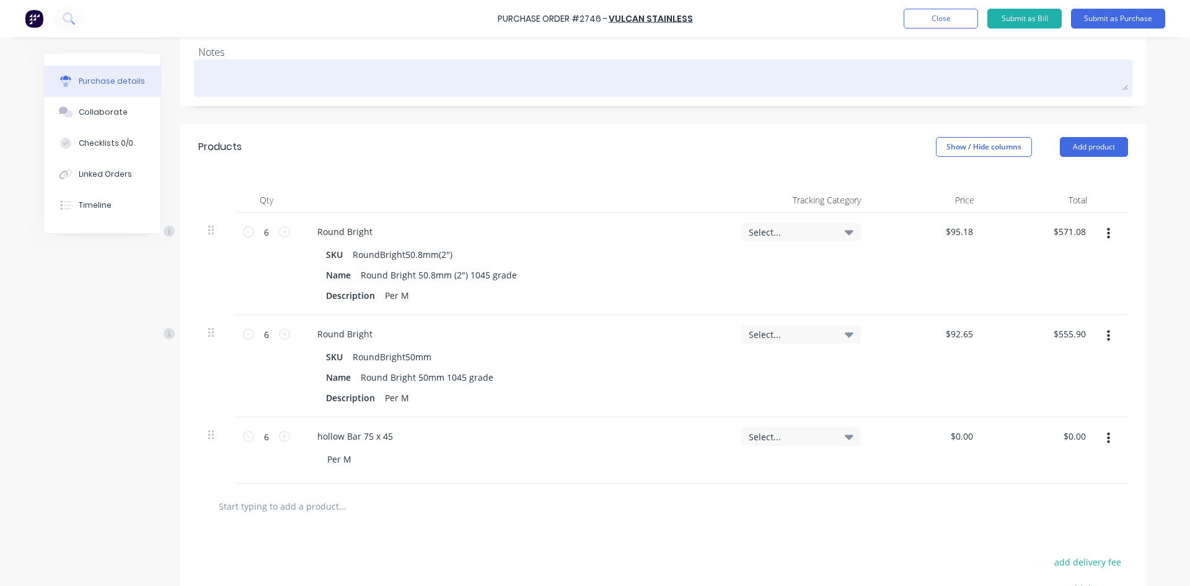
scroll to position [186, 0]
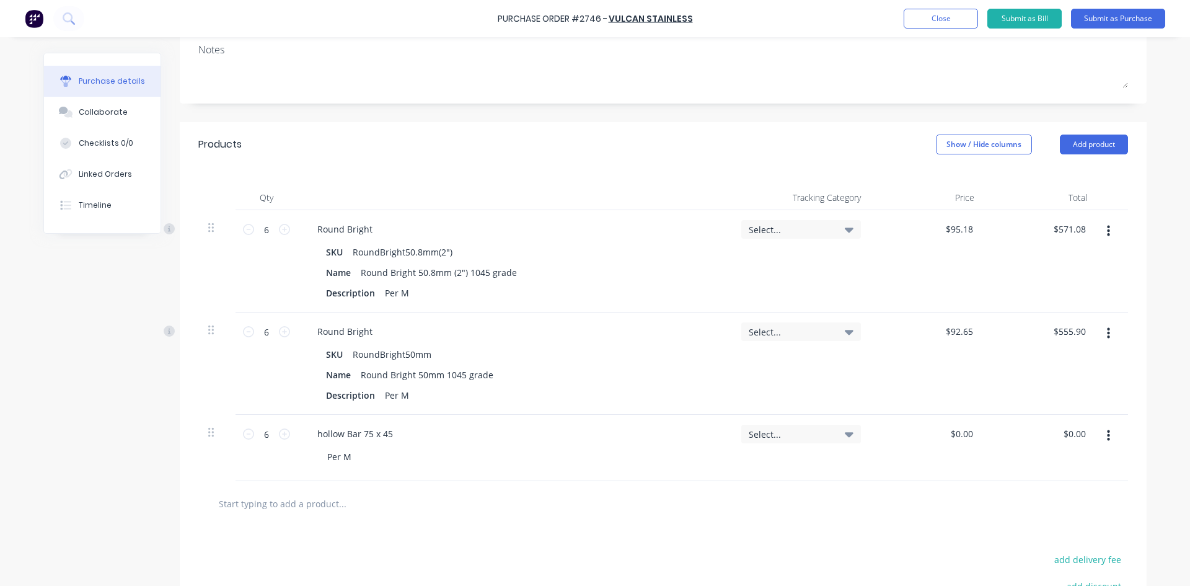
click at [1107, 332] on icon "button" at bounding box center [1108, 334] width 3 height 14
click at [737, 113] on div "Created by [PERSON_NAME] Created [DATE] Required [DATE] Status Draft Contact [P…" at bounding box center [663, 298] width 967 height 863
click at [1107, 12] on button "Submit as Purchase" at bounding box center [1118, 19] width 94 height 20
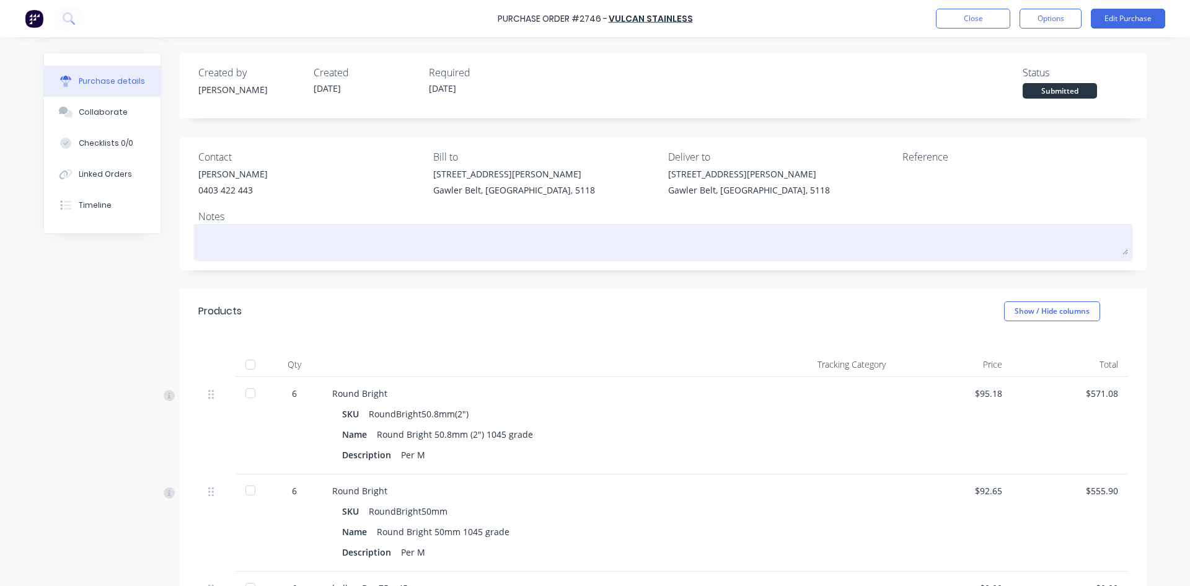
click at [433, 240] on textarea at bounding box center [662, 241] width 929 height 28
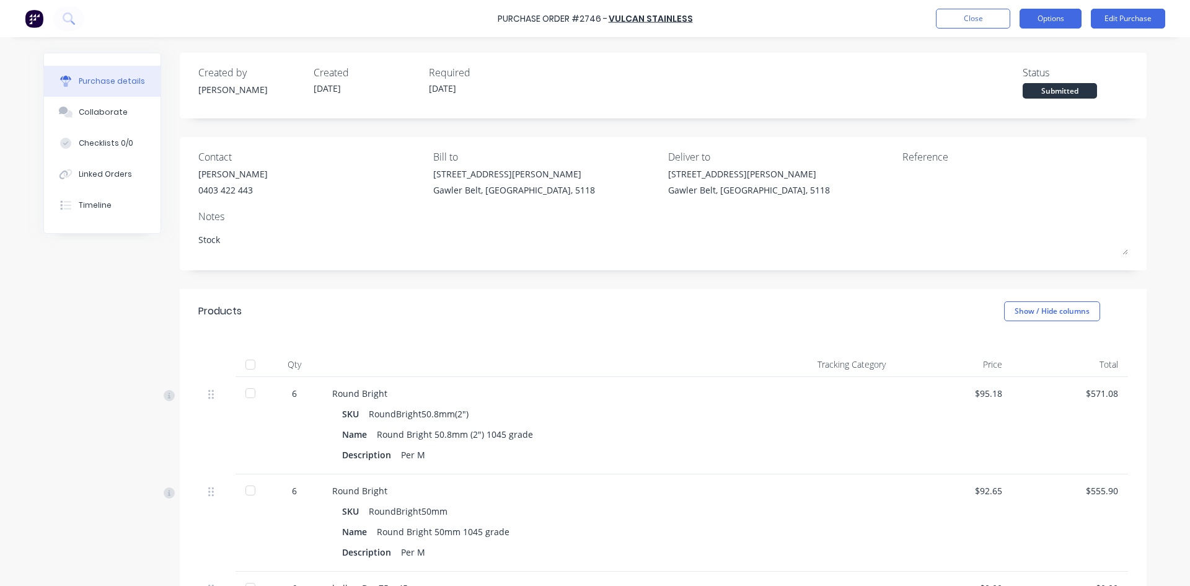
click at [1051, 23] on button "Options" at bounding box center [1050, 19] width 62 height 20
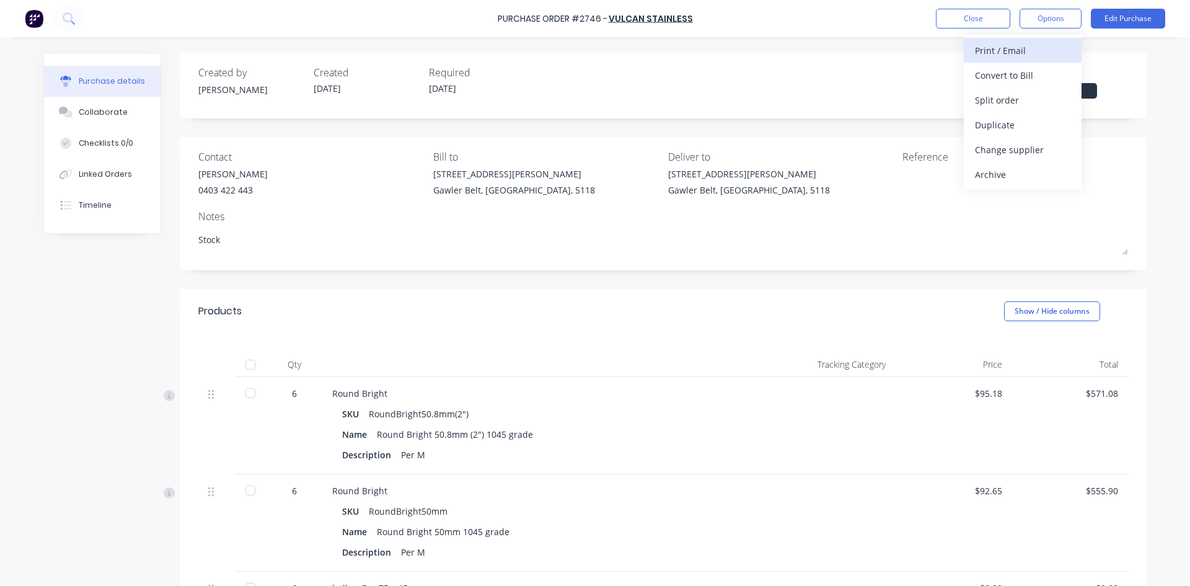
click at [1003, 56] on div "Print / Email" at bounding box center [1022, 51] width 95 height 18
click at [1006, 71] on div "With pricing" at bounding box center [1022, 75] width 95 height 18
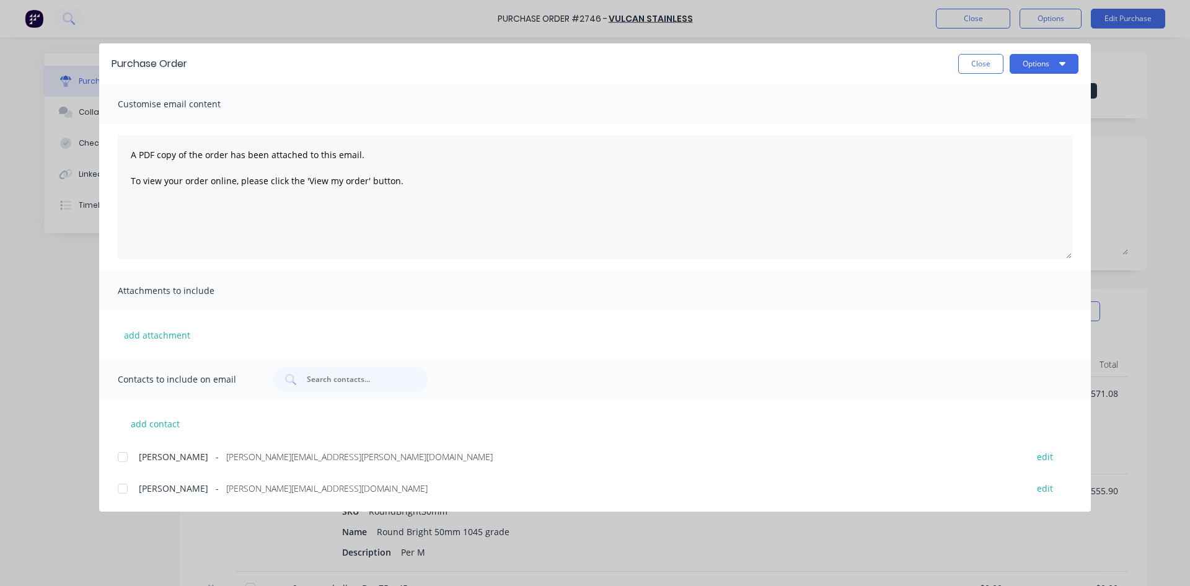
click at [121, 491] on div at bounding box center [122, 488] width 25 height 25
click at [1033, 71] on button "Options" at bounding box center [1043, 64] width 69 height 20
click at [990, 142] on div "Email" at bounding box center [1019, 145] width 95 height 18
click at [983, 66] on button "Close" at bounding box center [980, 64] width 45 height 20
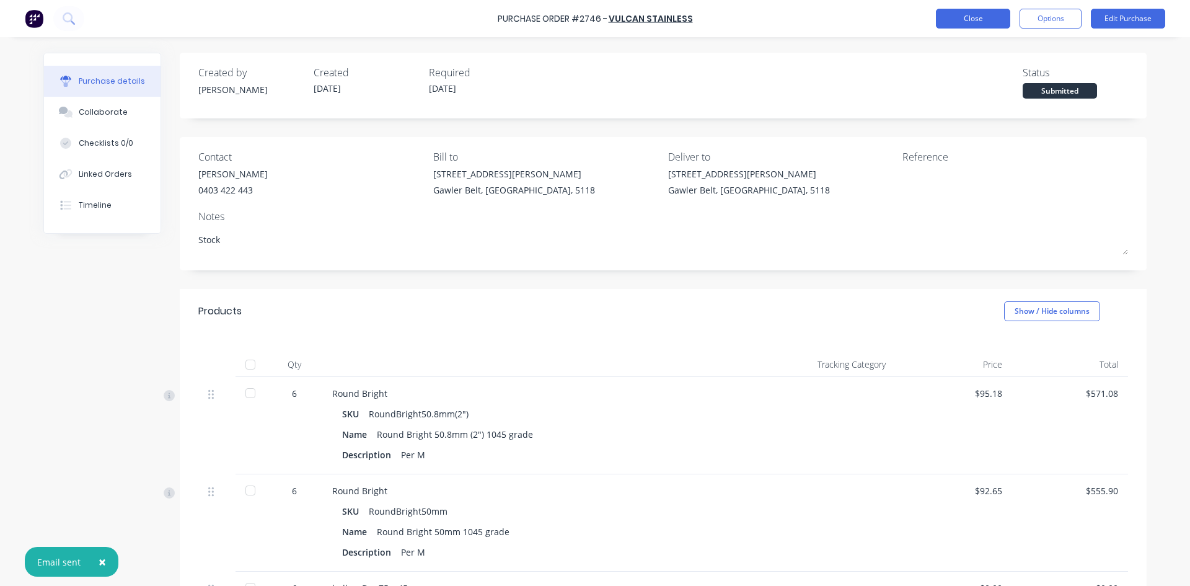
click at [970, 17] on button "Close" at bounding box center [973, 19] width 74 height 20
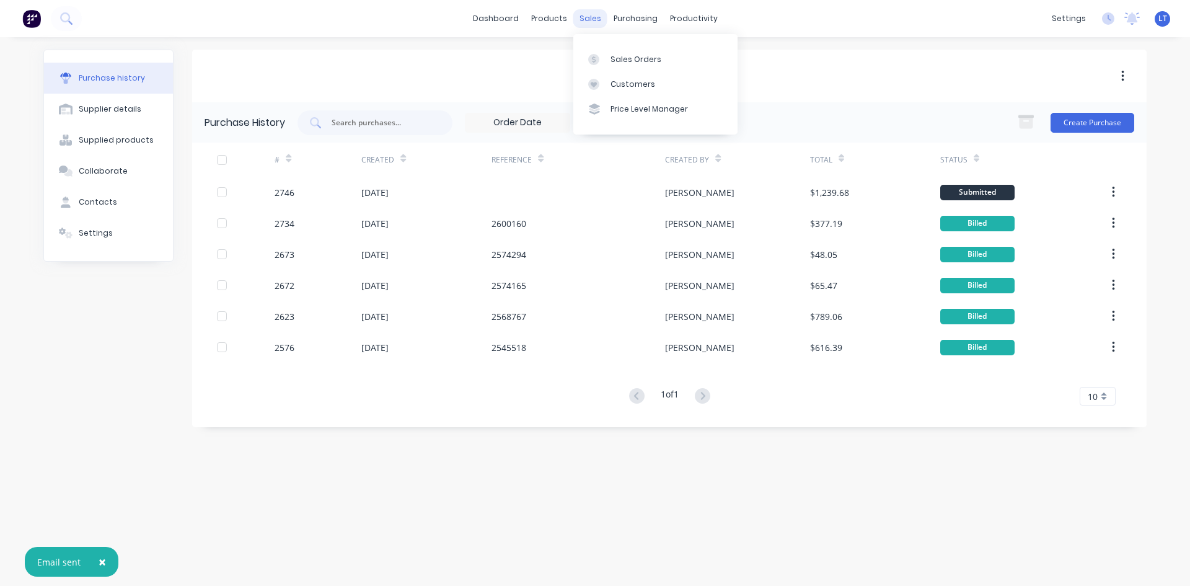
click at [583, 19] on div "sales" at bounding box center [590, 18] width 34 height 19
click at [614, 49] on link "Sales Orders" at bounding box center [655, 58] width 164 height 25
